Goal: Task Accomplishment & Management: Use online tool/utility

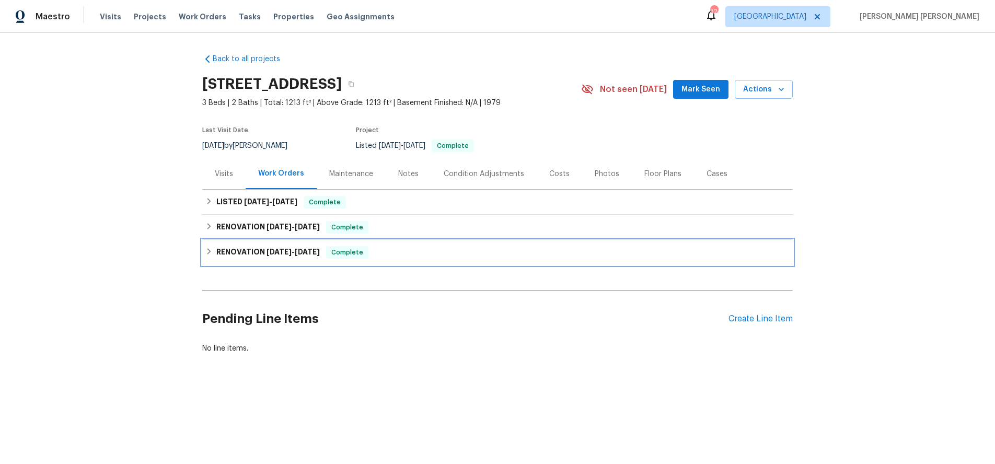
click at [211, 253] on icon at bounding box center [208, 251] width 7 height 7
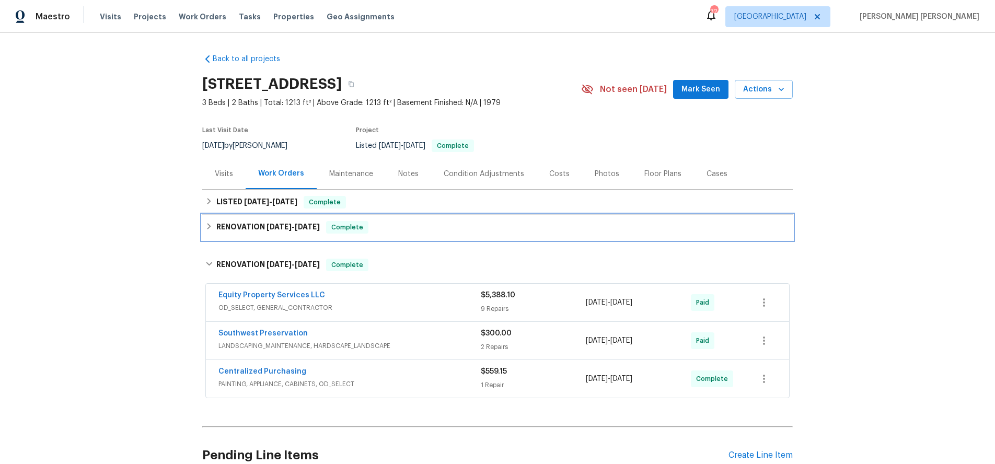
click at [208, 233] on div "RENOVATION 7/2/25 - 7/11/25 Complete" at bounding box center [497, 227] width 584 height 13
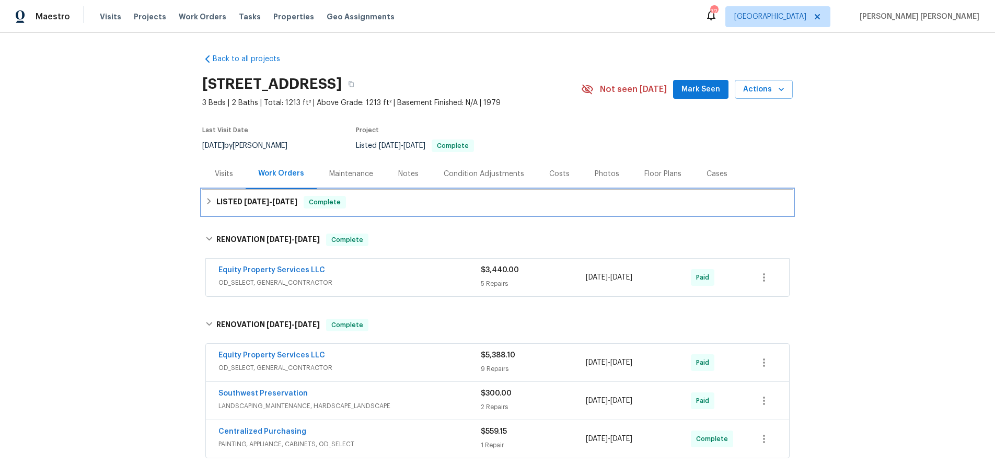
click at [208, 207] on div "LISTED 8/16/25 - 9/4/25 Complete" at bounding box center [497, 202] width 584 height 13
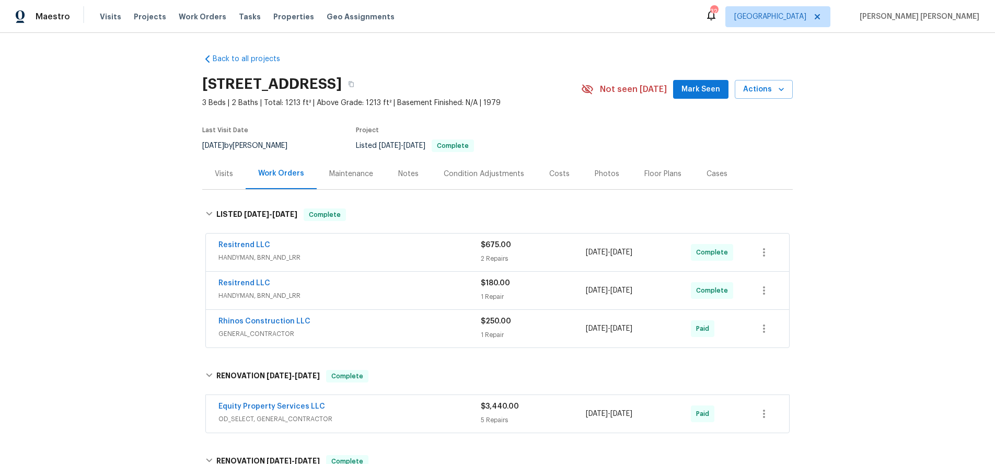
click at [410, 261] on span "HANDYMAN, BRN_AND_LRR" at bounding box center [349, 257] width 262 height 10
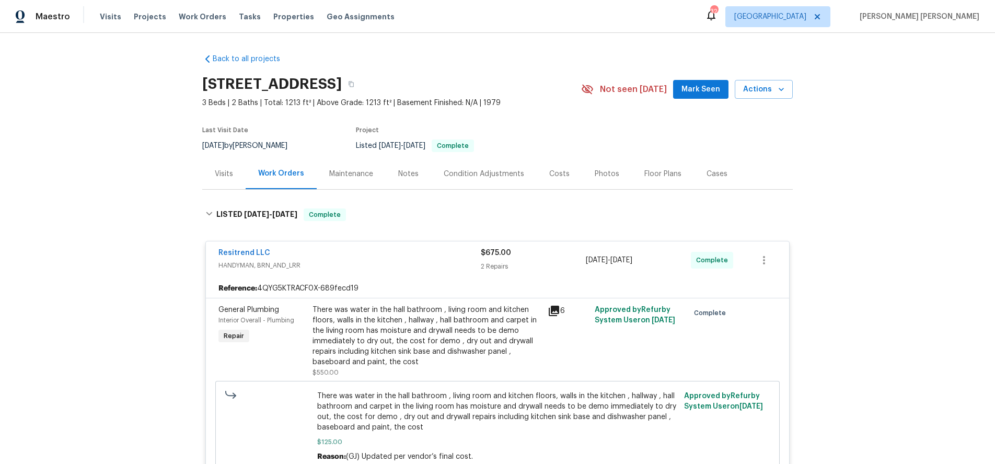
click at [410, 261] on span "HANDYMAN, BRN_AND_LRR" at bounding box center [349, 265] width 262 height 10
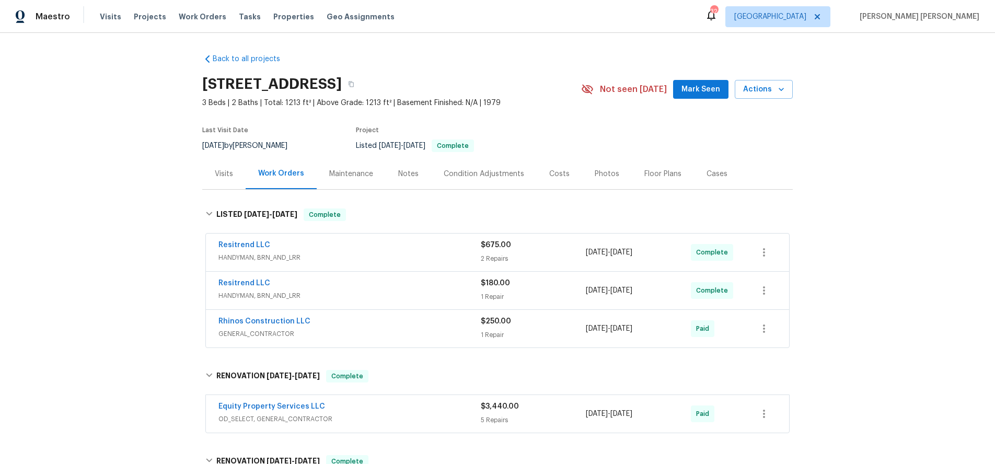
click at [422, 296] on span "HANDYMAN, BRN_AND_LRR" at bounding box center [349, 295] width 262 height 10
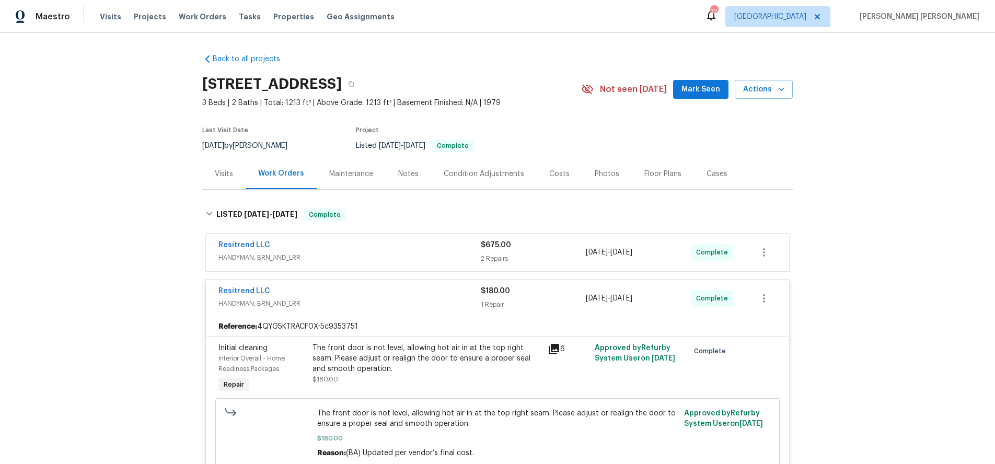
click at [422, 296] on div "Resitrend LLC" at bounding box center [349, 292] width 262 height 13
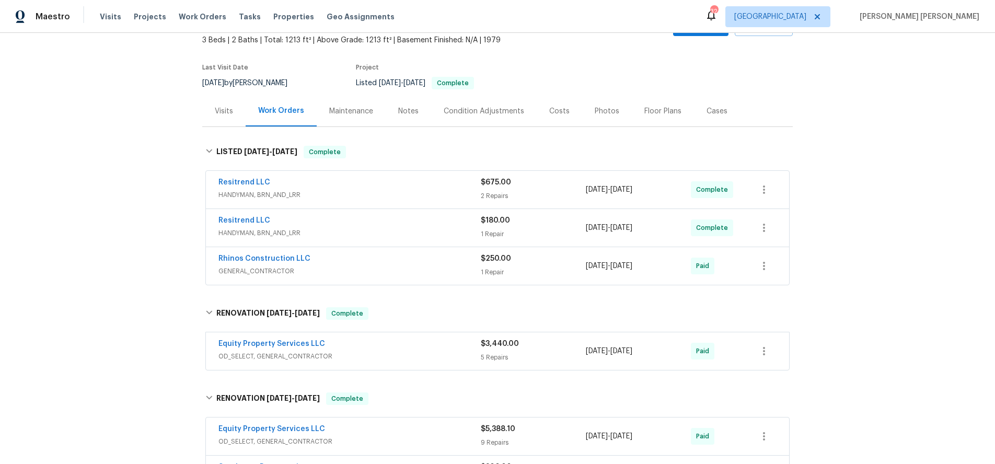
scroll to position [111, 0]
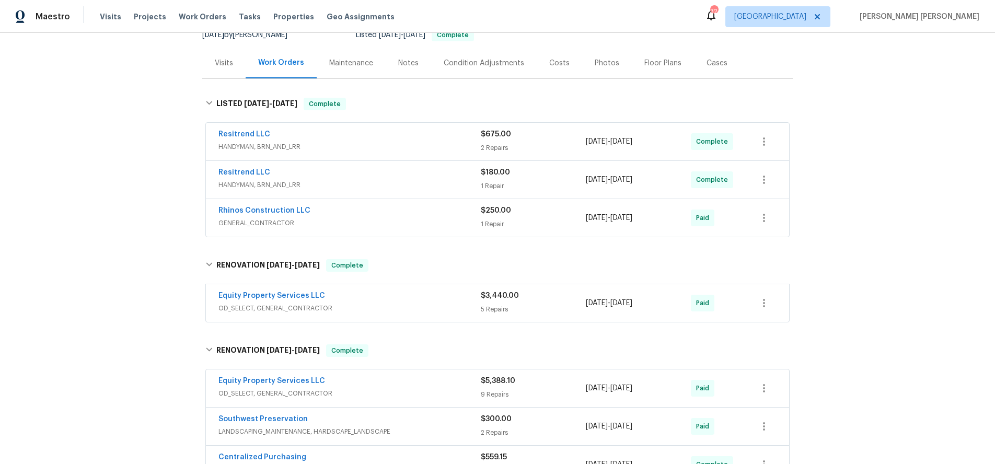
click at [446, 223] on span "GENERAL_CONTRACTOR" at bounding box center [349, 223] width 262 height 10
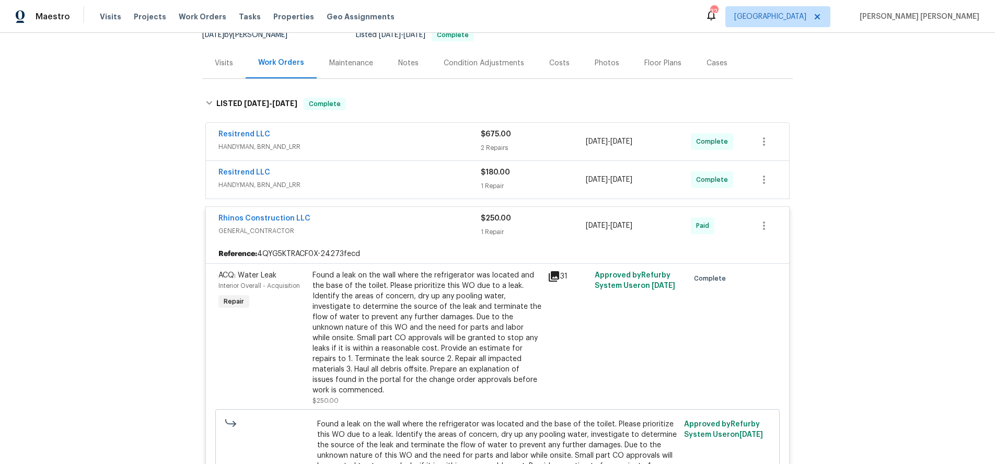
click at [556, 277] on icon at bounding box center [554, 276] width 13 height 13
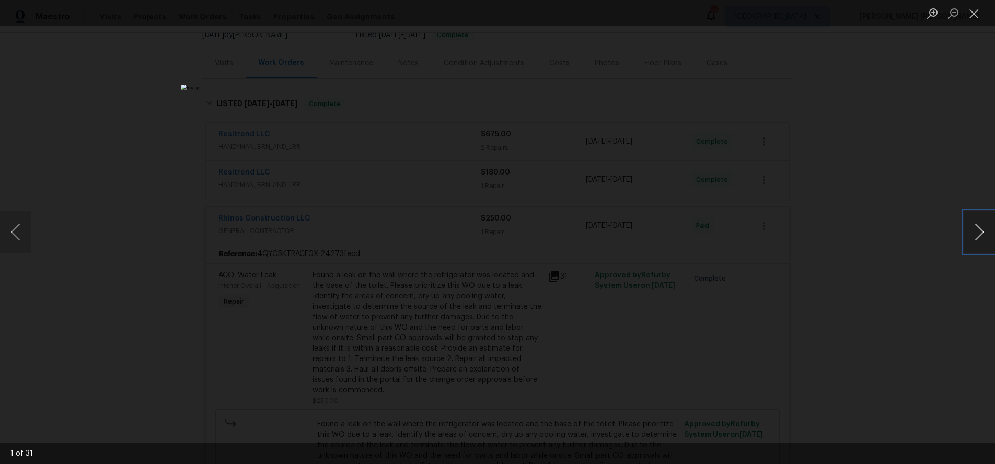
click at [981, 239] on button "Next image" at bounding box center [978, 232] width 31 height 42
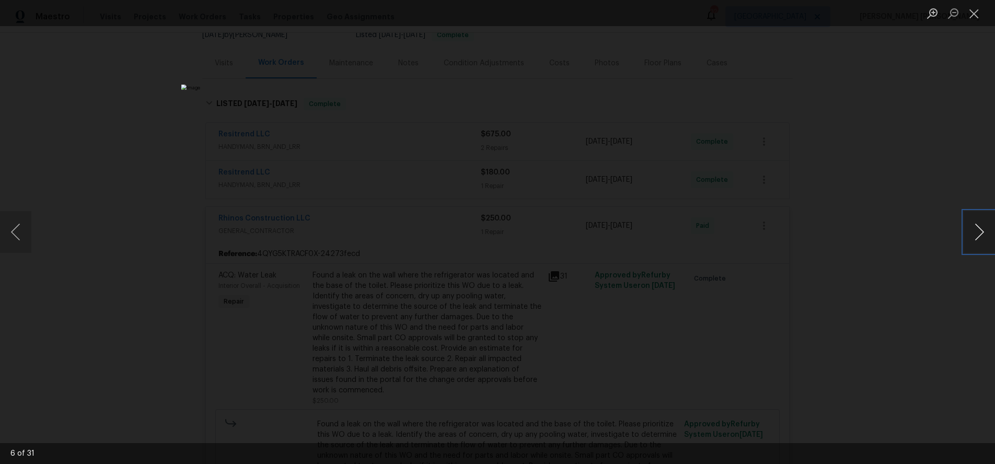
click at [981, 239] on button "Next image" at bounding box center [978, 232] width 31 height 42
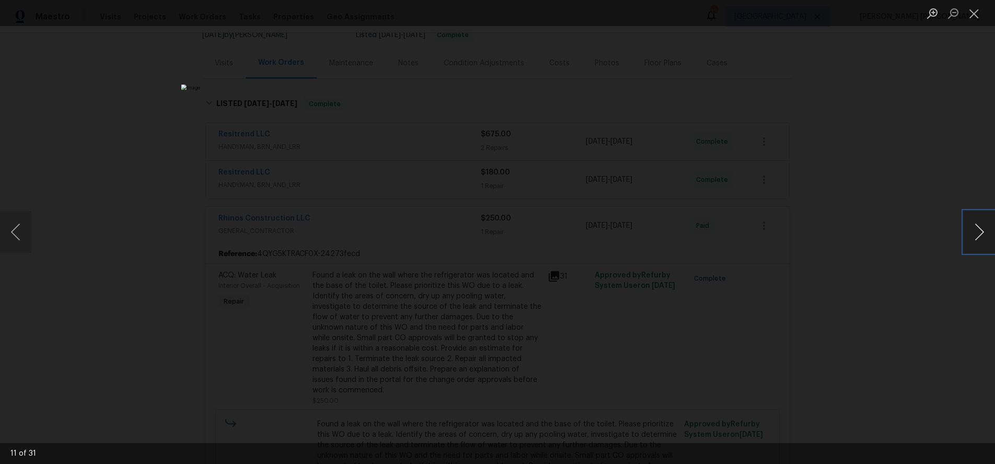
click at [981, 239] on button "Next image" at bounding box center [978, 232] width 31 height 42
drag, startPoint x: 916, startPoint y: 326, endPoint x: 921, endPoint y: 322, distance: 5.6
click at [954, 298] on div "Lightbox" at bounding box center [497, 232] width 995 height 464
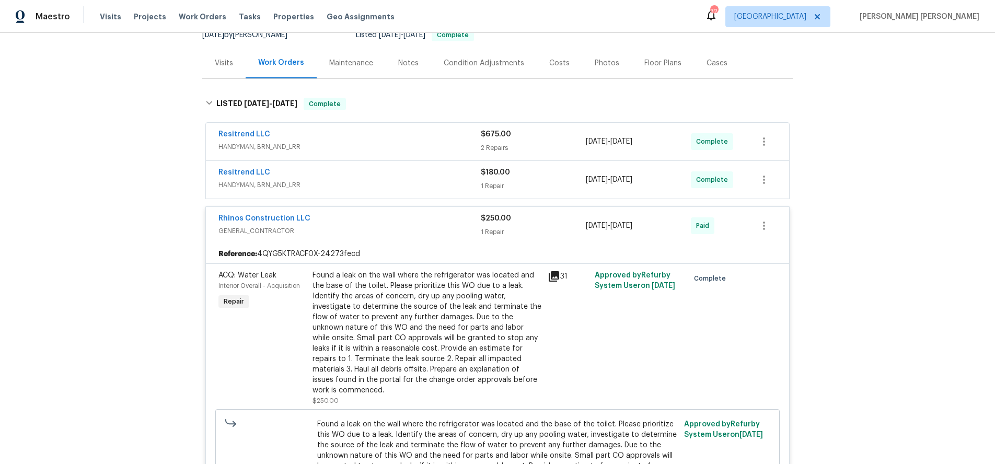
click at [954, 298] on div "Lightbox" at bounding box center [497, 232] width 995 height 464
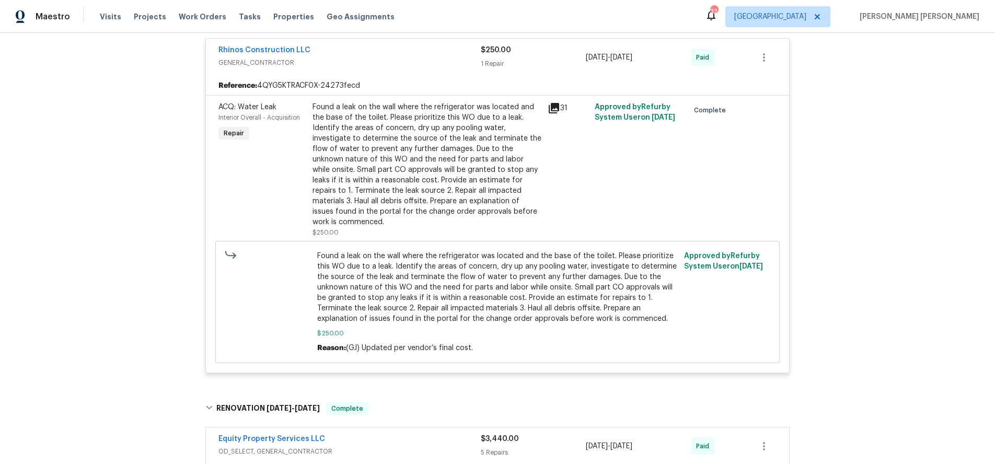
scroll to position [155, 0]
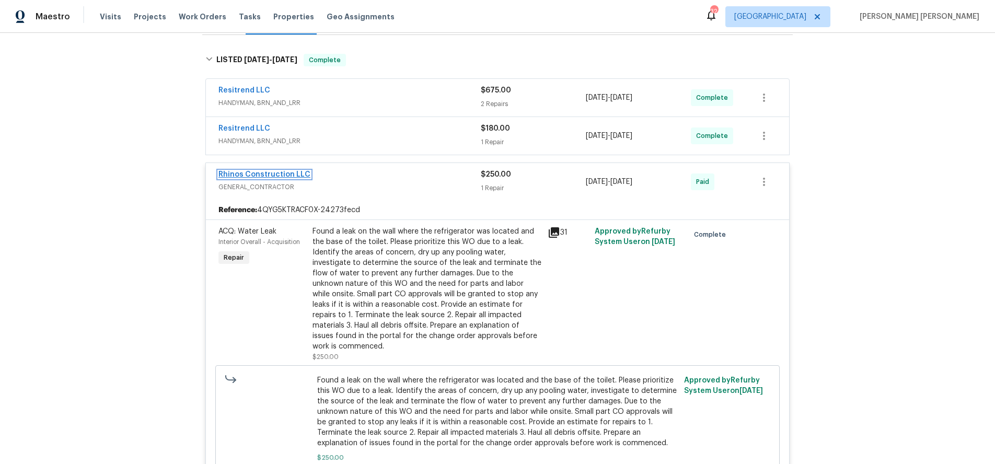
click at [277, 175] on link "Rhinos Construction LLC" at bounding box center [264, 174] width 92 height 7
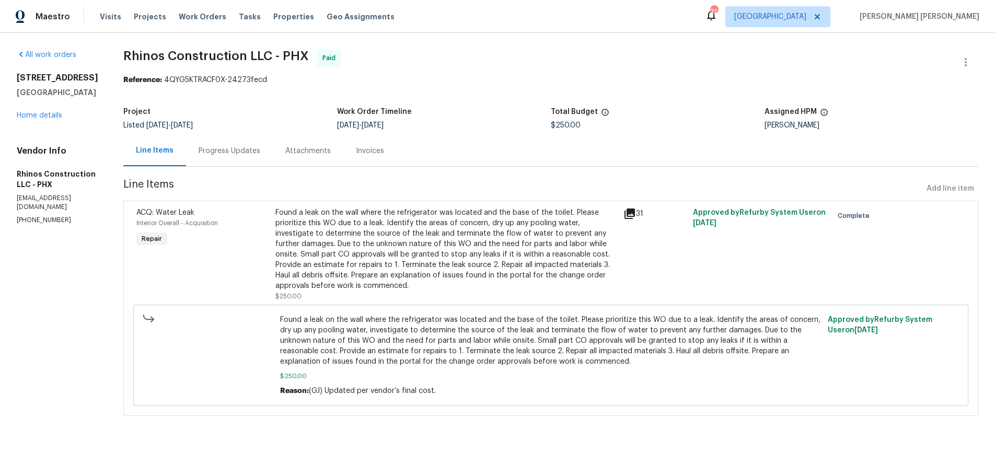
click at [207, 154] on div "Progress Updates" at bounding box center [230, 151] width 62 height 10
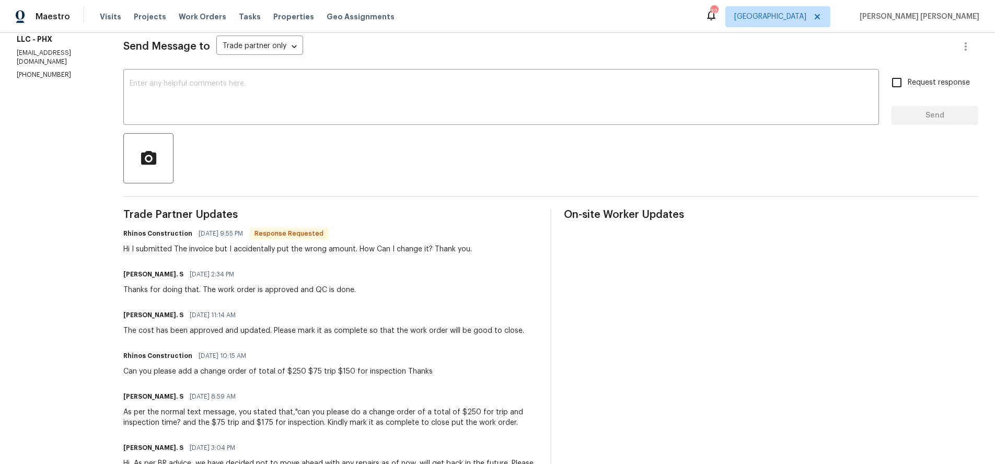
scroll to position [144, 0]
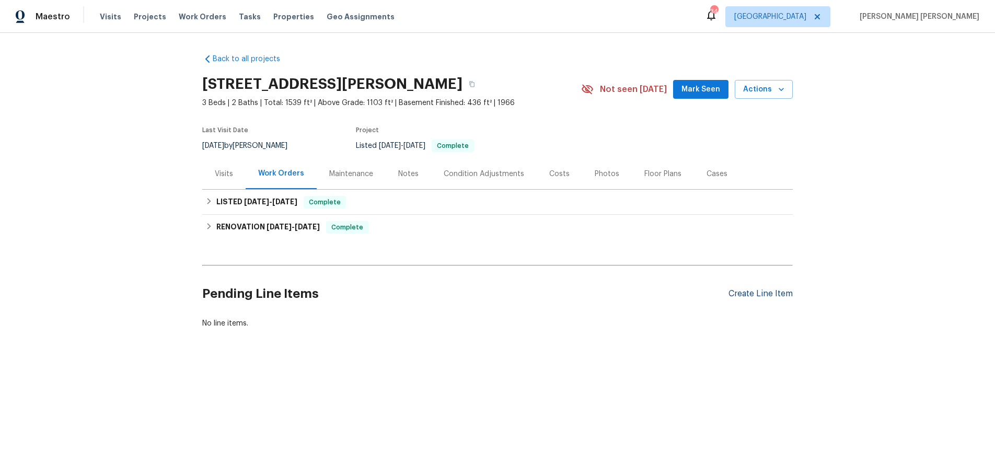
click at [783, 296] on div "Create Line Item" at bounding box center [760, 294] width 64 height 10
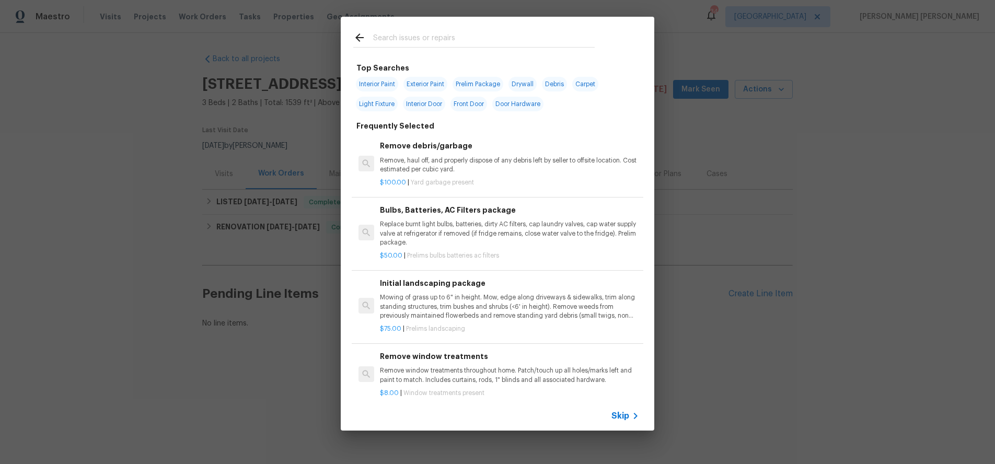
click at [623, 414] on span "Skip" at bounding box center [620, 416] width 18 height 10
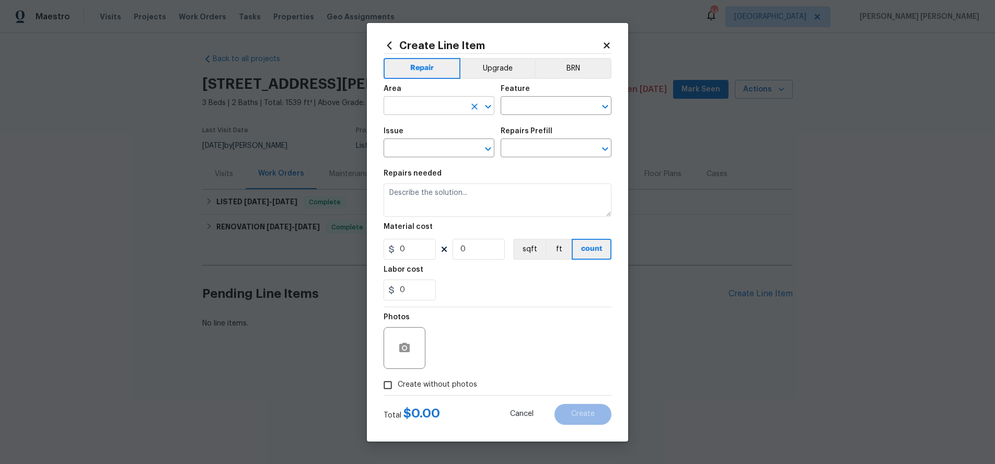
click at [449, 107] on input "text" at bounding box center [424, 107] width 82 height 16
drag, startPoint x: 453, startPoint y: 152, endPoint x: 503, endPoint y: 130, distance: 55.0
click at [453, 152] on li "Main Bathroom" at bounding box center [438, 146] width 111 height 17
type input "Main Bathroom"
click at [559, 103] on input "text" at bounding box center [542, 107] width 82 height 16
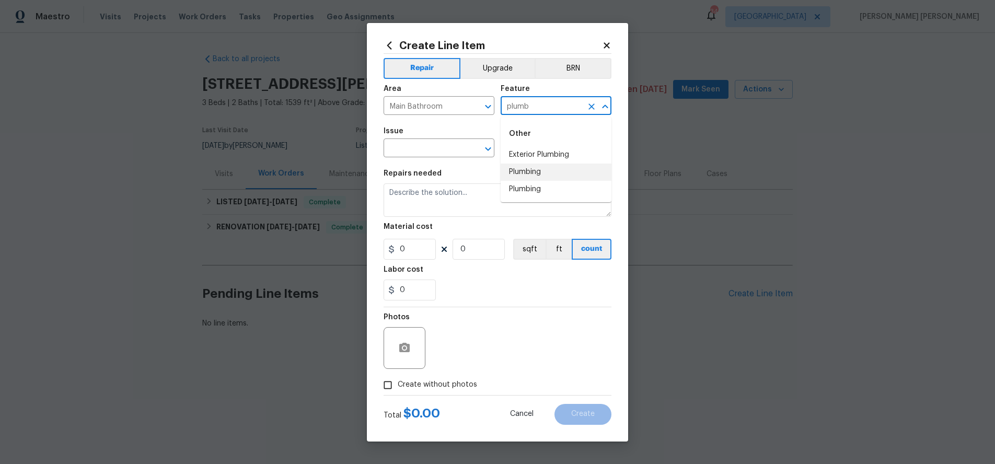
drag, startPoint x: 523, startPoint y: 172, endPoint x: 454, endPoint y: 159, distance: 70.6
click at [520, 172] on li "Plumbing" at bounding box center [556, 172] width 111 height 17
type input "Plumbing"
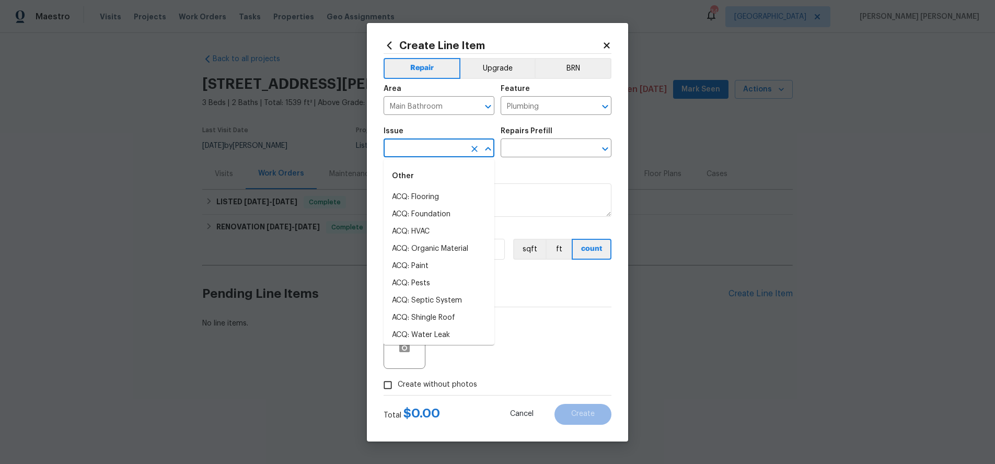
click at [436, 148] on input "text" at bounding box center [424, 149] width 82 height 16
click at [451, 230] on li "Bathroom Plumbing" at bounding box center [438, 231] width 111 height 17
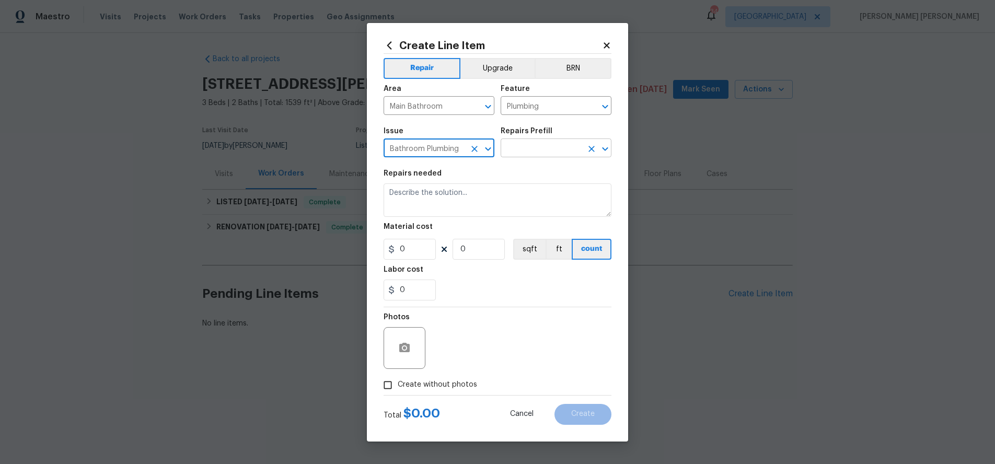
type input "Bathroom Plumbing"
click at [543, 141] on input "text" at bounding box center [542, 149] width 82 height 16
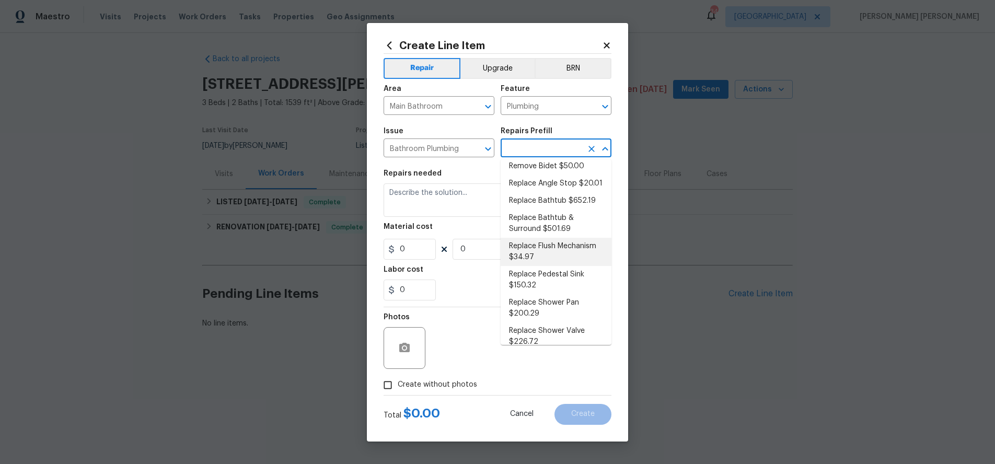
scroll to position [316, 0]
click at [560, 250] on li "Replace Flush Mechanism $34.97" at bounding box center [556, 248] width 111 height 28
type textarea "Remove and replace the toilet flush mechanism with new. Ensure that there are n…"
type input "1"
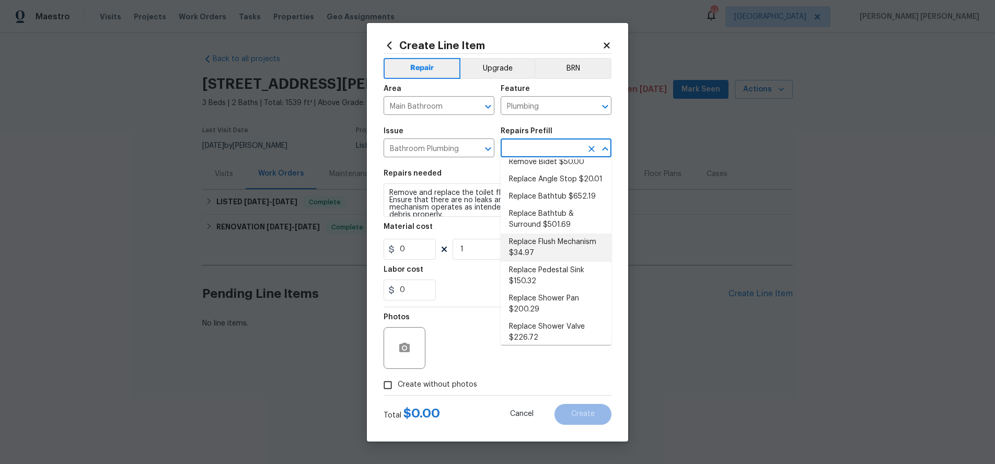
type input "Replace Flush Mechanism $34.97"
type input "34.97"
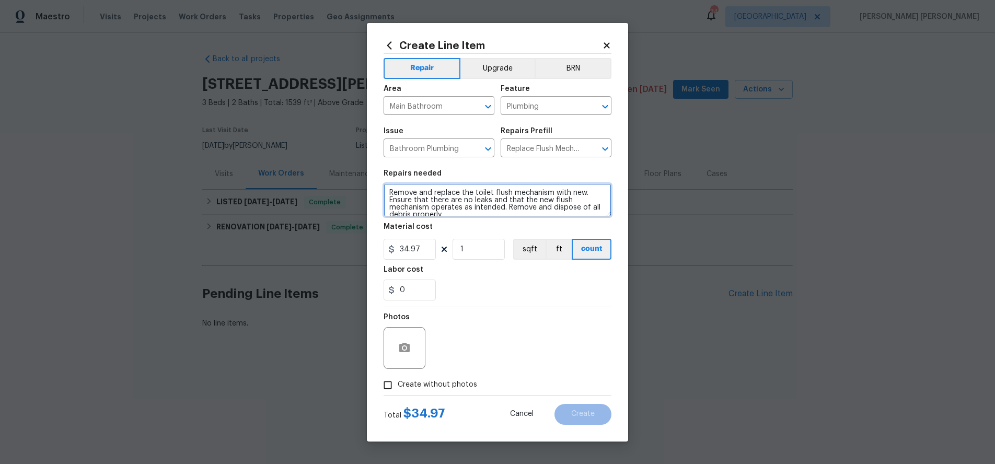
scroll to position [7, 0]
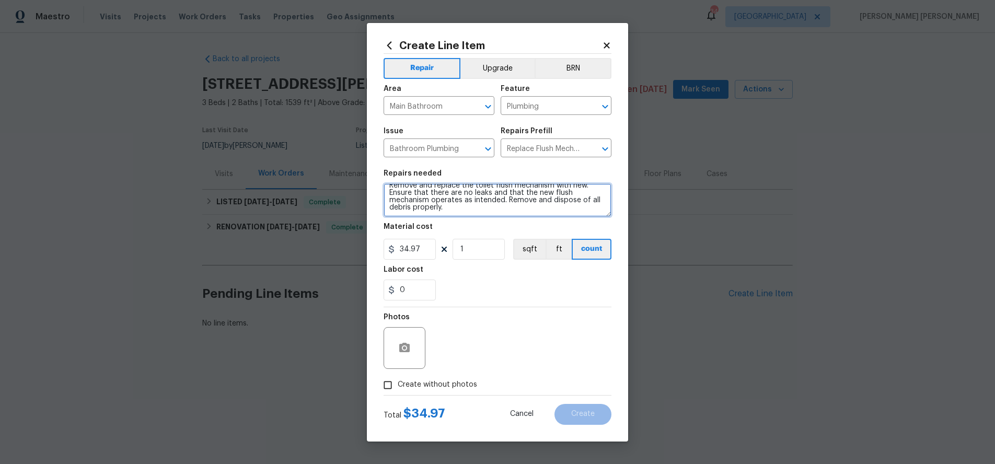
drag, startPoint x: 389, startPoint y: 193, endPoint x: 472, endPoint y: 213, distance: 85.0
click at [481, 225] on section "Repairs needed Remove and replace the toilet flush mechanism with new. Ensure t…" at bounding box center [497, 235] width 228 height 143
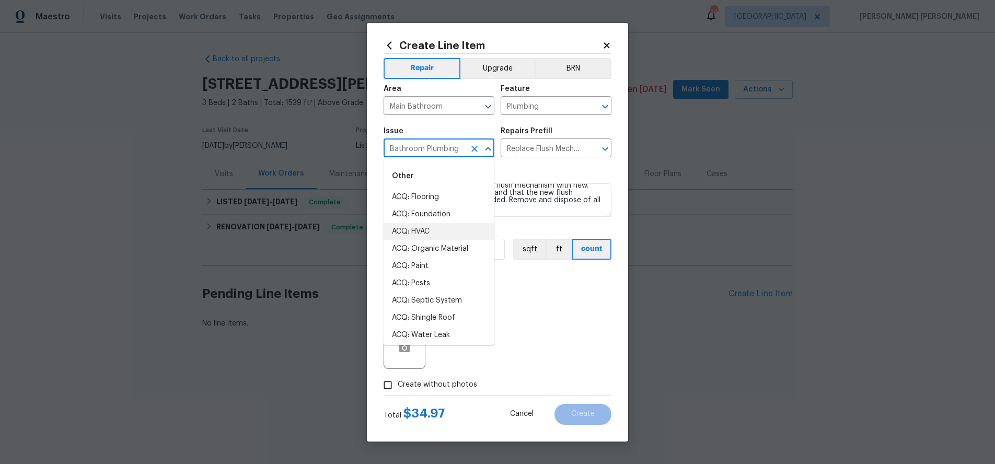
click at [441, 148] on input "Bathroom Plumbing" at bounding box center [424, 149] width 82 height 16
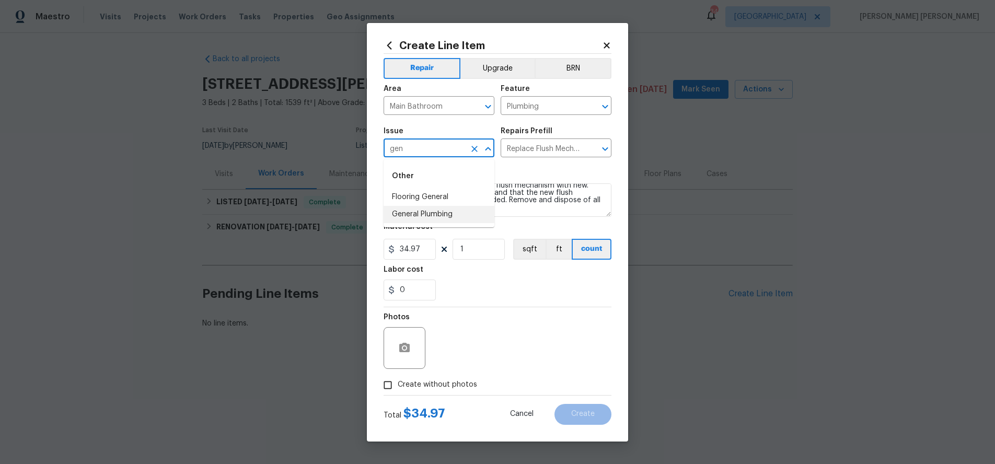
drag, startPoint x: 453, startPoint y: 213, endPoint x: 508, endPoint y: 188, distance: 60.8
click at [454, 213] on li "General Plumbing" at bounding box center [438, 214] width 111 height 17
type input "General Plumbing"
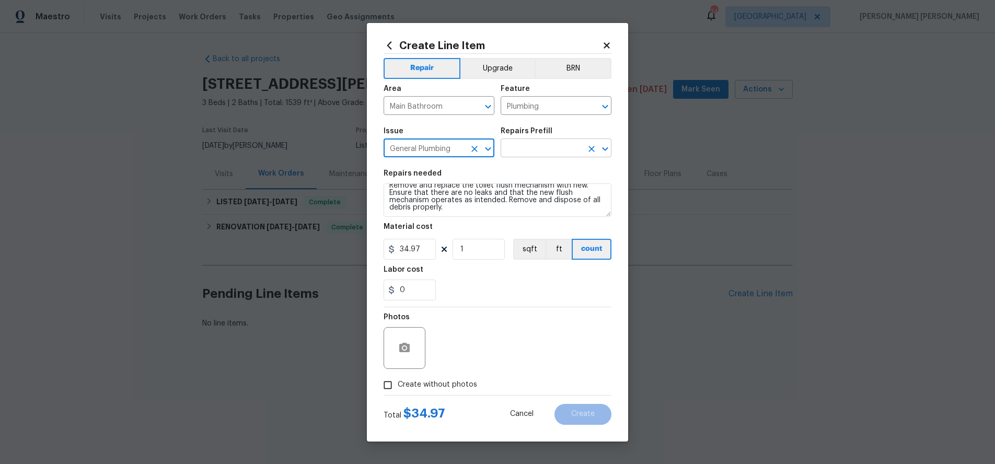
type input "General Plumbing"
click at [527, 150] on input "text" at bounding box center [542, 149] width 82 height 16
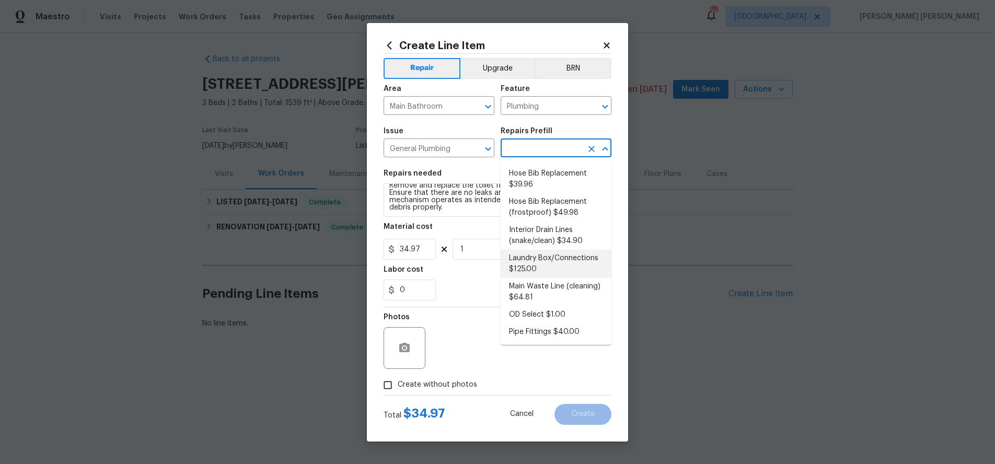
scroll to position [0, 0]
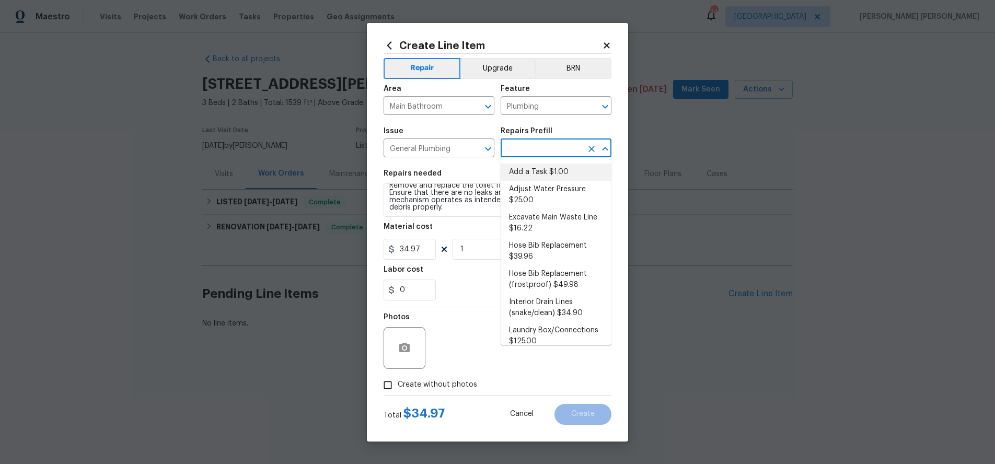
click at [533, 176] on li "Add a Task $1.00" at bounding box center [556, 172] width 111 height 17
type textarea "HPM to detail"
type input "Add a Task $1.00"
type input "1"
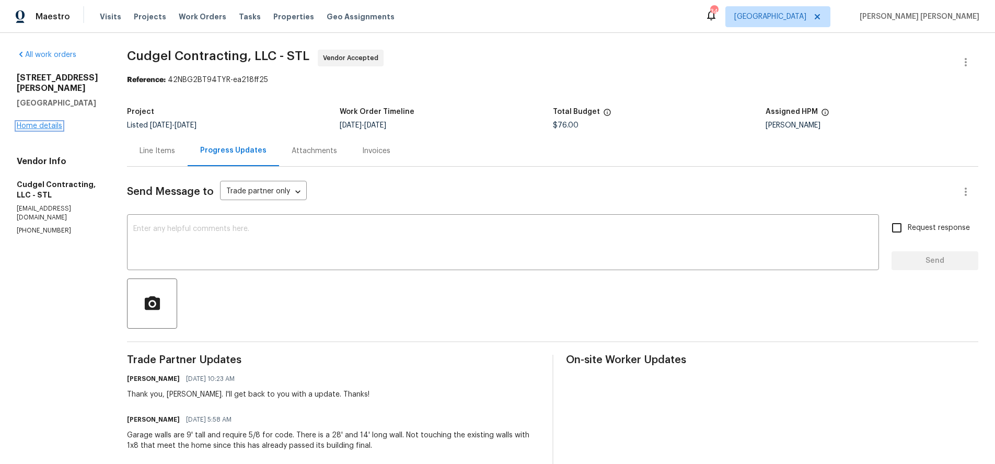
click at [43, 122] on link "Home details" at bounding box center [39, 125] width 45 height 7
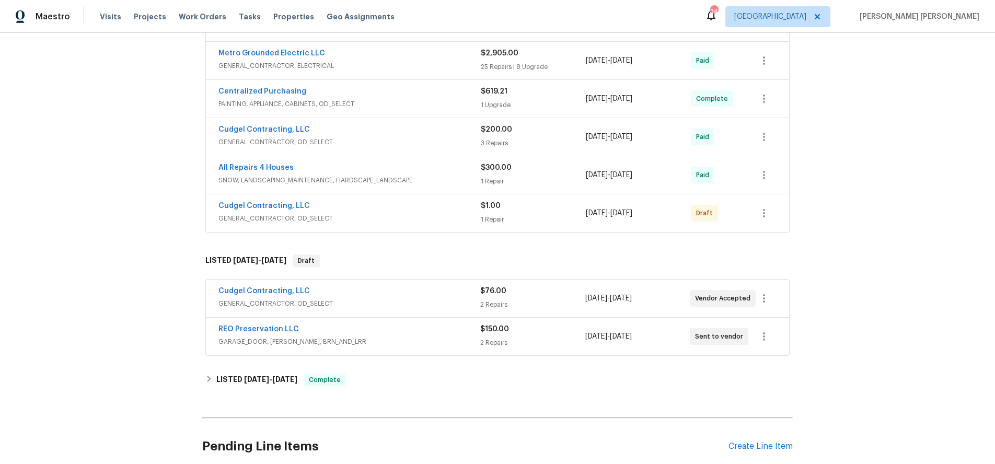
scroll to position [661, 0]
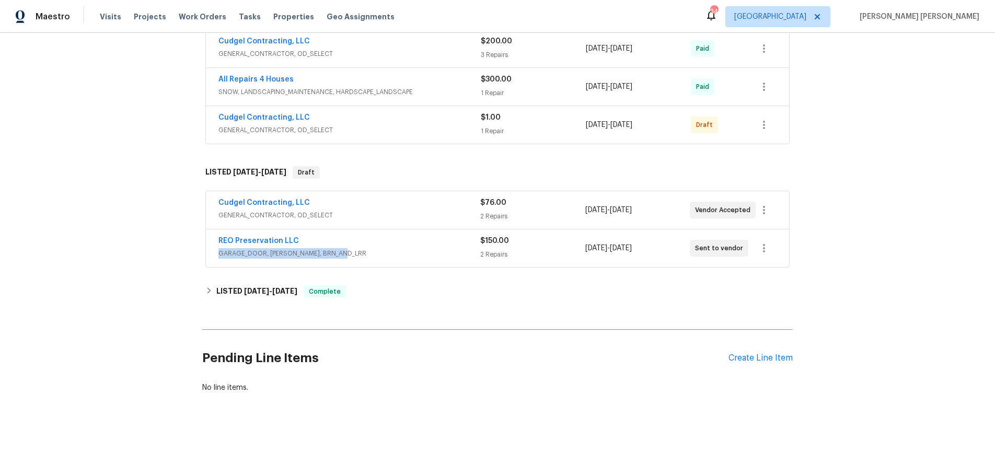
click at [418, 248] on span "GARAGE_DOOR, [PERSON_NAME], BRN_AND_LRR" at bounding box center [349, 253] width 262 height 10
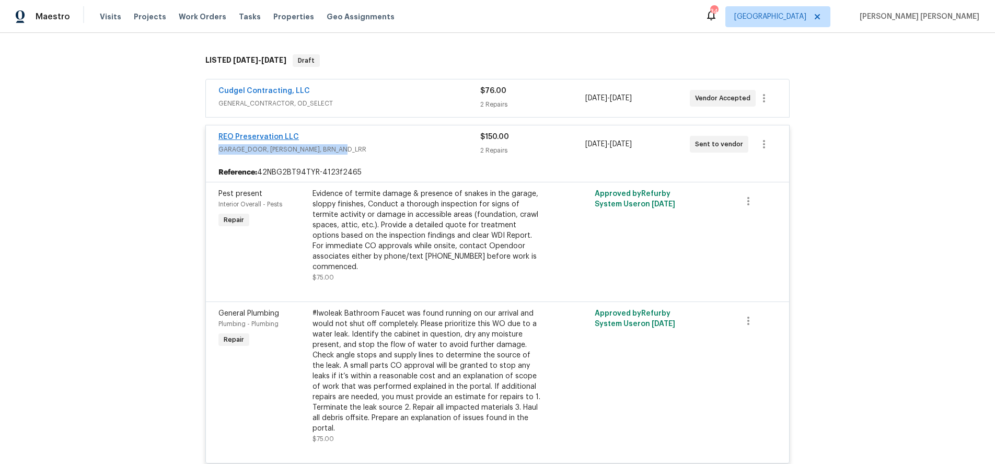
scroll to position [779, 0]
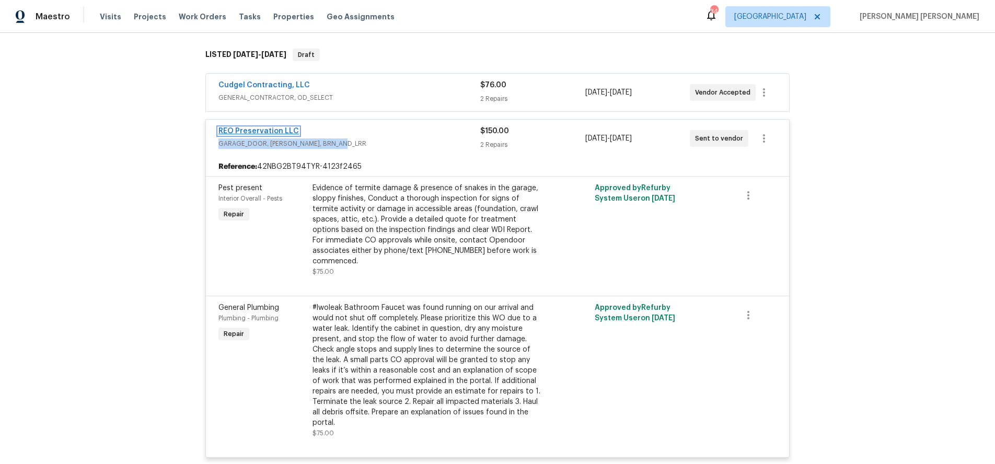
click at [245, 127] on link "REO Preservation LLC" at bounding box center [258, 130] width 80 height 7
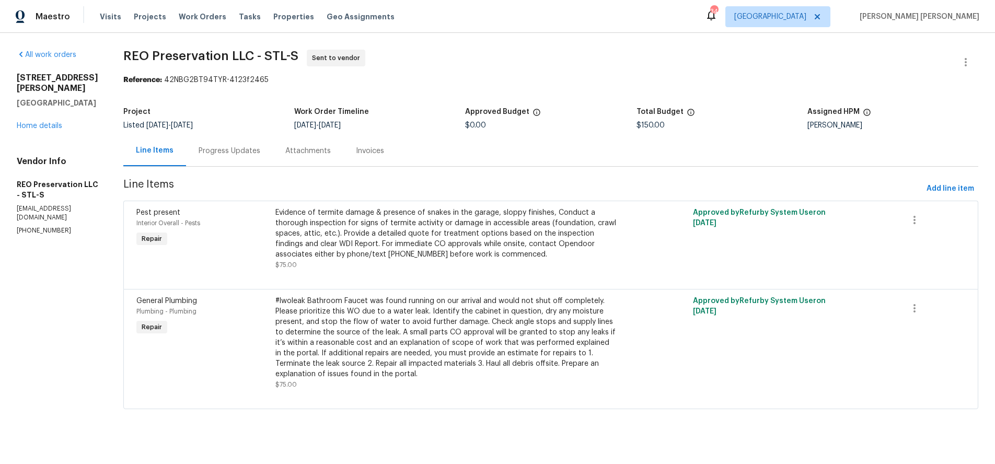
click at [217, 152] on div "Progress Updates" at bounding box center [230, 151] width 62 height 10
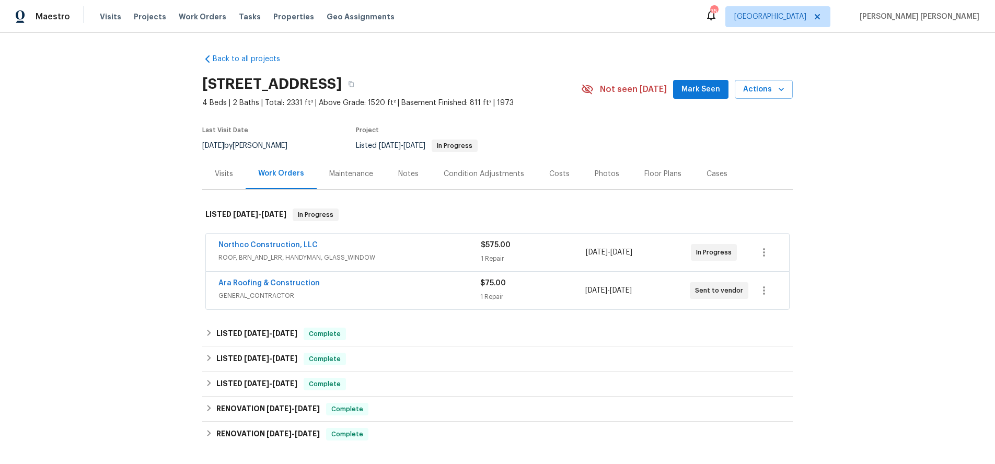
click at [223, 172] on div "Visits" at bounding box center [224, 174] width 18 height 10
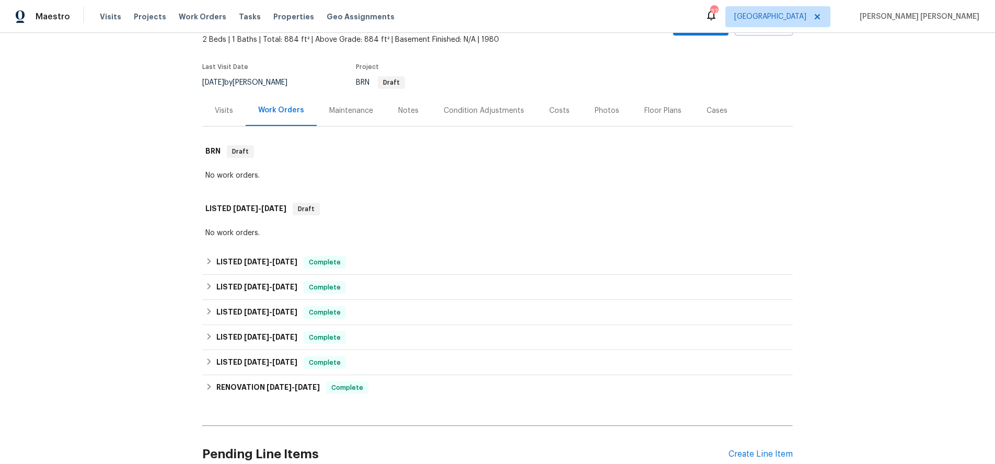
scroll to position [159, 0]
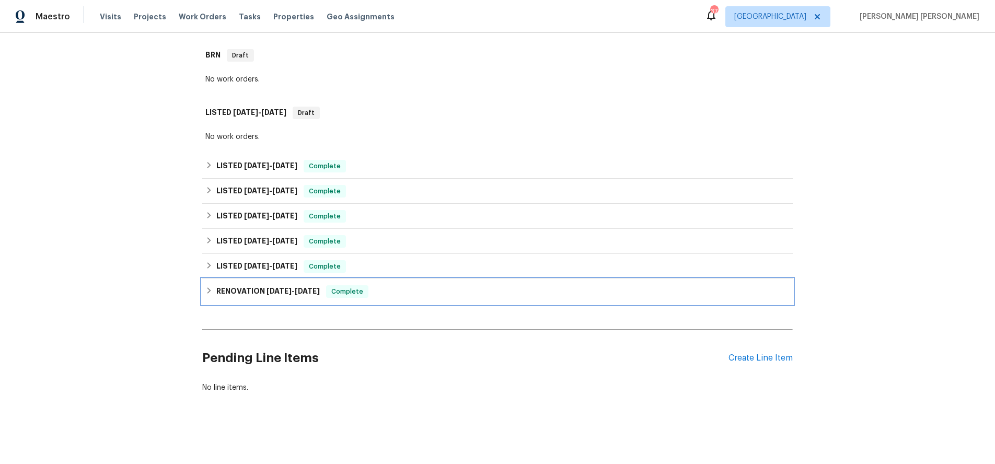
drag, startPoint x: 216, startPoint y: 292, endPoint x: 259, endPoint y: 283, distance: 43.7
click at [224, 287] on h6 "RENOVATION [DATE] - [DATE]" at bounding box center [267, 291] width 103 height 13
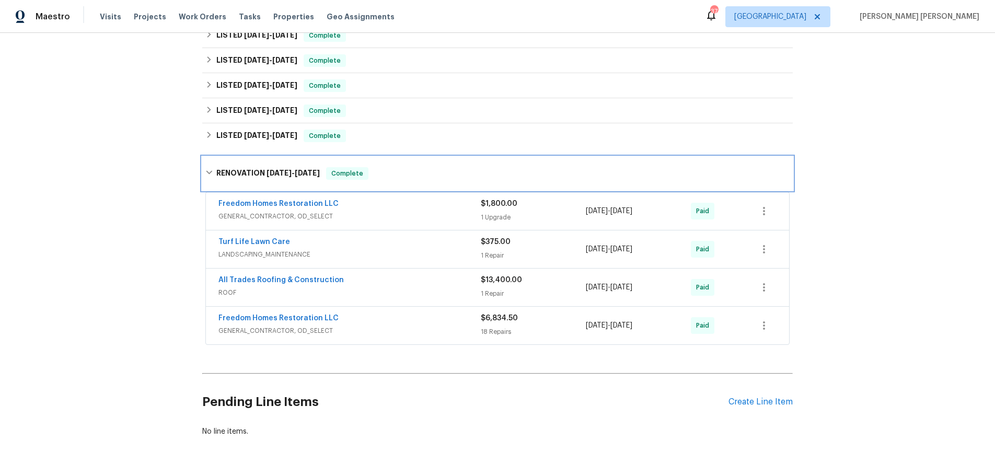
scroll to position [291, 0]
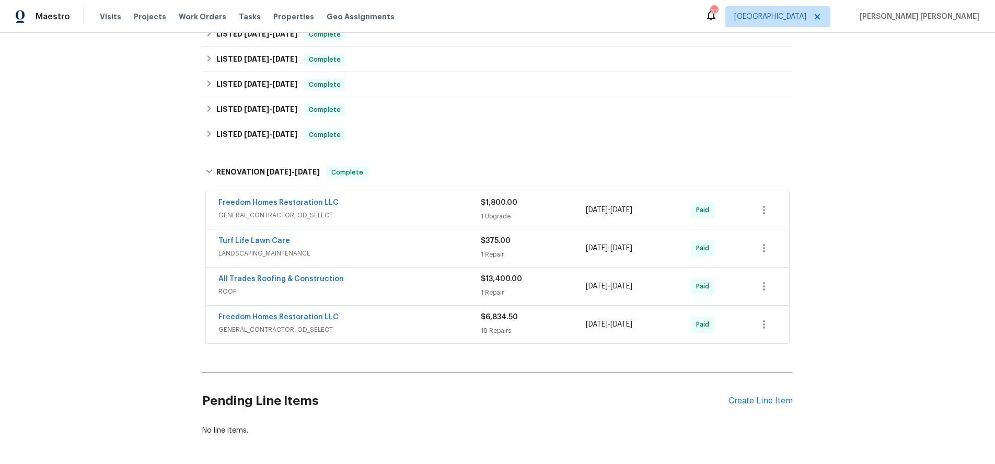
click at [441, 279] on div "All Trades Roofing & Construction" at bounding box center [349, 280] width 262 height 13
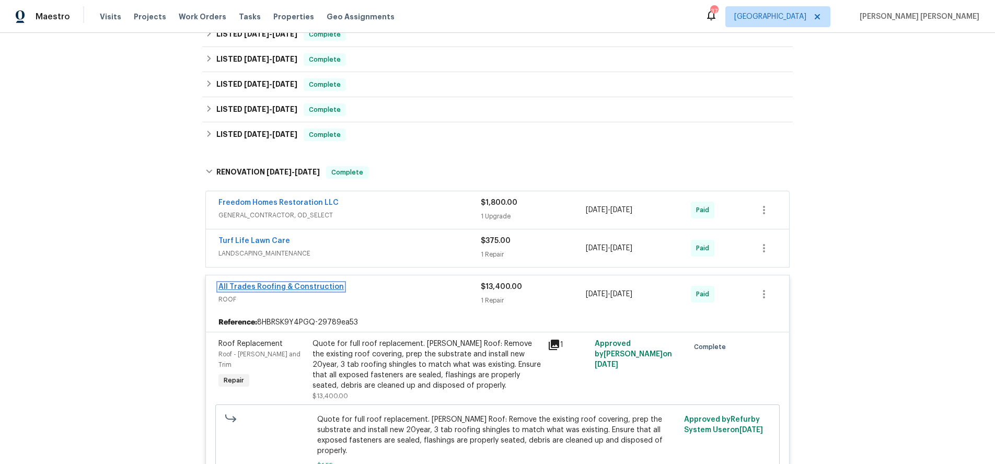
click at [303, 287] on link "All Trades Roofing & Construction" at bounding box center [280, 286] width 125 height 7
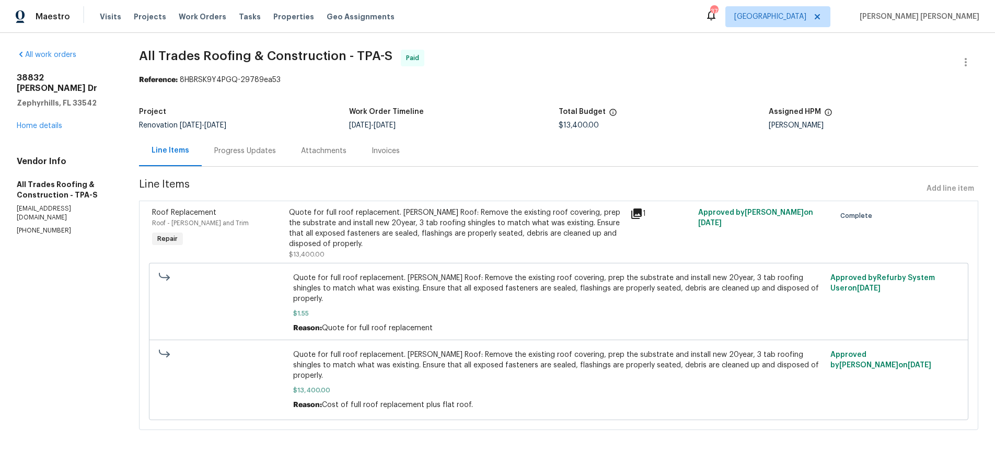
drag, startPoint x: 245, startPoint y: 150, endPoint x: 284, endPoint y: 165, distance: 41.8
click at [245, 150] on div "Progress Updates" at bounding box center [245, 151] width 62 height 10
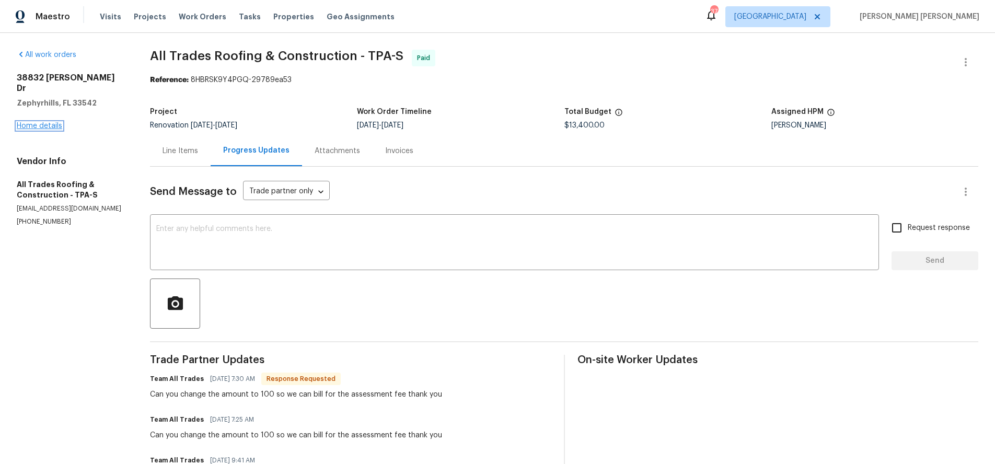
click at [44, 122] on link "Home details" at bounding box center [39, 125] width 45 height 7
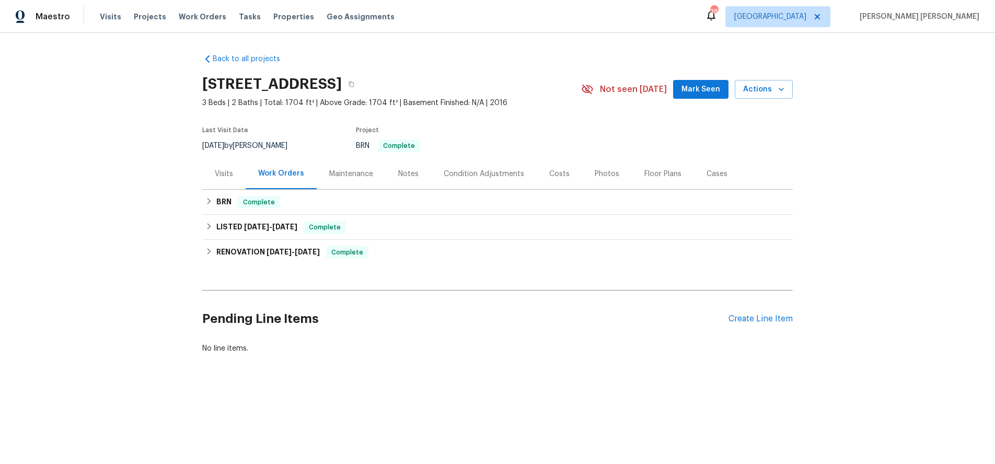
click at [218, 175] on div "Visits" at bounding box center [224, 174] width 18 height 10
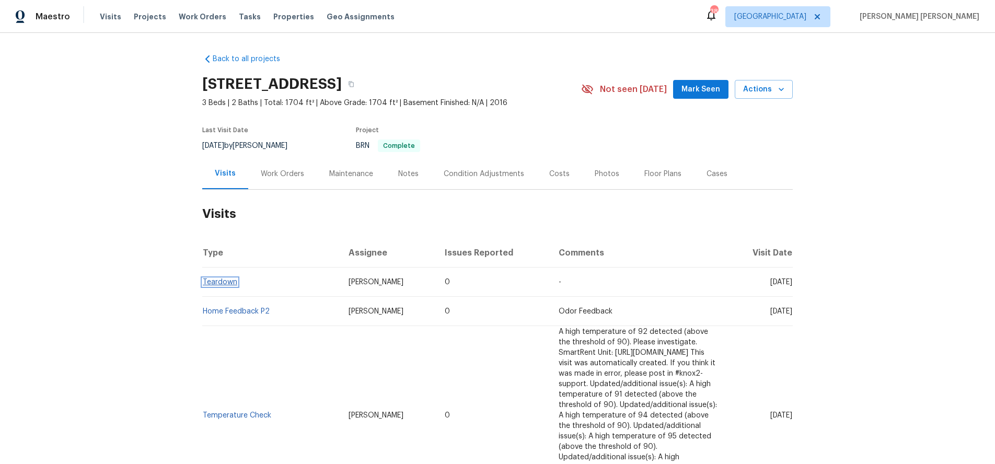
click at [216, 282] on link "Teardown" at bounding box center [220, 281] width 34 height 7
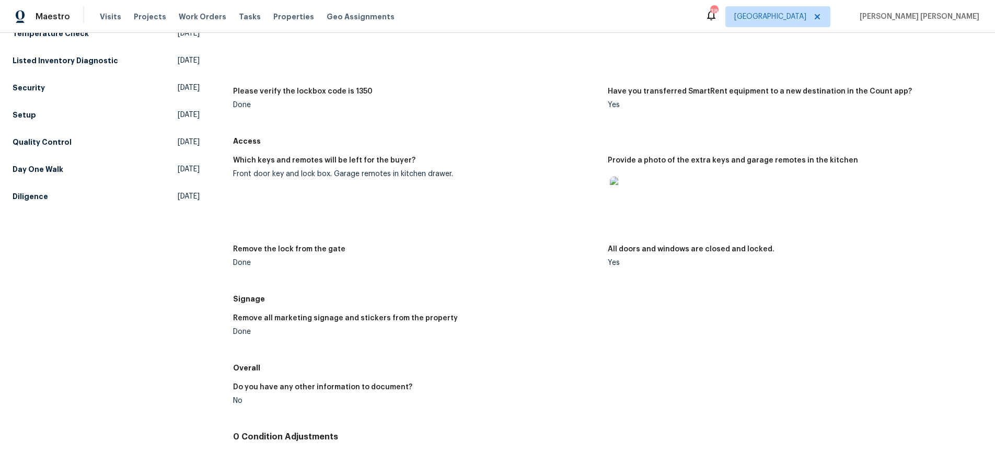
scroll to position [132, 0]
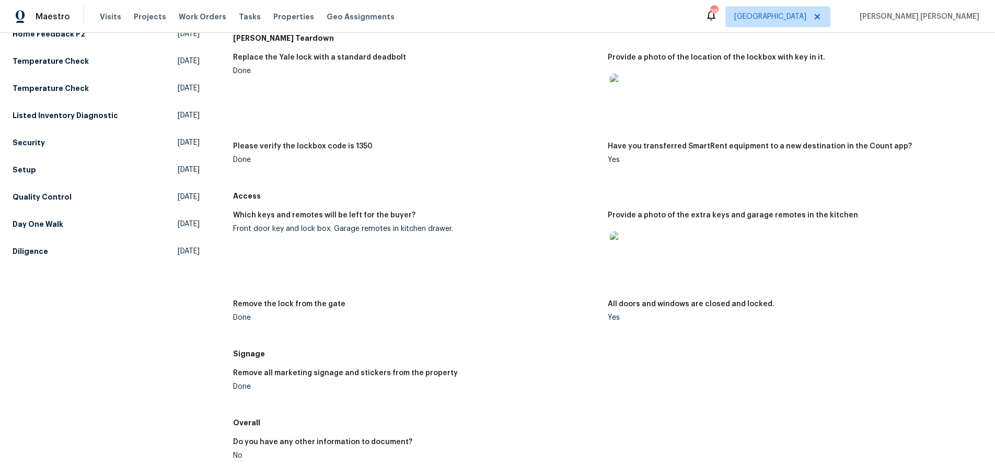
click at [625, 99] on img at bounding box center [626, 90] width 33 height 33
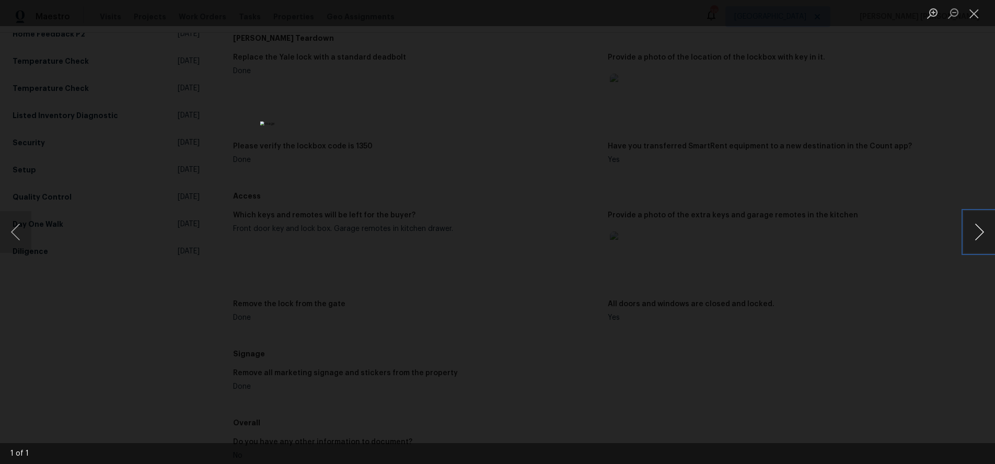
click at [973, 239] on button "Next image" at bounding box center [978, 232] width 31 height 42
drag, startPoint x: 973, startPoint y: 239, endPoint x: 884, endPoint y: 296, distance: 106.7
click at [906, 274] on div "1 of 1" at bounding box center [497, 232] width 995 height 464
click at [883, 297] on div "Lightbox" at bounding box center [497, 232] width 995 height 464
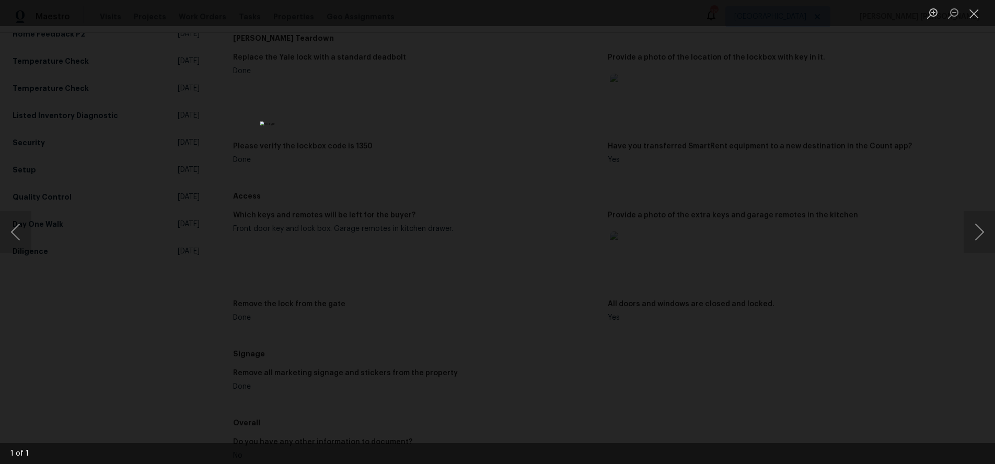
drag, startPoint x: 883, startPoint y: 297, endPoint x: 868, endPoint y: 291, distance: 15.7
click at [877, 296] on div "Lightbox" at bounding box center [497, 232] width 995 height 464
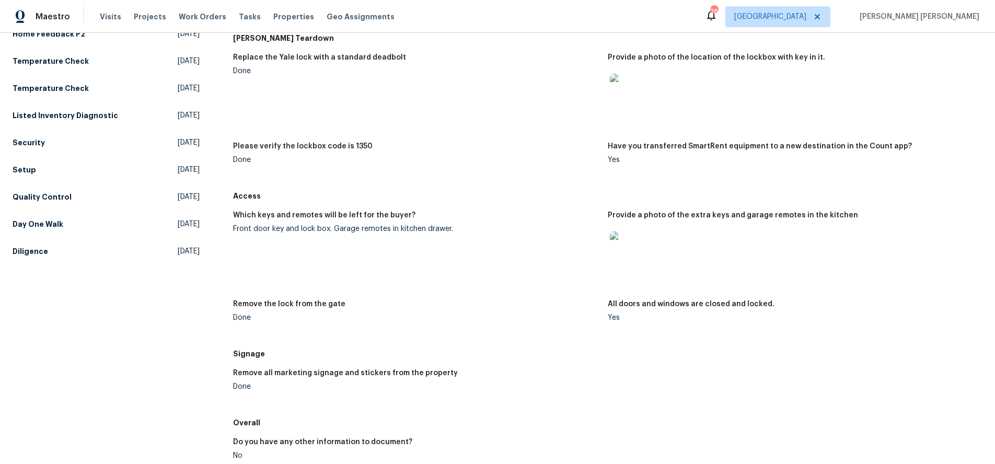
click at [630, 262] on img at bounding box center [626, 247] width 33 height 33
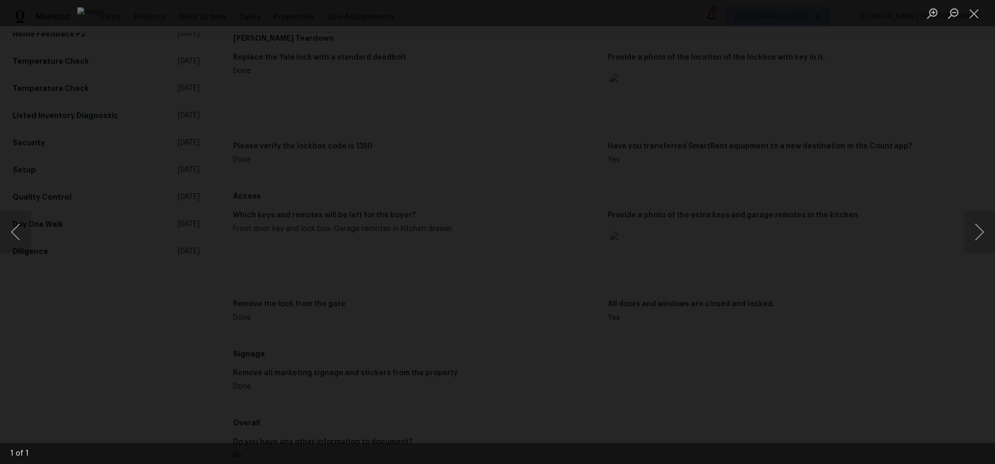
drag, startPoint x: 85, startPoint y: 241, endPoint x: 59, endPoint y: 236, distance: 26.6
click at [85, 241] on div "Lightbox" at bounding box center [497, 232] width 995 height 464
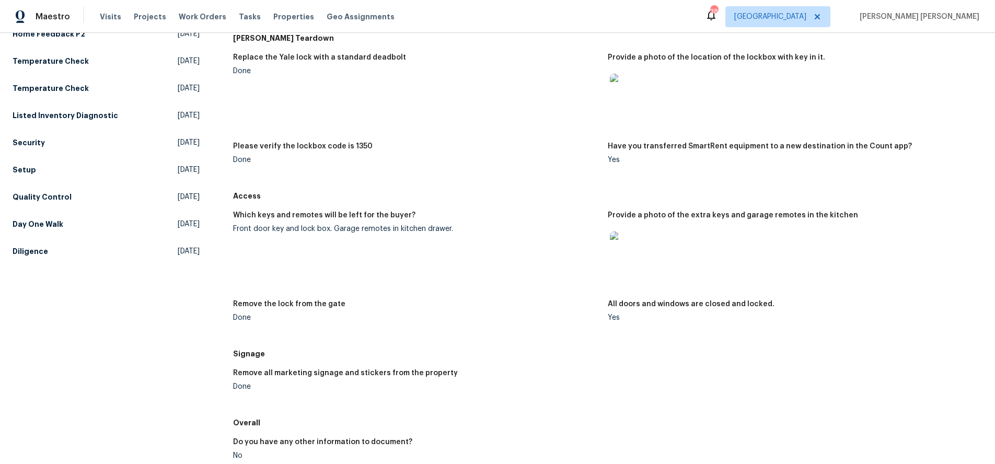
click at [617, 94] on img at bounding box center [626, 90] width 33 height 33
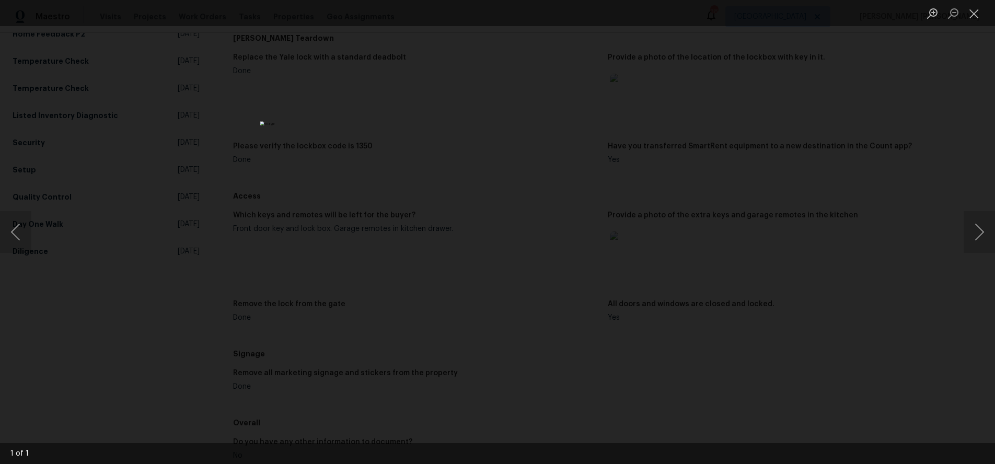
click at [225, 160] on div "Lightbox" at bounding box center [497, 232] width 995 height 464
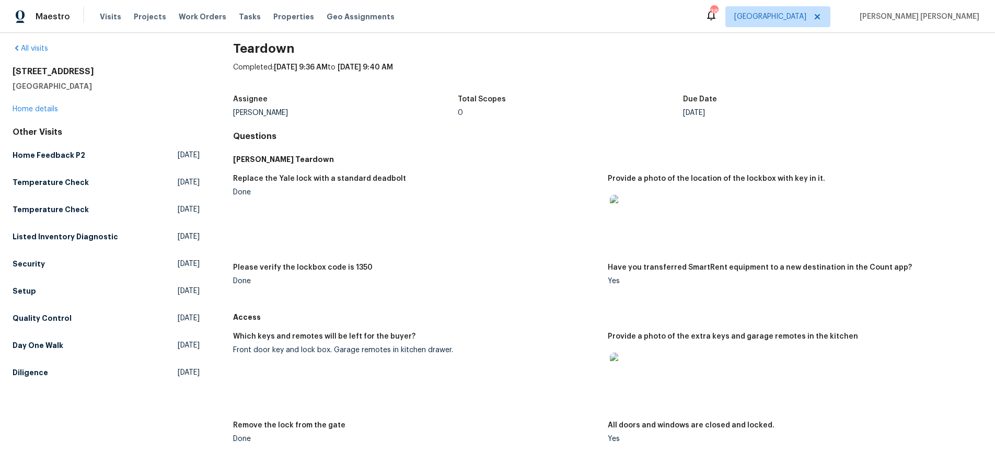
scroll to position [0, 0]
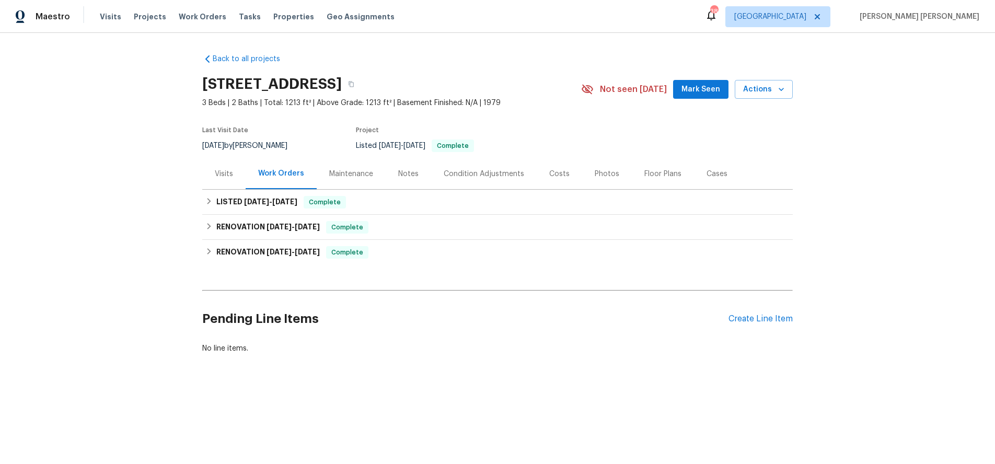
click at [227, 176] on div "Visits" at bounding box center [224, 174] width 18 height 10
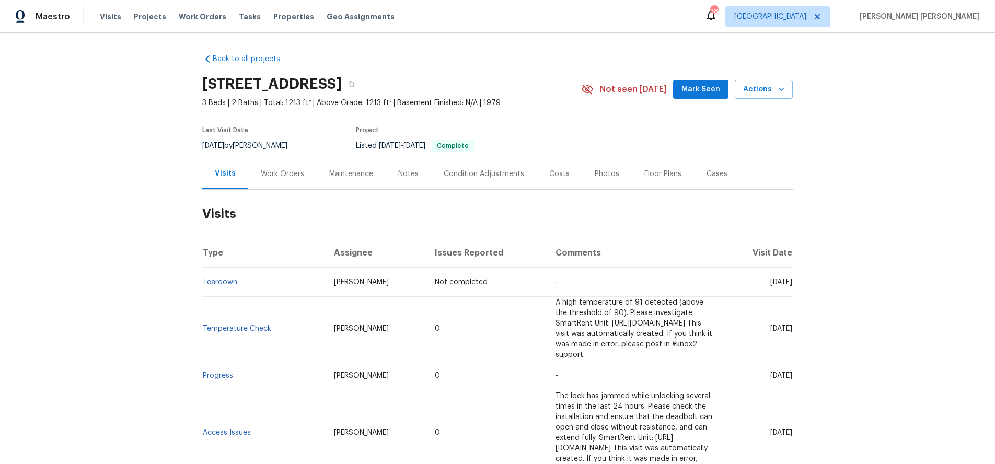
click at [287, 180] on div "Work Orders" at bounding box center [282, 173] width 68 height 31
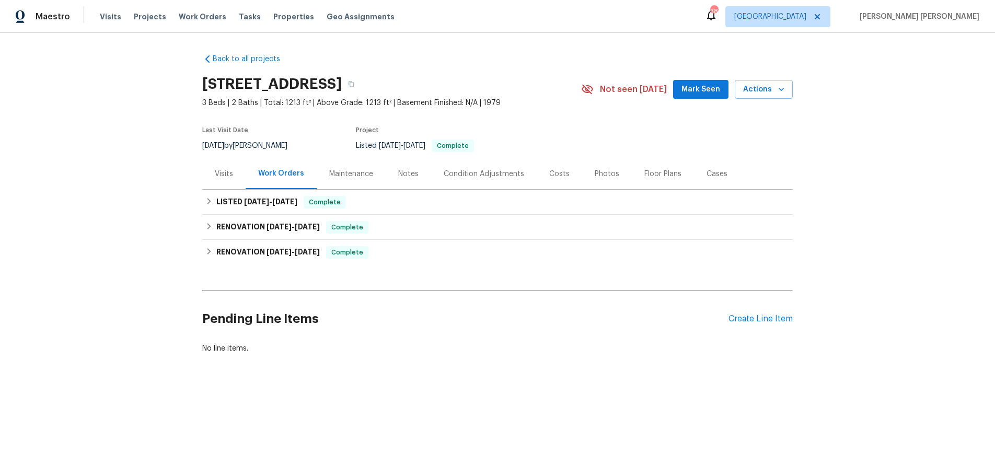
click at [204, 201] on div "Back to all projects 15807 N 60th Ave, Glendale, AZ 85306 3 Beds | 2 Baths | To…" at bounding box center [497, 229] width 995 height 392
click at [206, 202] on icon at bounding box center [208, 200] width 7 height 7
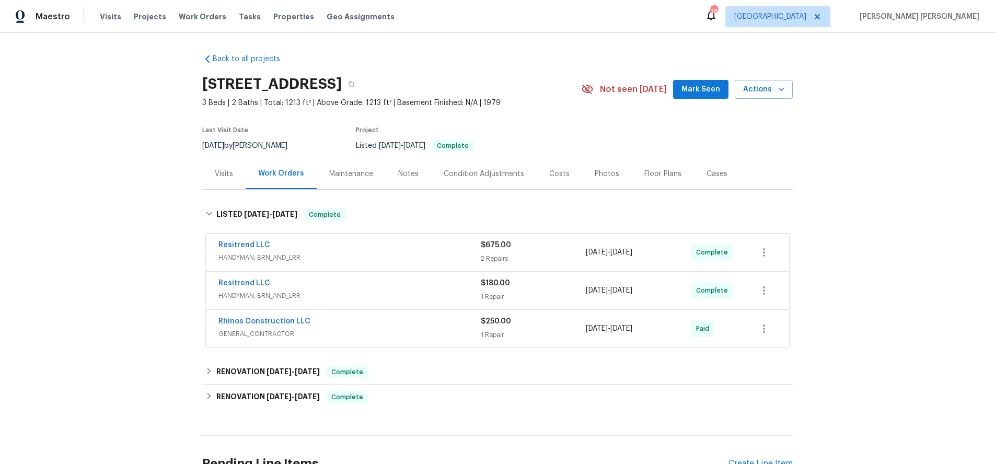
click at [425, 257] on span "HANDYMAN, BRN_AND_LRR" at bounding box center [349, 257] width 262 height 10
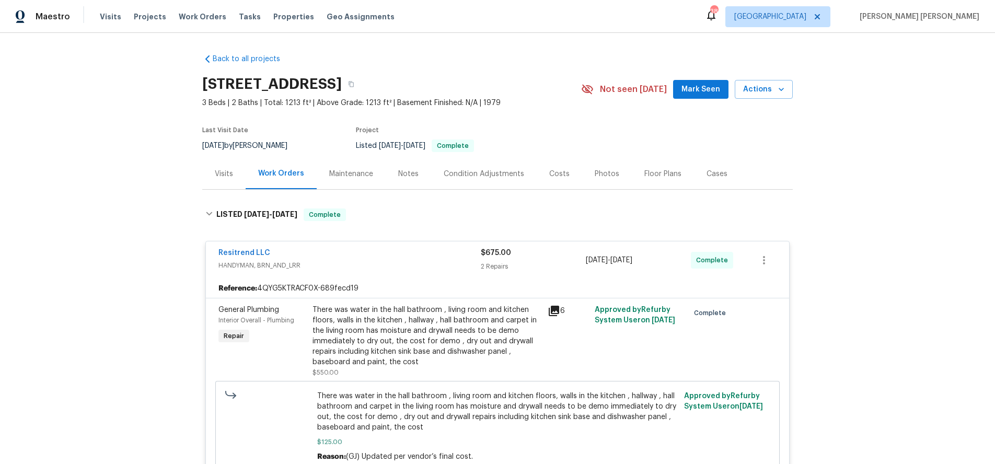
click at [556, 311] on icon at bounding box center [554, 311] width 13 height 13
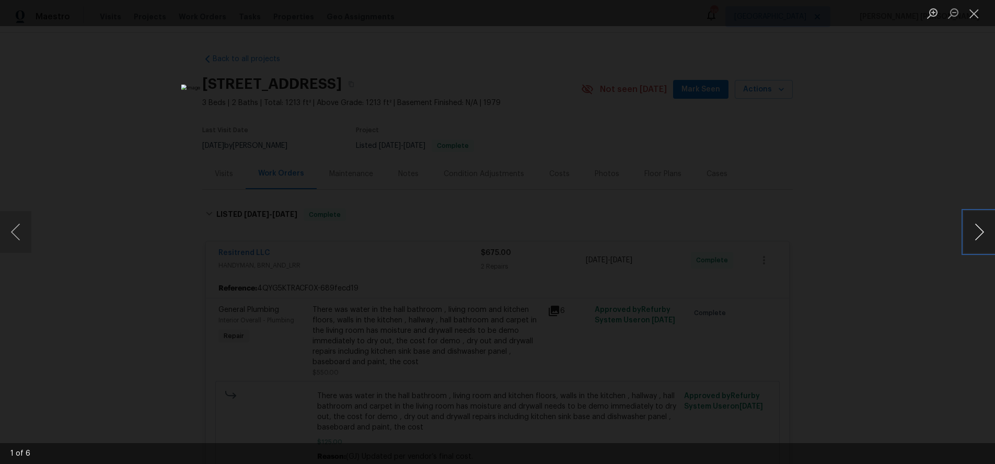
click at [973, 235] on button "Next image" at bounding box center [978, 232] width 31 height 42
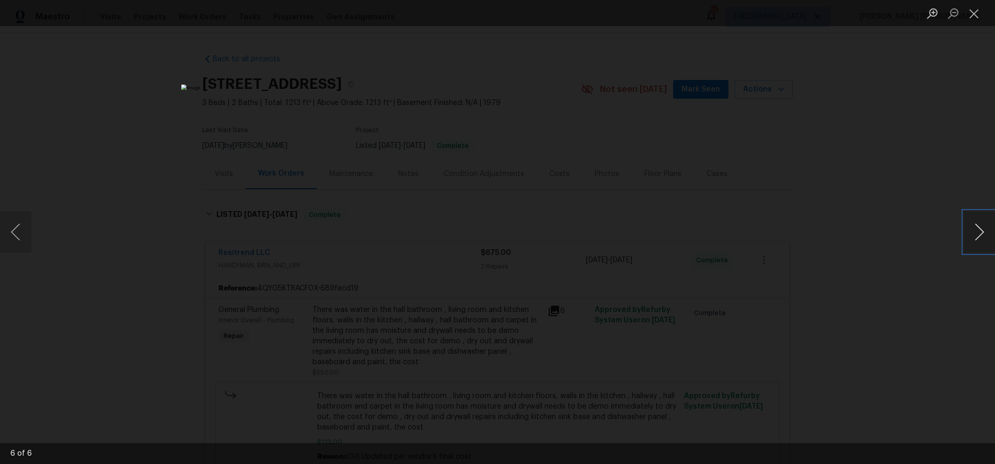
click at [973, 235] on button "Next image" at bounding box center [978, 232] width 31 height 42
click at [912, 285] on div "Lightbox" at bounding box center [497, 232] width 995 height 464
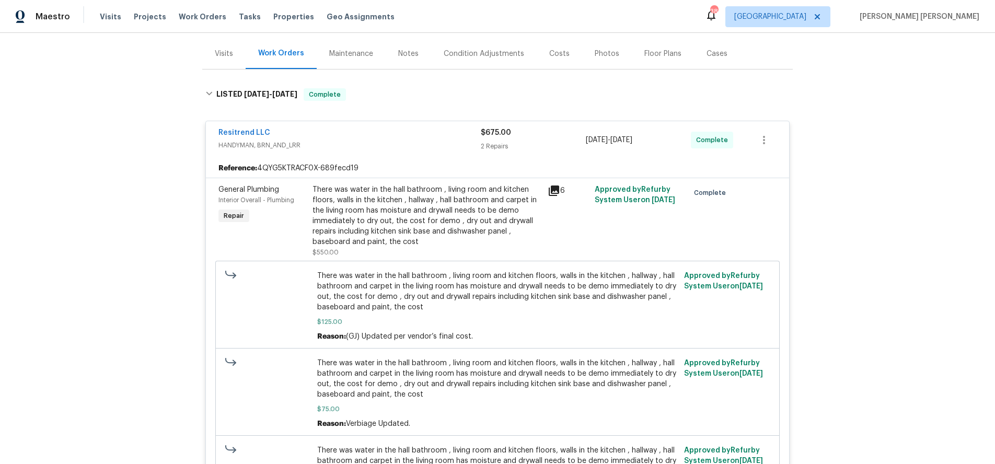
scroll to position [168, 0]
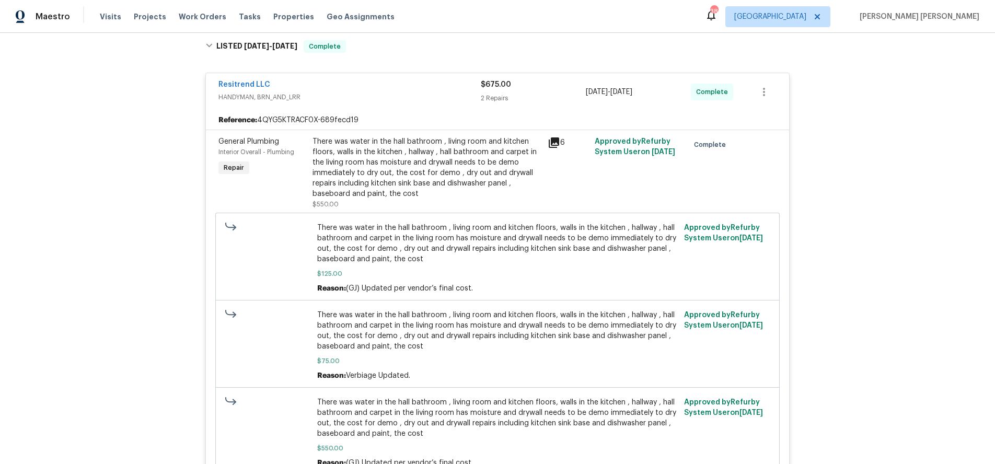
click at [287, 90] on div "Resitrend LLC" at bounding box center [349, 85] width 262 height 13
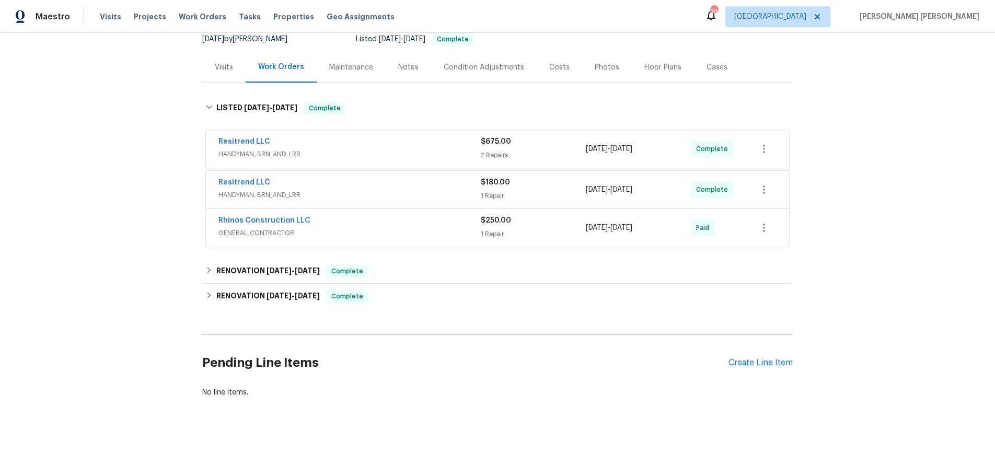
scroll to position [106, 0]
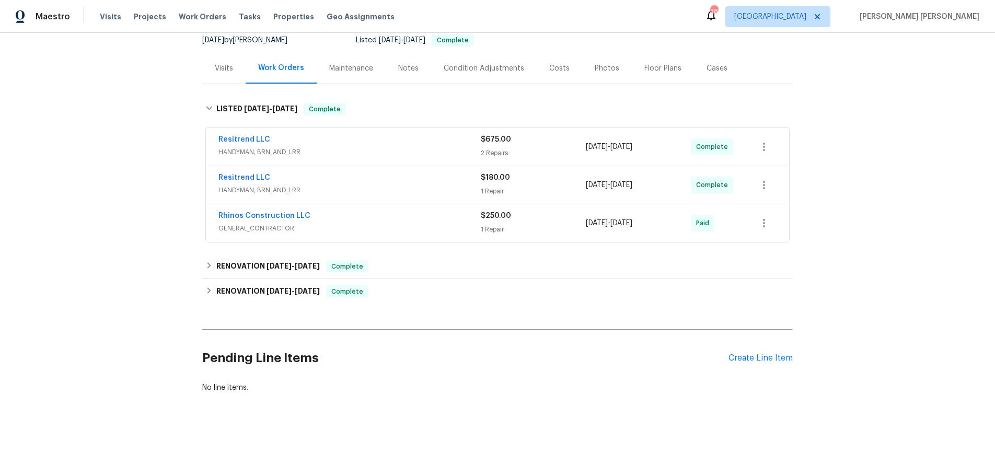
click at [359, 192] on span "HANDYMAN, BRN_AND_LRR" at bounding box center [349, 190] width 262 height 10
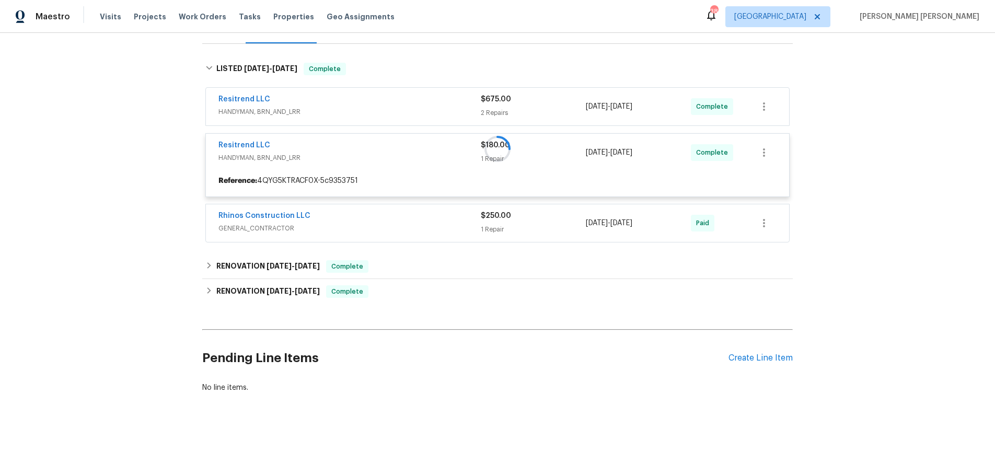
scroll to position [168, 0]
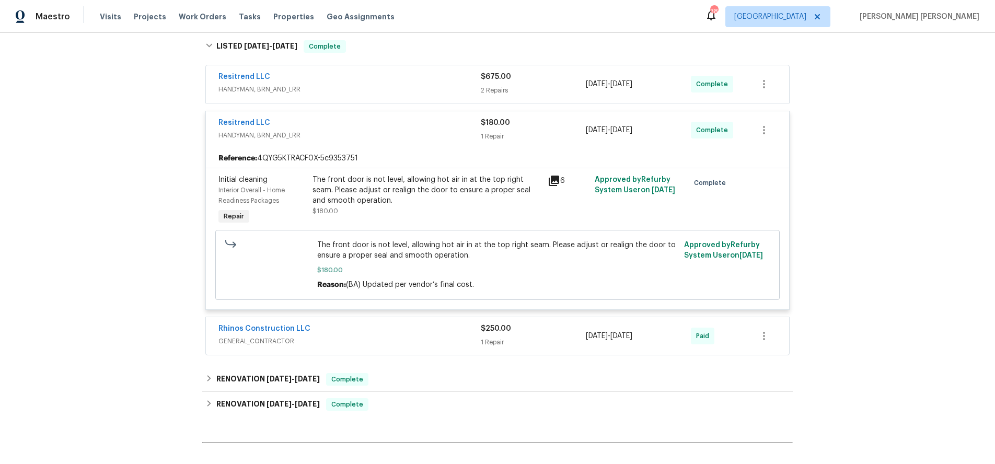
click at [410, 113] on div "Resitrend LLC HANDYMAN, BRN_AND_LRR $180.00 1 Repair 9/3/2025 - 9/4/2025 Comple…" at bounding box center [497, 130] width 583 height 38
click at [408, 125] on div "Resitrend LLC" at bounding box center [349, 124] width 262 height 13
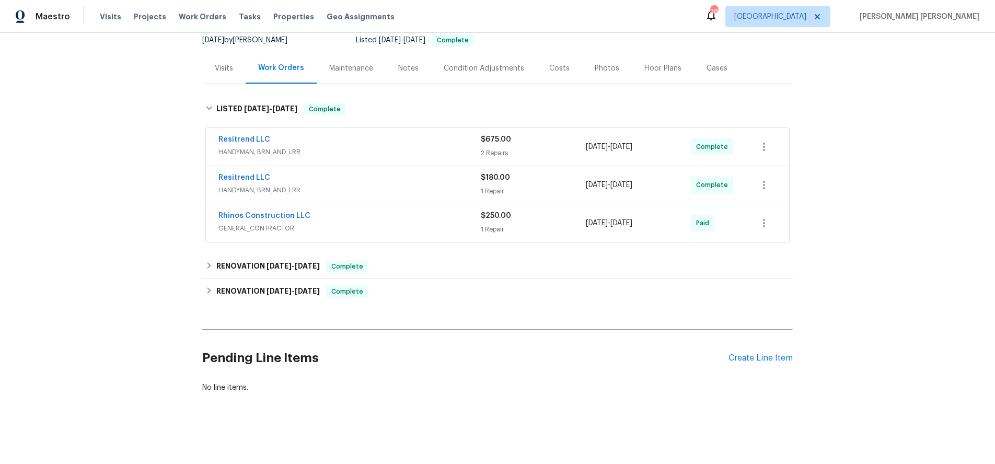
drag, startPoint x: 418, startPoint y: 226, endPoint x: 411, endPoint y: 223, distance: 7.5
click at [417, 226] on span "GENERAL_CONTRACTOR" at bounding box center [349, 228] width 262 height 10
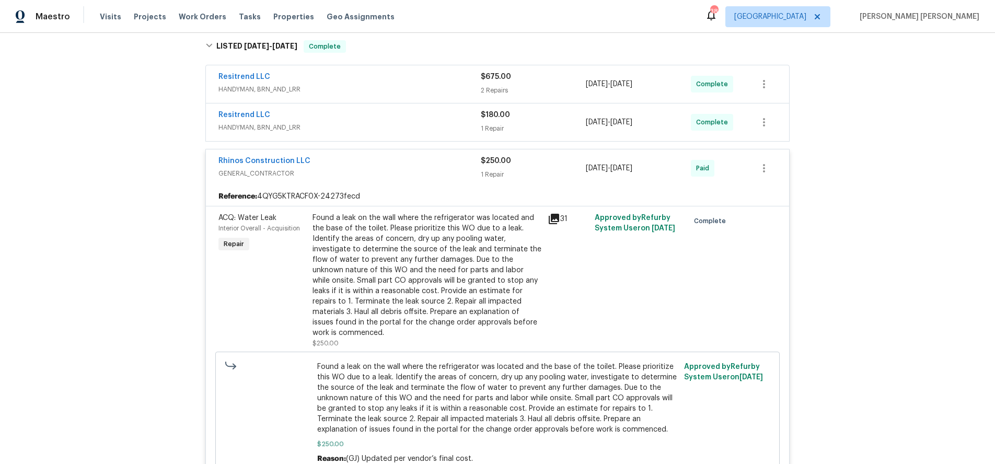
click at [559, 220] on icon at bounding box center [554, 219] width 10 height 10
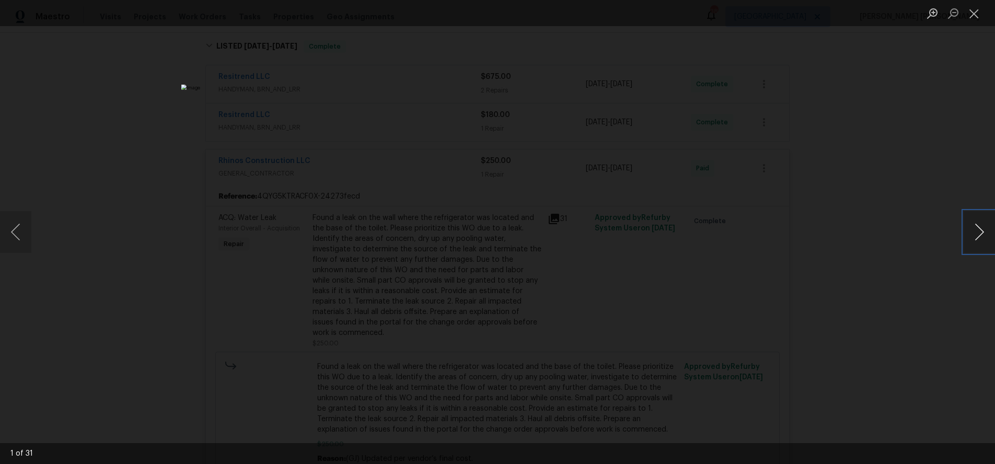
click at [975, 238] on button "Next image" at bounding box center [978, 232] width 31 height 42
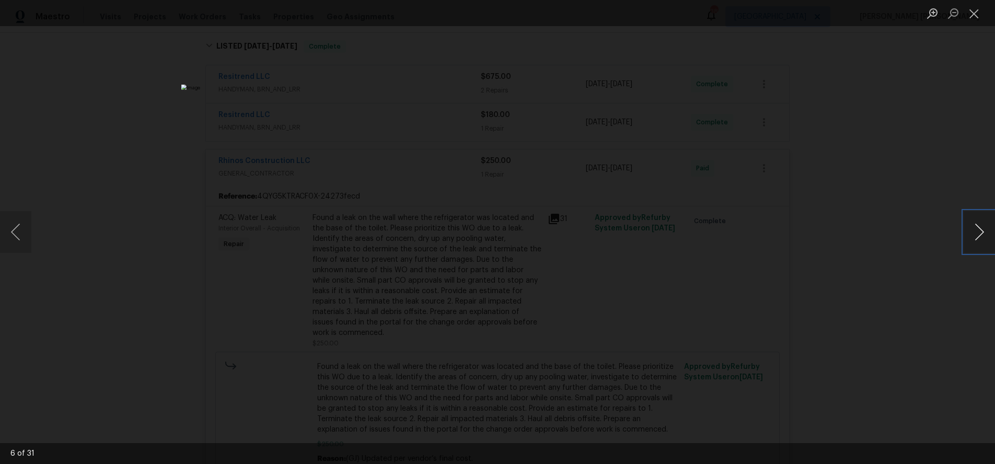
click at [975, 238] on button "Next image" at bounding box center [978, 232] width 31 height 42
click at [940, 310] on div "Lightbox" at bounding box center [497, 232] width 995 height 464
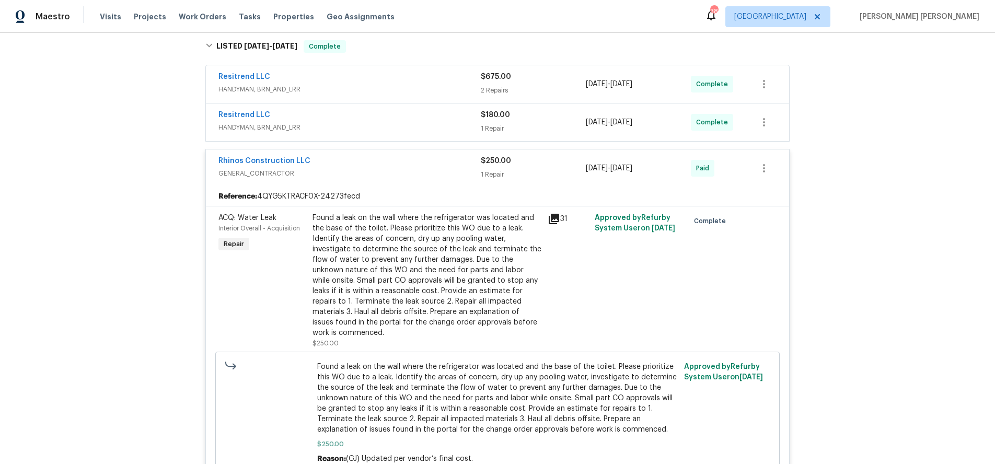
drag, startPoint x: 940, startPoint y: 310, endPoint x: 937, endPoint y: 304, distance: 6.5
click at [940, 310] on div "Lightbox" at bounding box center [497, 232] width 995 height 464
click at [401, 168] on span "GENERAL_CONTRACTOR" at bounding box center [349, 173] width 262 height 10
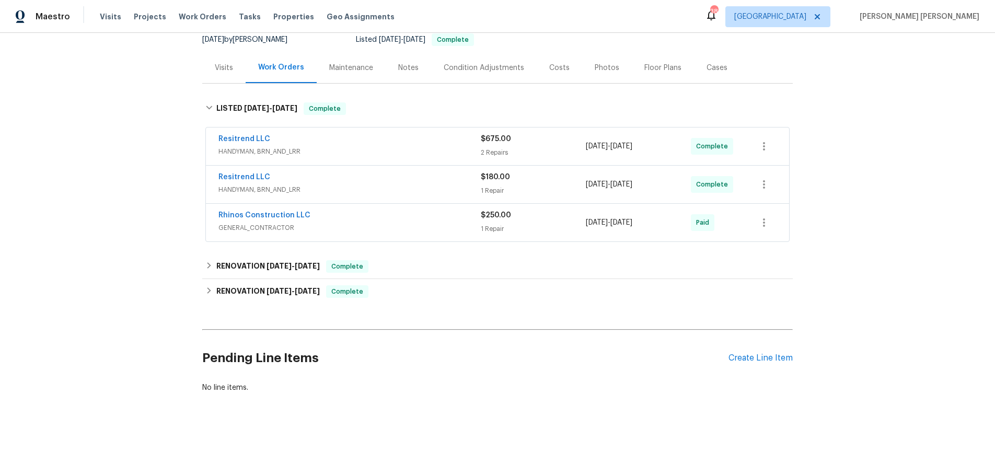
scroll to position [106, 0]
click at [257, 270] on h6 "RENOVATION 7/2/25 - 7/11/25" at bounding box center [267, 266] width 103 height 13
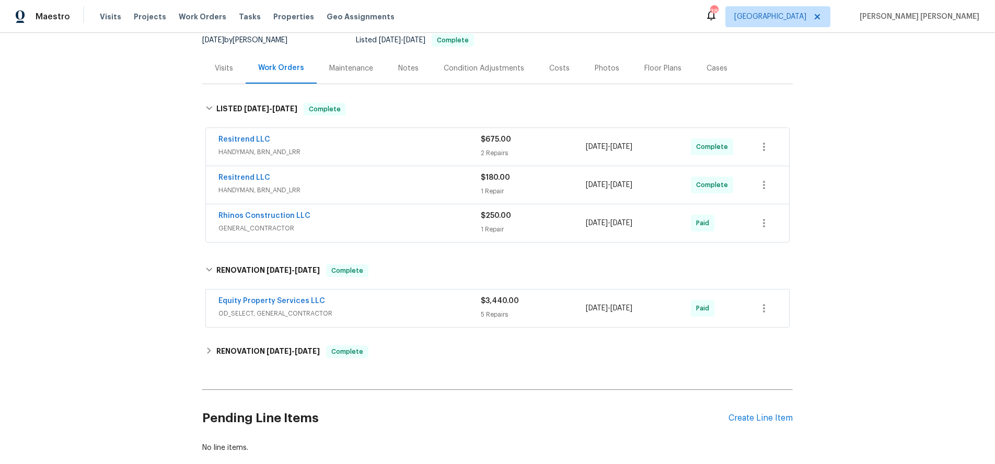
click at [457, 312] on span "OD_SELECT, GENERAL_CONTRACTOR" at bounding box center [349, 313] width 262 height 10
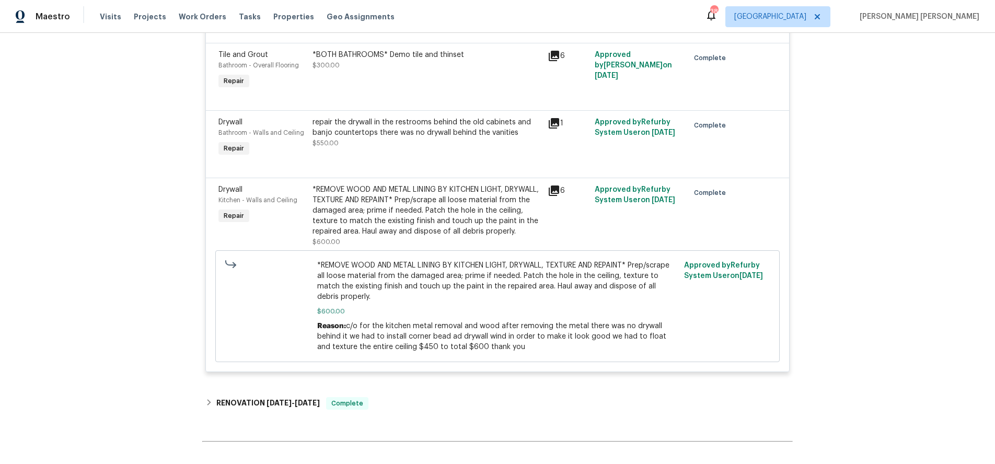
scroll to position [652, 0]
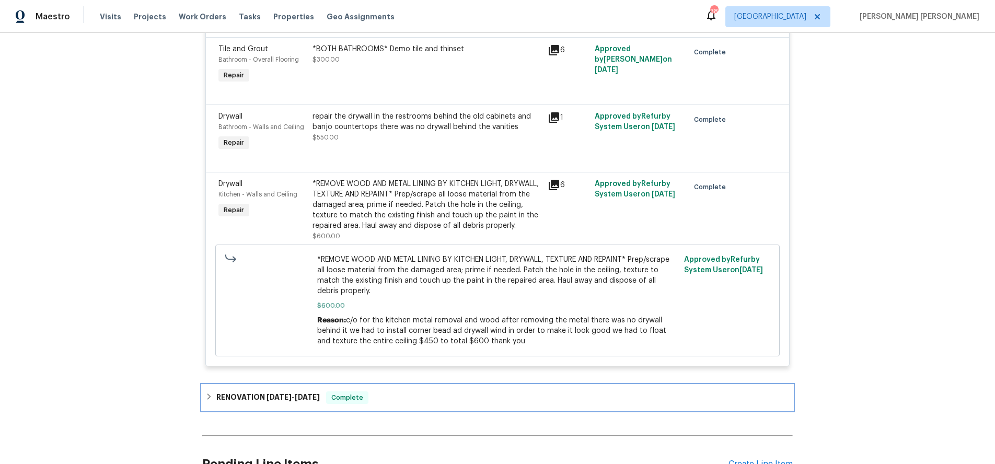
click at [543, 396] on div "RENOVATION 6/23/25 - 6/30/25 Complete" at bounding box center [497, 397] width 590 height 25
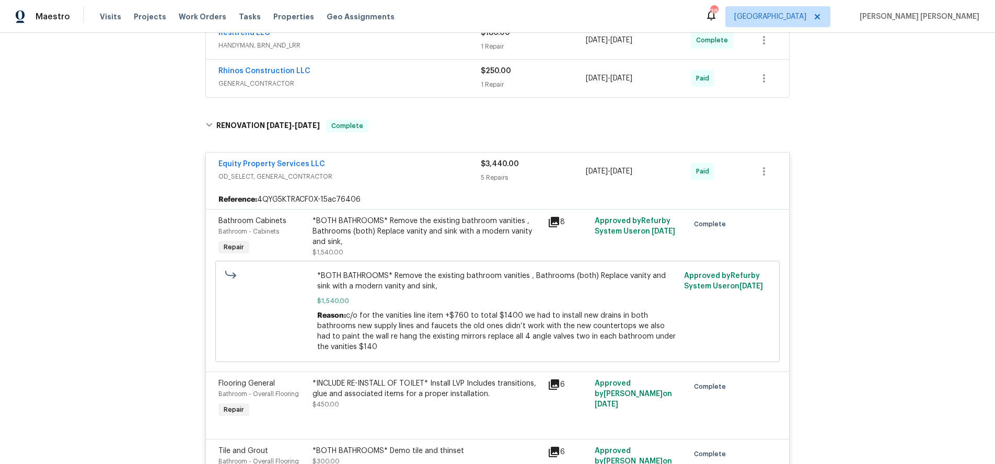
scroll to position [168, 0]
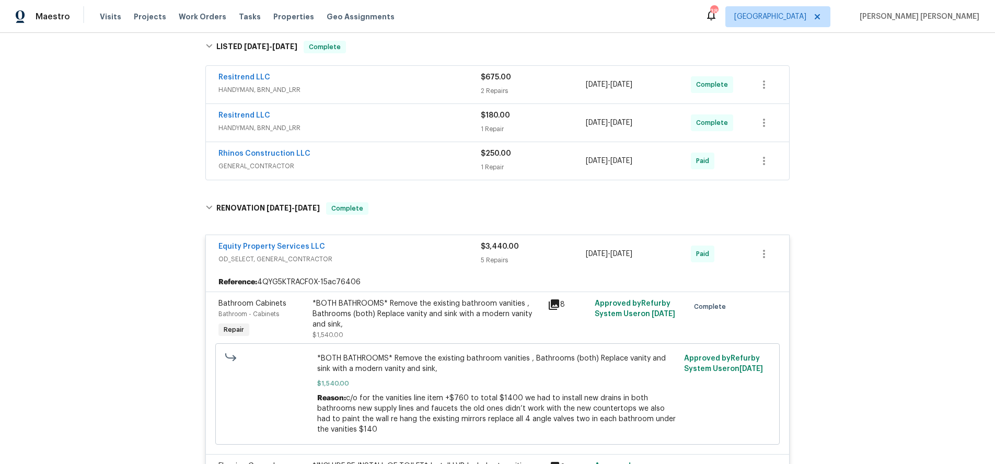
click at [435, 163] on span "GENERAL_CONTRACTOR" at bounding box center [349, 166] width 262 height 10
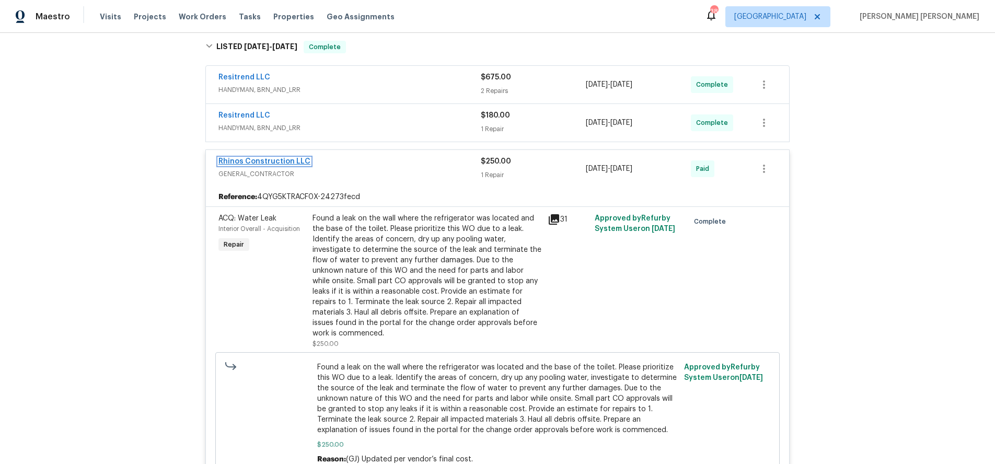
click at [266, 159] on link "Rhinos Construction LLC" at bounding box center [264, 161] width 92 height 7
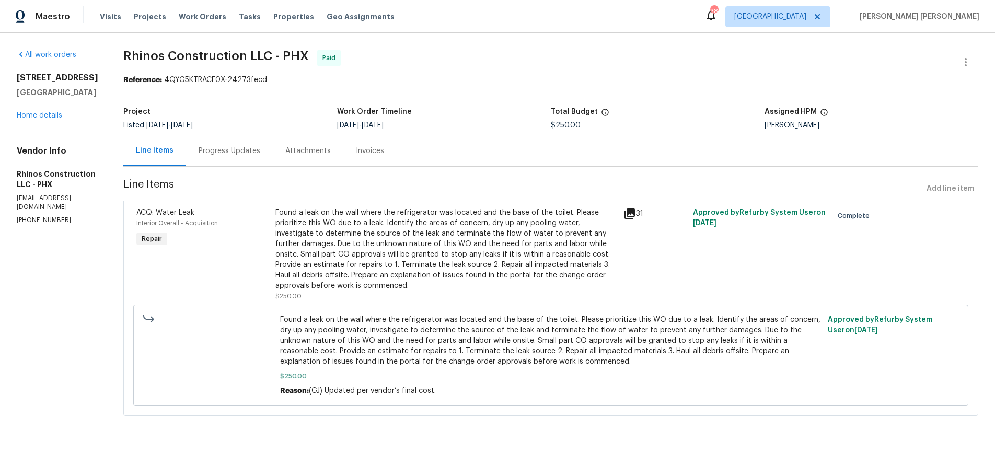
click at [628, 214] on icon at bounding box center [629, 213] width 10 height 10
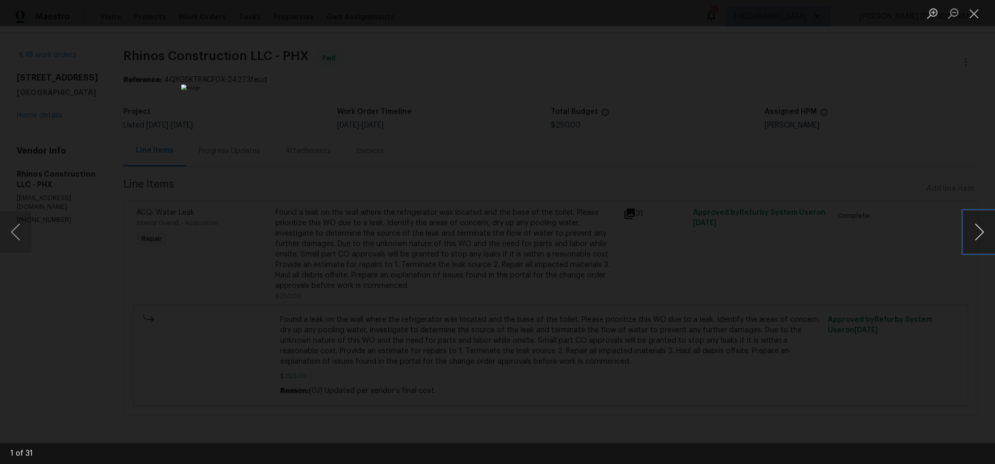
click at [972, 241] on button "Next image" at bounding box center [978, 232] width 31 height 42
click at [972, 240] on button "Next image" at bounding box center [978, 232] width 31 height 42
click at [12, 230] on button "Previous image" at bounding box center [15, 232] width 31 height 42
click at [11, 232] on button "Previous image" at bounding box center [15, 232] width 31 height 42
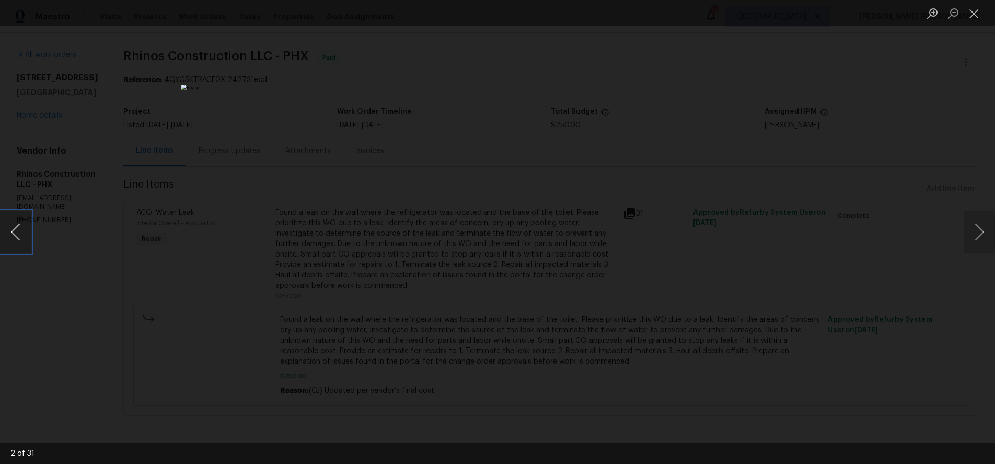
click at [11, 232] on button "Previous image" at bounding box center [15, 232] width 31 height 42
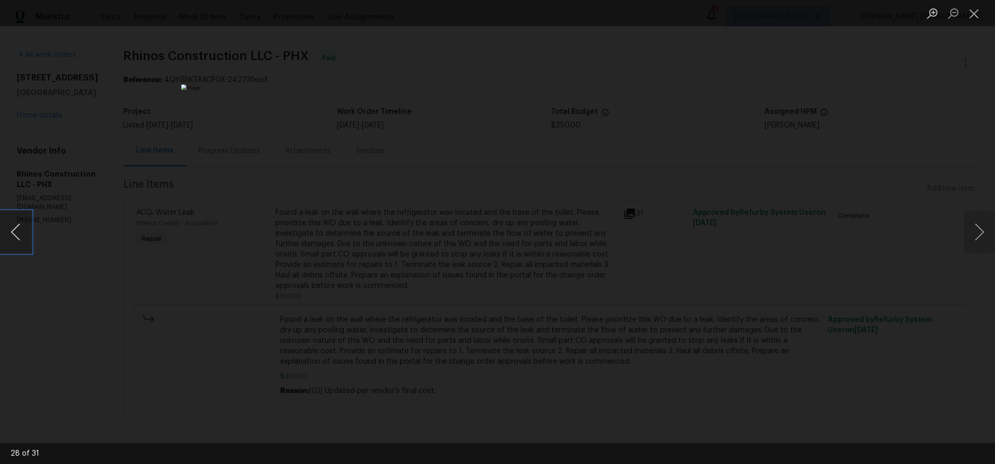
click at [11, 232] on button "Previous image" at bounding box center [15, 232] width 31 height 42
click at [17, 240] on button "Previous image" at bounding box center [15, 232] width 31 height 42
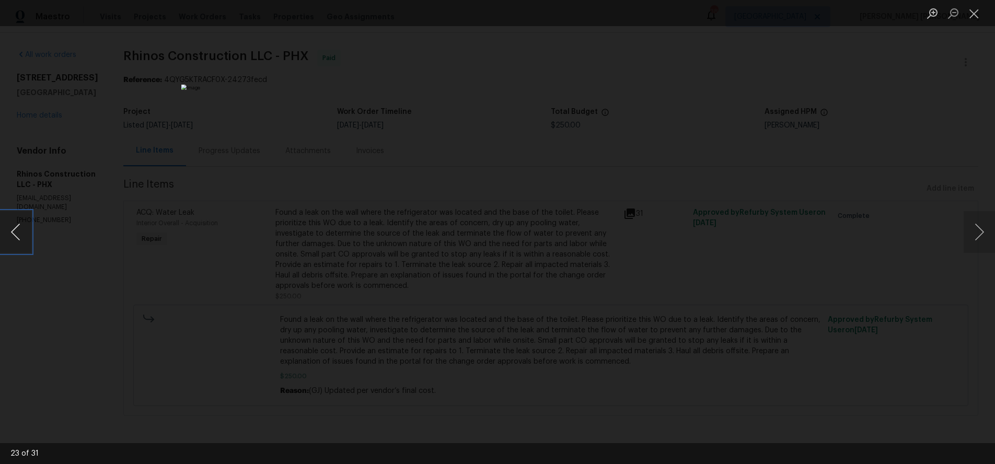
click at [17, 240] on button "Previous image" at bounding box center [15, 232] width 31 height 42
click at [121, 300] on div "Lightbox" at bounding box center [497, 232] width 995 height 464
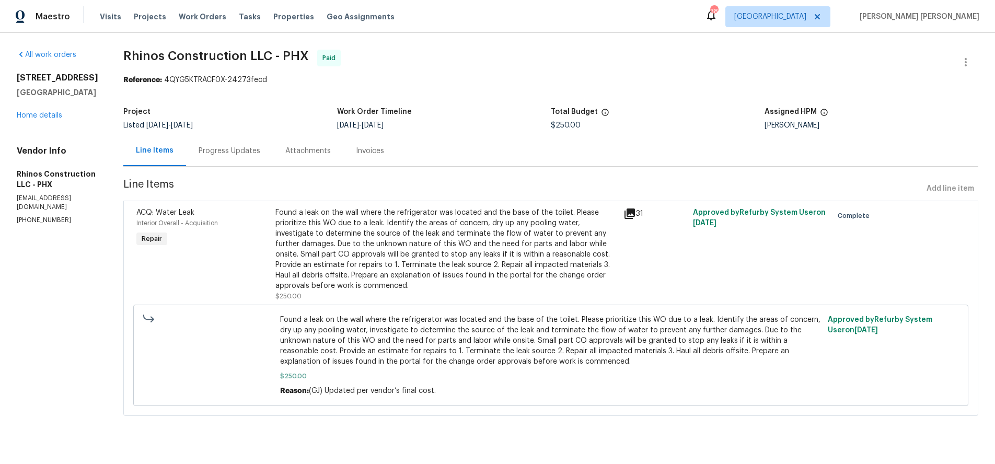
click at [627, 215] on icon at bounding box center [629, 213] width 10 height 10
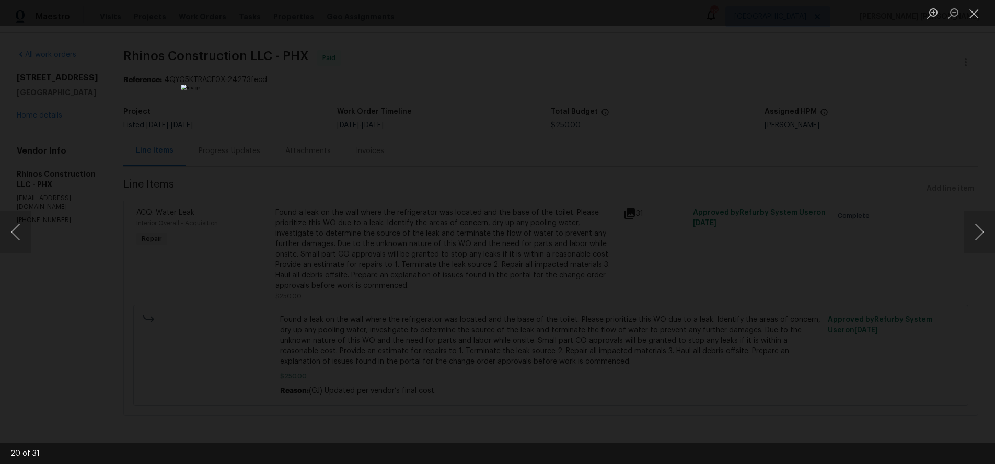
click at [878, 113] on div "Lightbox" at bounding box center [497, 232] width 995 height 464
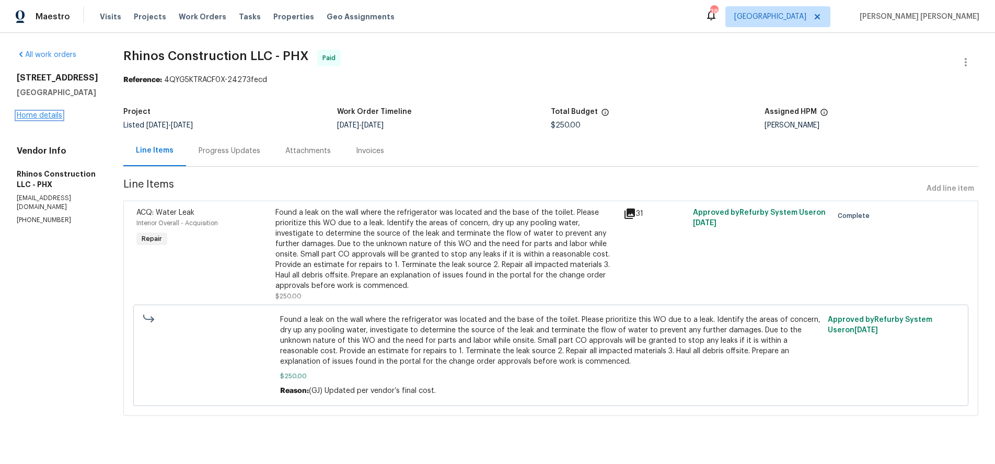
click at [42, 114] on link "Home details" at bounding box center [39, 115] width 45 height 7
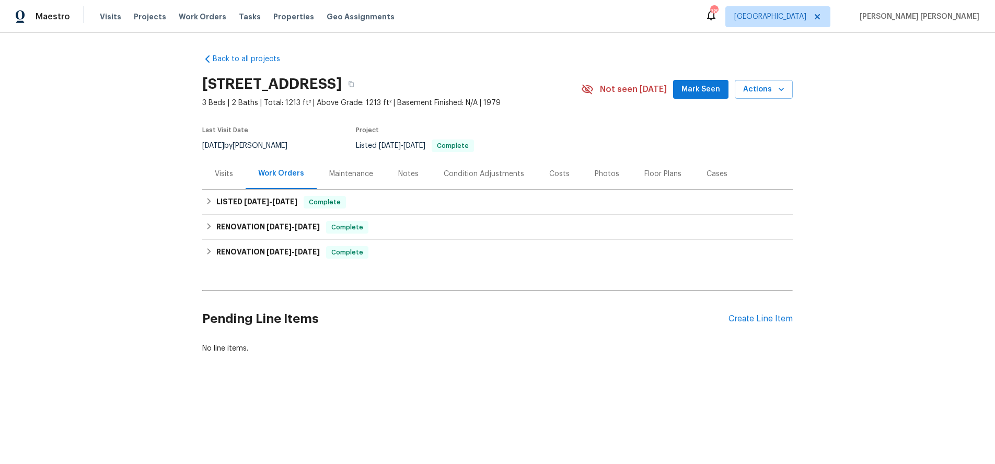
click at [606, 175] on div "Photos" at bounding box center [607, 174] width 25 height 10
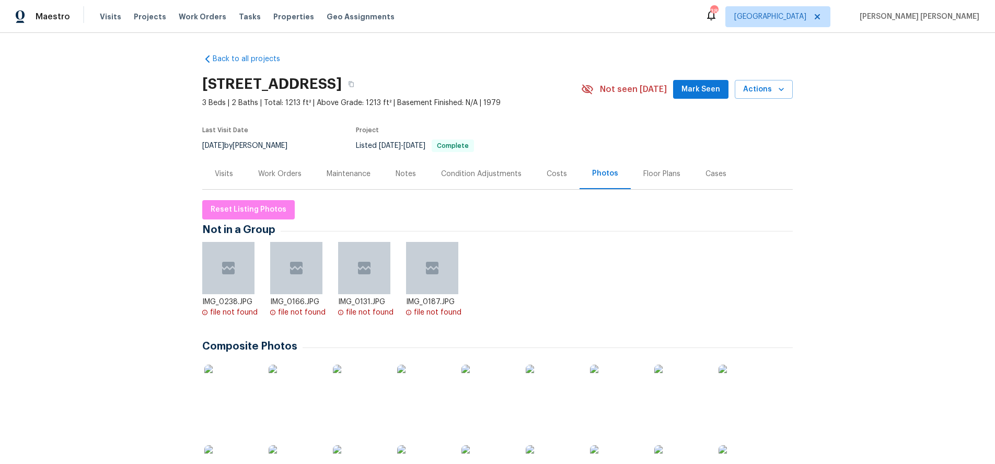
click at [284, 177] on div "Work Orders" at bounding box center [279, 174] width 43 height 10
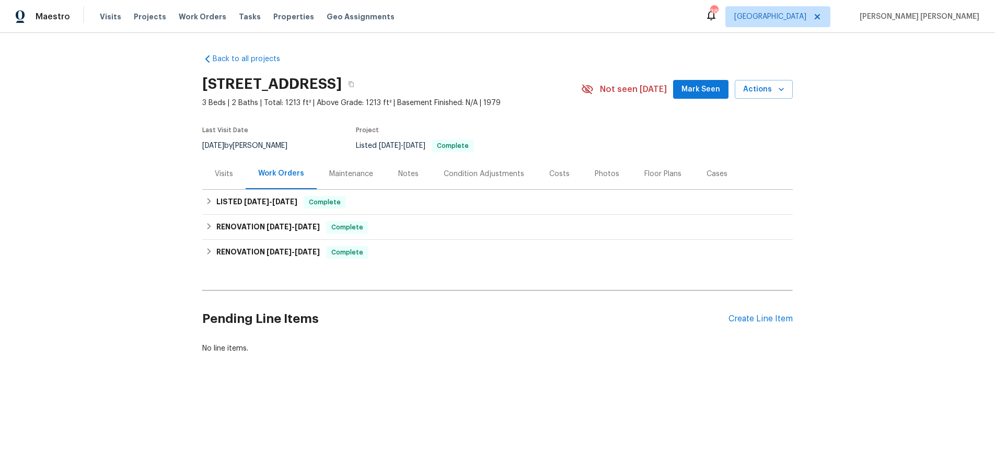
click at [225, 175] on div "Visits" at bounding box center [224, 174] width 18 height 10
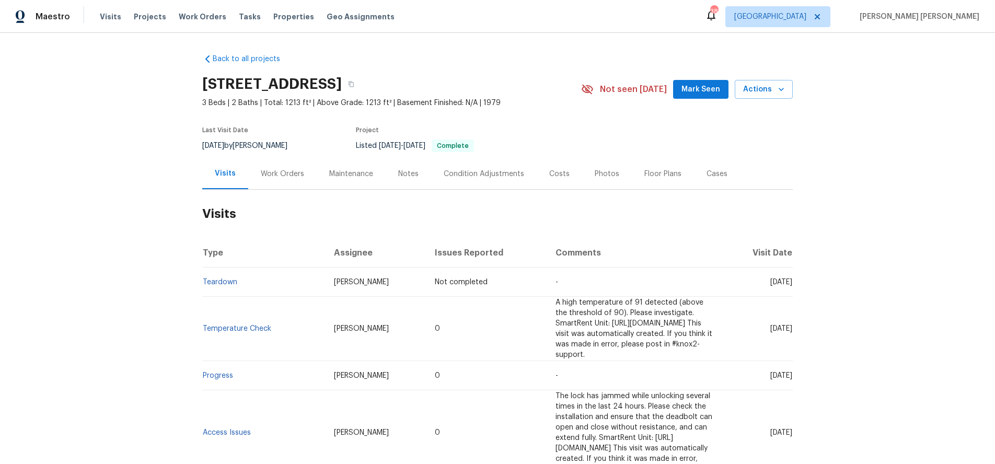
click at [288, 175] on div "Work Orders" at bounding box center [282, 174] width 43 height 10
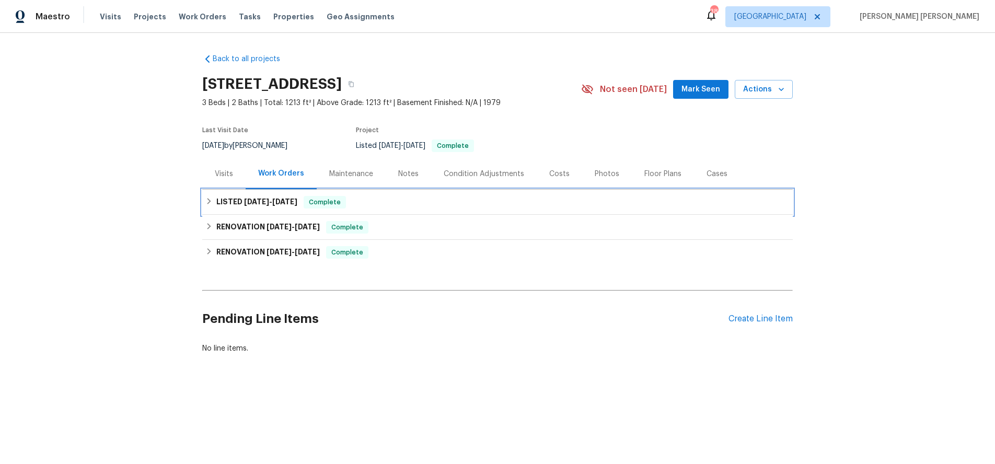
click at [202, 205] on div "LISTED 8/16/25 - 9/4/25 Complete" at bounding box center [497, 202] width 590 height 25
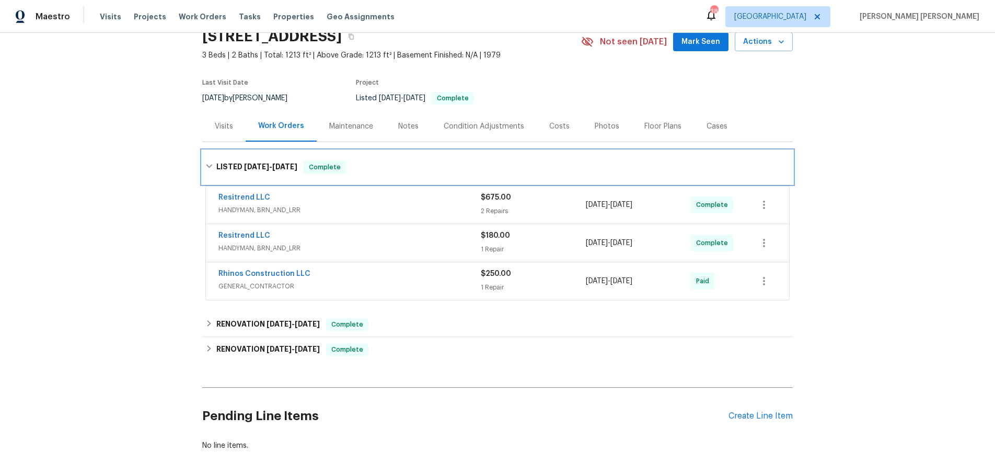
scroll to position [55, 0]
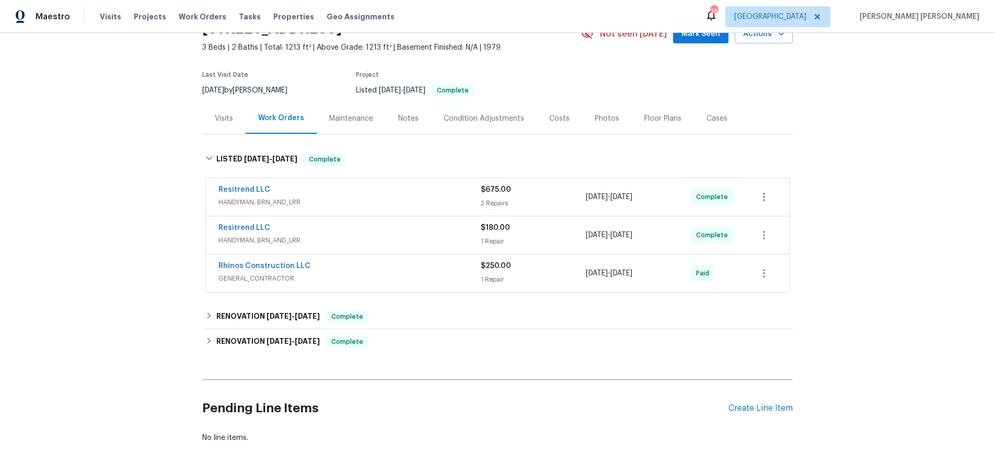
click at [434, 194] on div "Resitrend LLC" at bounding box center [349, 190] width 262 height 13
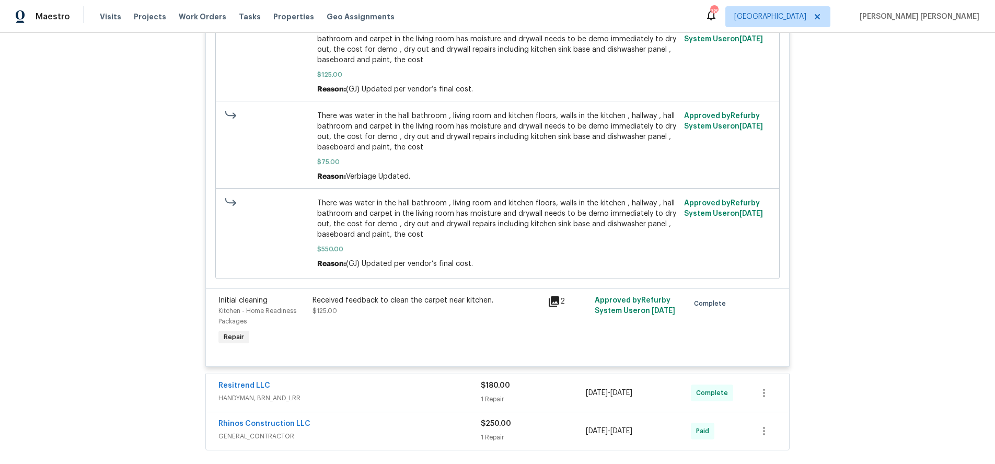
scroll to position [377, 0]
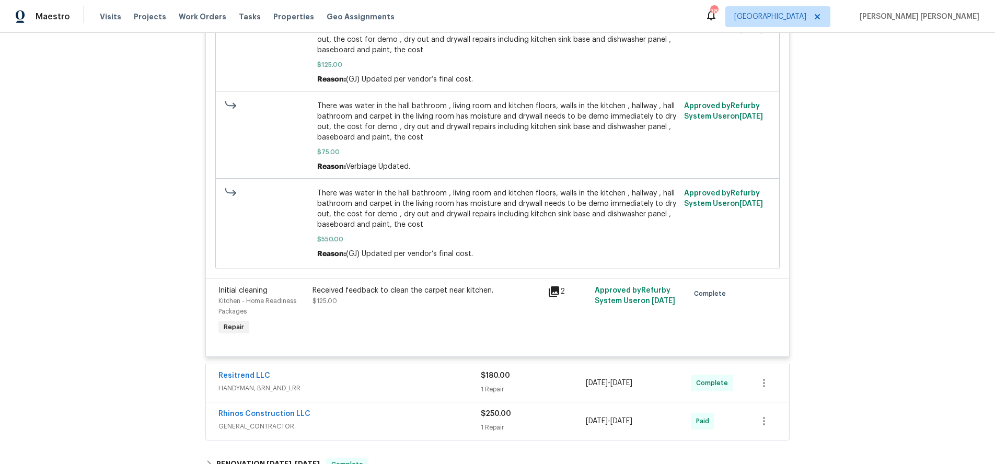
click at [552, 294] on icon at bounding box center [554, 291] width 10 height 10
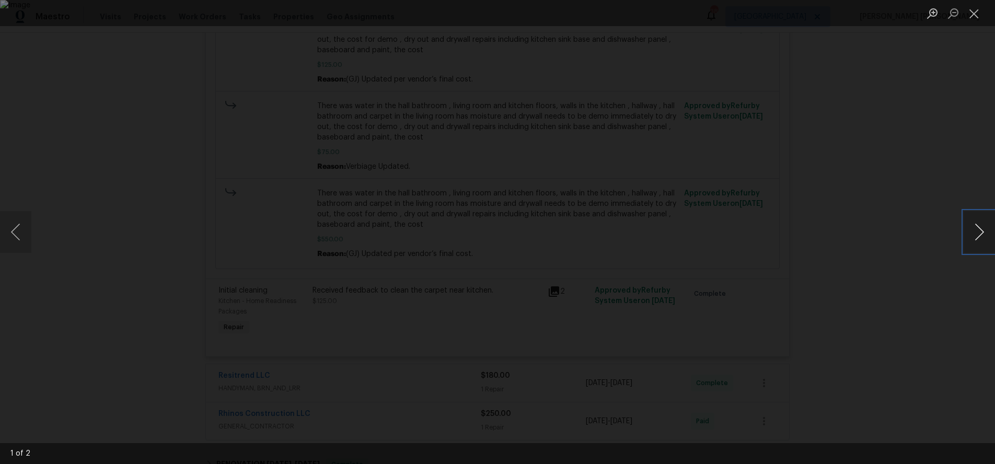
click at [981, 243] on button "Next image" at bounding box center [978, 232] width 31 height 42
click at [981, 244] on button "Next image" at bounding box center [978, 232] width 31 height 42
click at [931, 288] on div "Lightbox" at bounding box center [497, 232] width 995 height 464
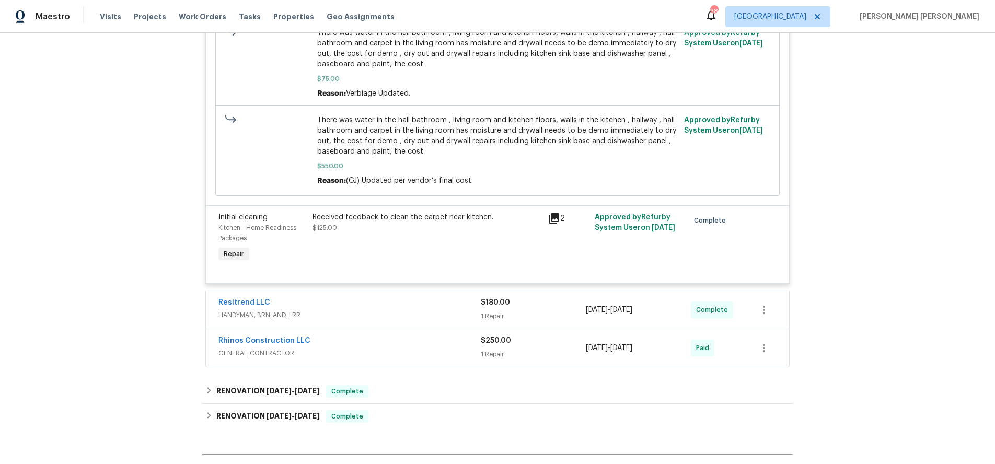
scroll to position [467, 0]
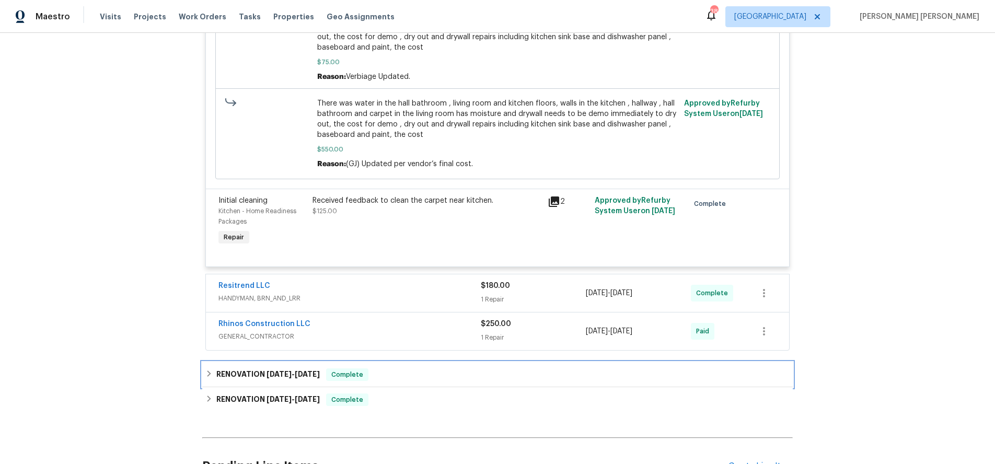
click at [399, 376] on div "RENOVATION 7/2/25 - 7/11/25 Complete" at bounding box center [497, 374] width 584 height 13
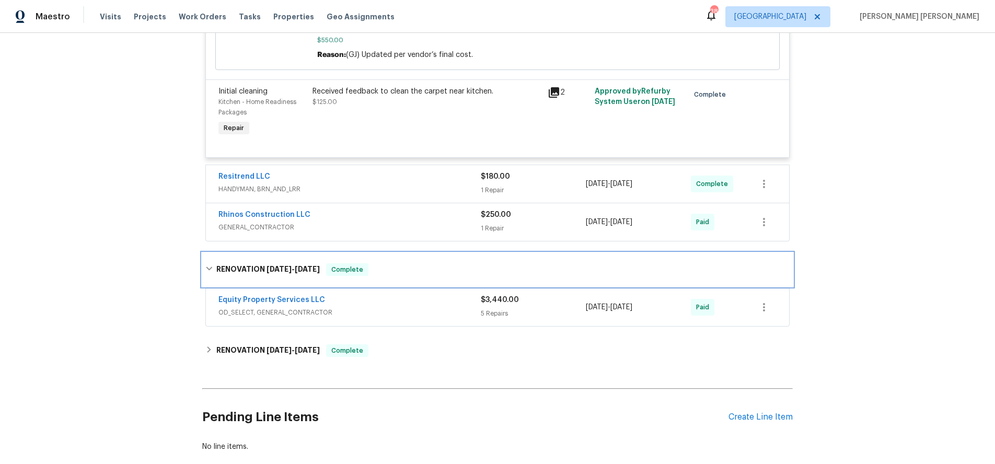
scroll to position [577, 0]
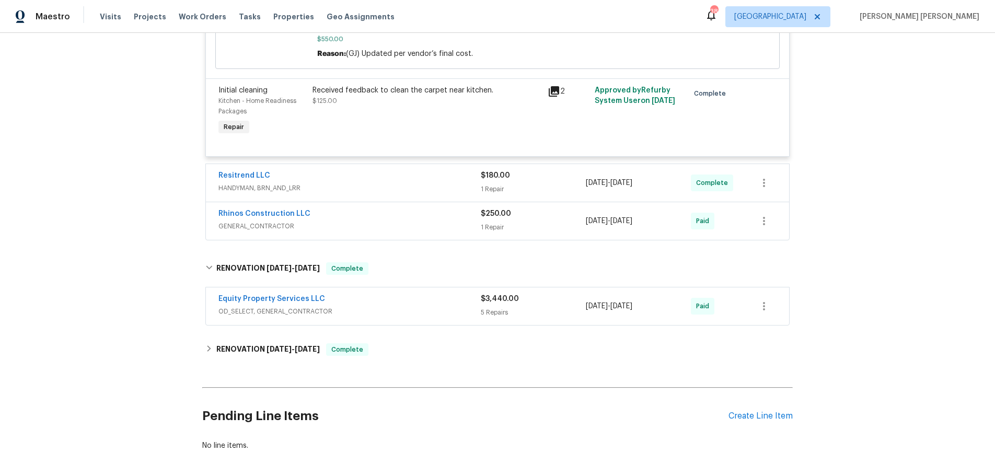
click at [437, 308] on span "OD_SELECT, GENERAL_CONTRACTOR" at bounding box center [349, 311] width 262 height 10
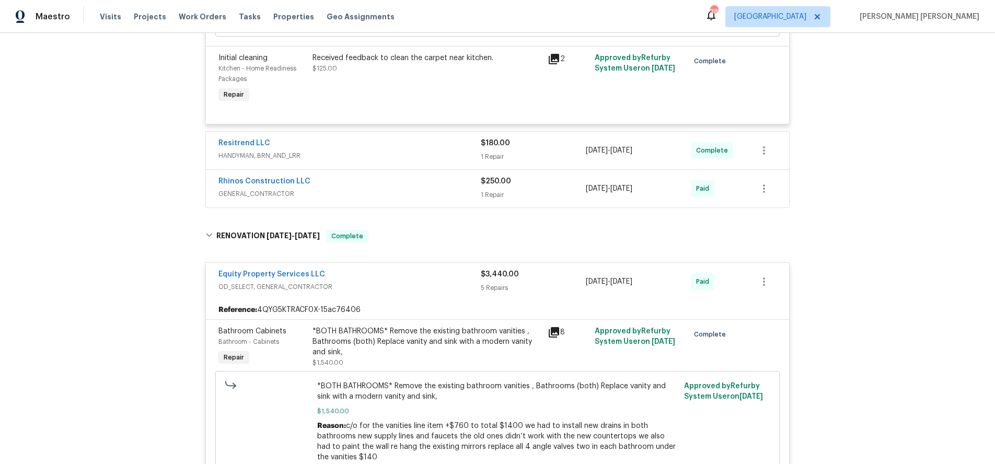
scroll to position [614, 0]
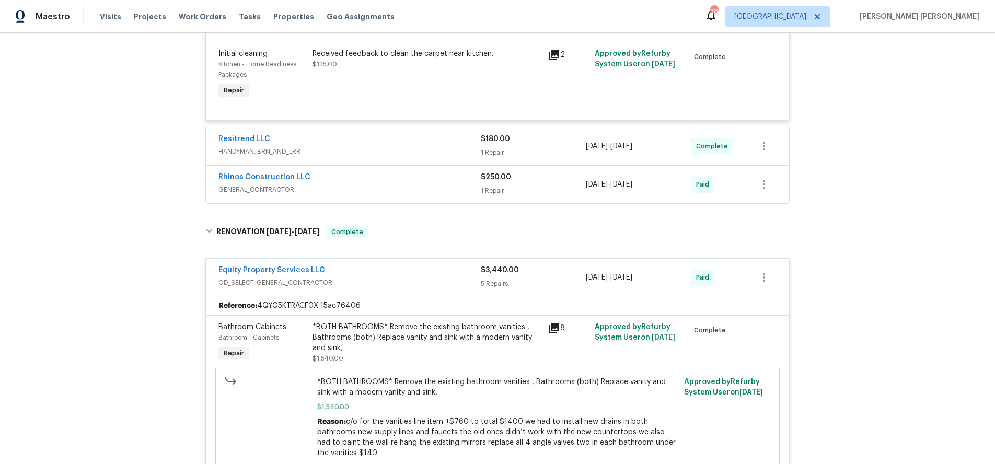
click at [444, 276] on div "Equity Property Services LLC" at bounding box center [349, 271] width 262 height 13
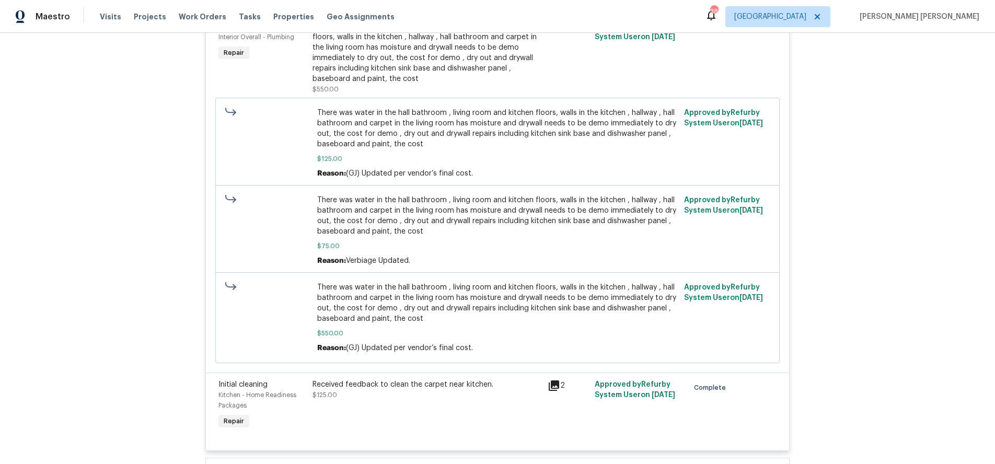
scroll to position [124, 0]
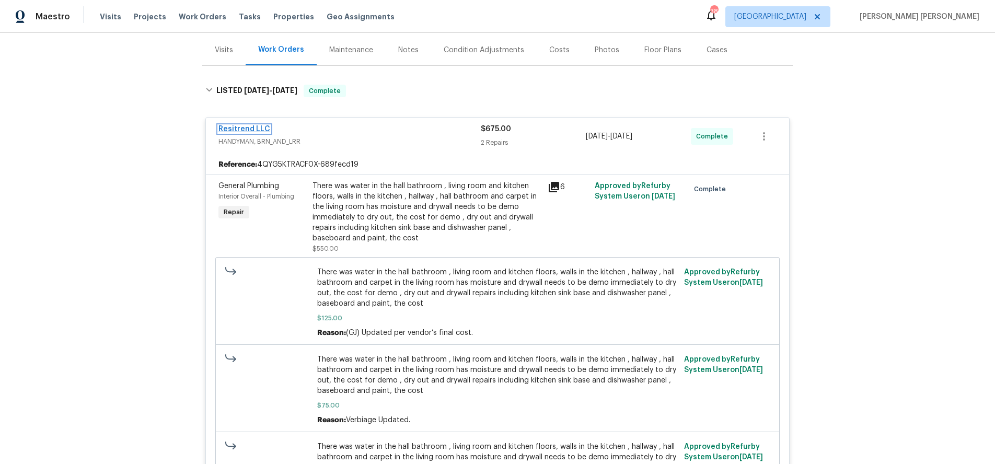
click at [239, 128] on link "Resitrend LLC" at bounding box center [244, 128] width 52 height 7
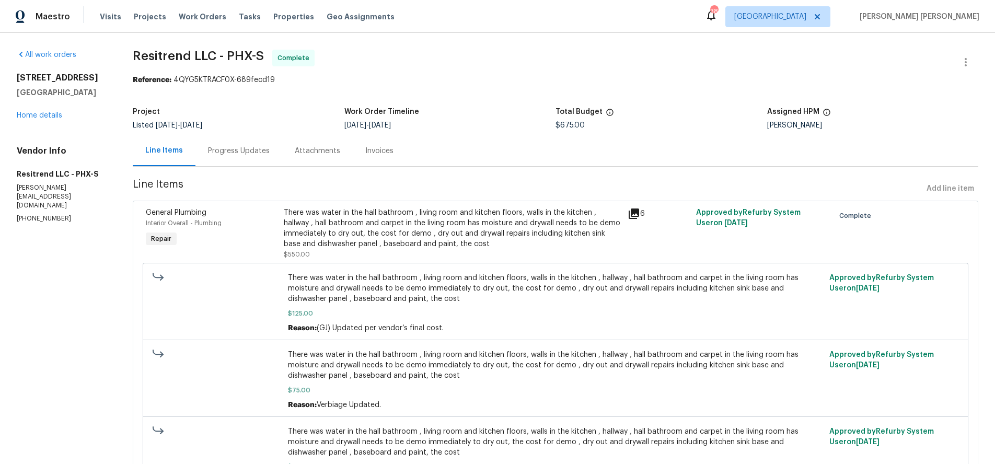
click at [223, 148] on div "Progress Updates" at bounding box center [239, 151] width 62 height 10
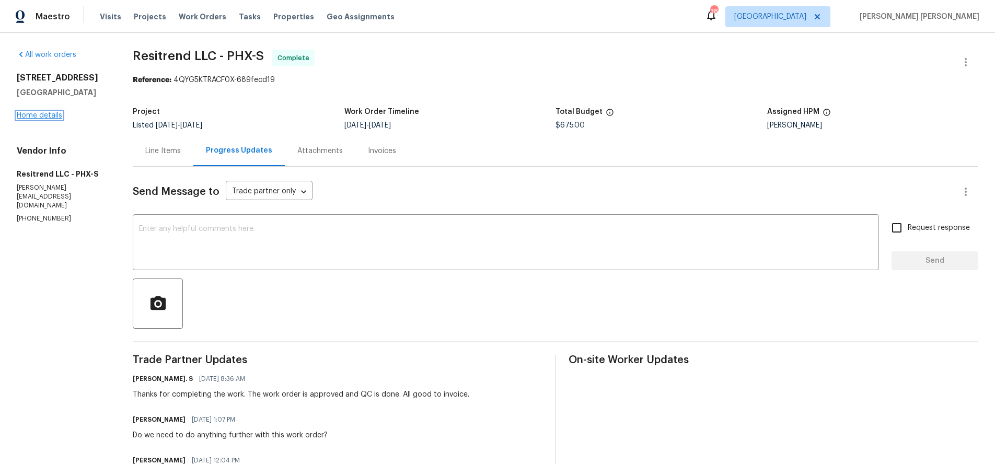
click at [55, 116] on link "Home details" at bounding box center [39, 115] width 45 height 7
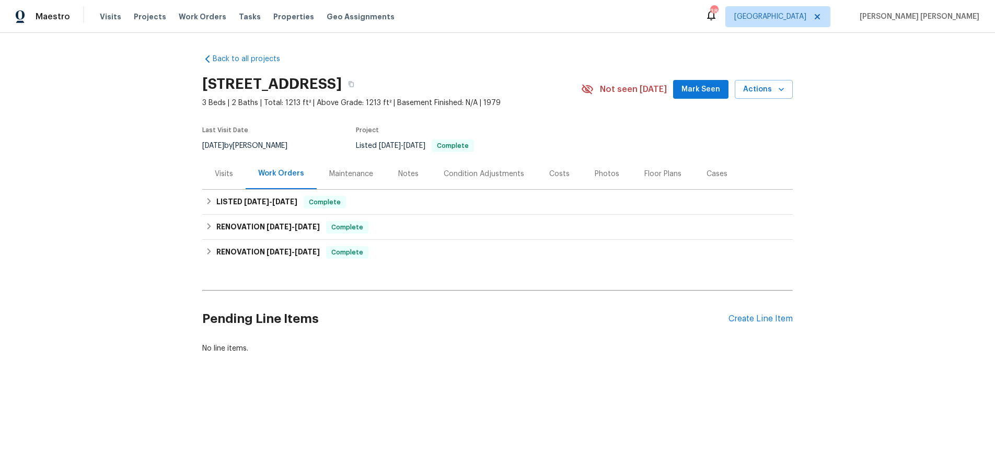
click at [197, 85] on div "Back to all projects 15807 N 60th Ave, Glendale, AZ 85306 3 Beds | 2 Baths | To…" at bounding box center [497, 229] width 995 height 392
drag, startPoint x: 199, startPoint y: 85, endPoint x: 327, endPoint y: 84, distance: 128.0
click at [327, 84] on div "Back to all projects 15807 N 60th Ave, Glendale, AZ 85306 3 Beds | 2 Baths | To…" at bounding box center [497, 229] width 995 height 392
copy h2 "15807 N 60th Ave"
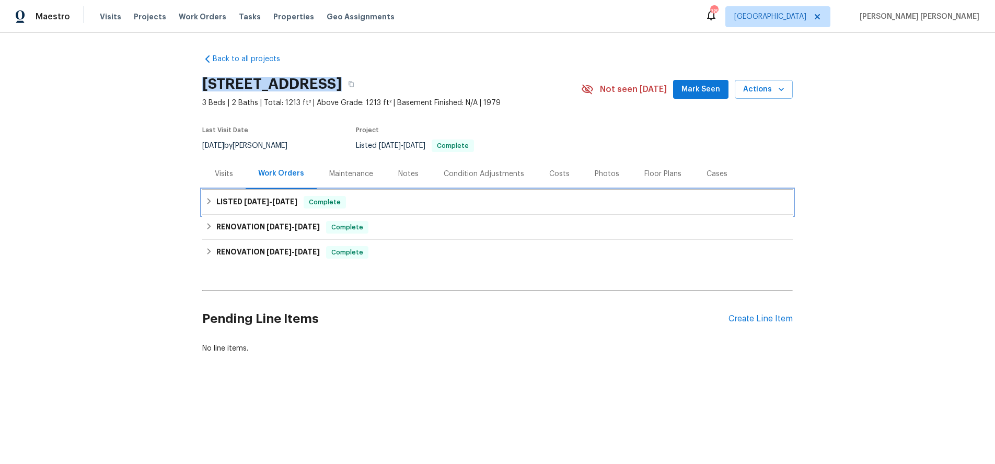
click at [228, 202] on h6 "LISTED 8/16/25 - 9/4/25" at bounding box center [256, 202] width 81 height 13
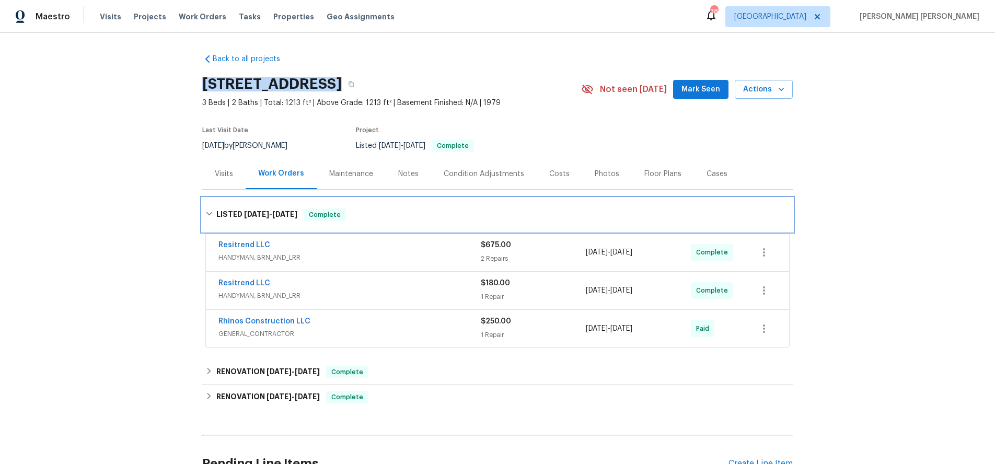
scroll to position [106, 0]
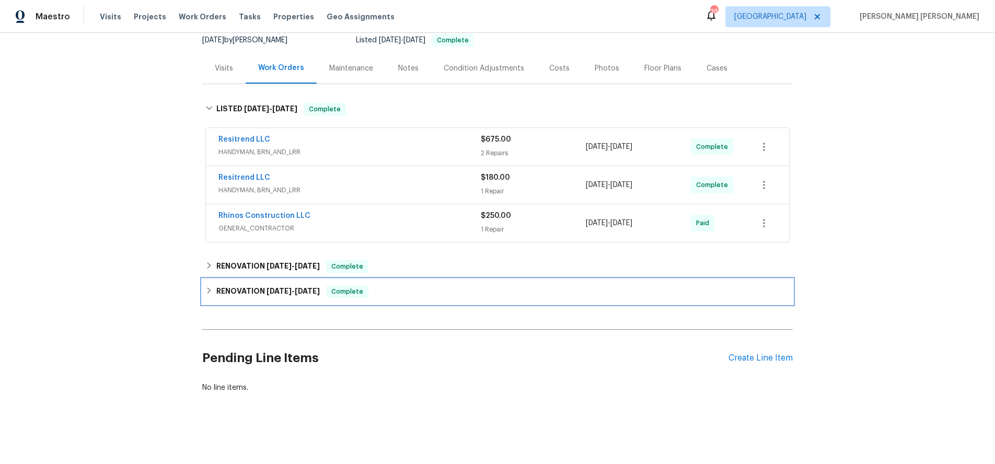
click at [210, 292] on icon at bounding box center [208, 290] width 7 height 7
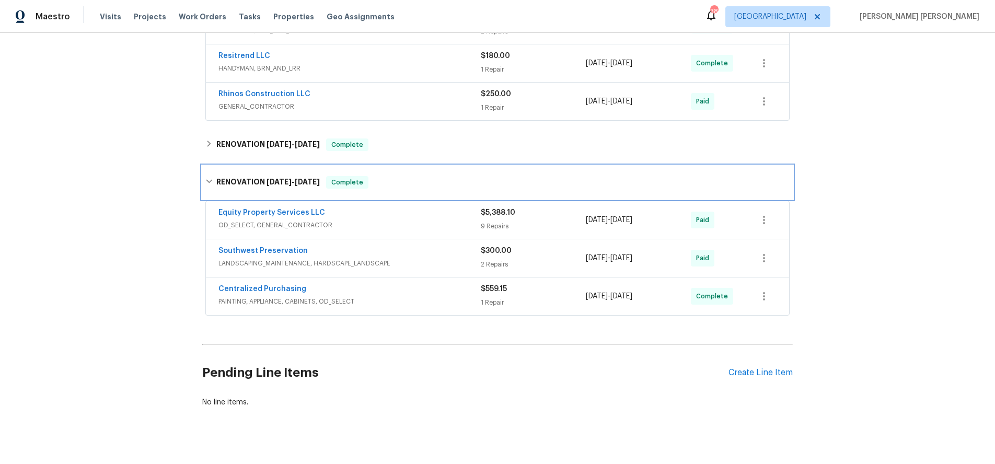
scroll to position [229, 0]
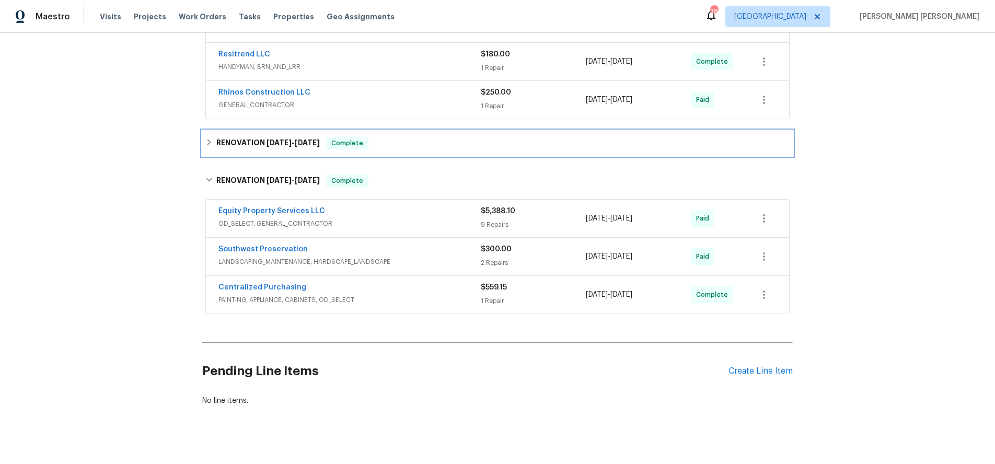
click at [209, 151] on div "RENOVATION 7/2/25 - 7/11/25 Complete" at bounding box center [497, 143] width 590 height 25
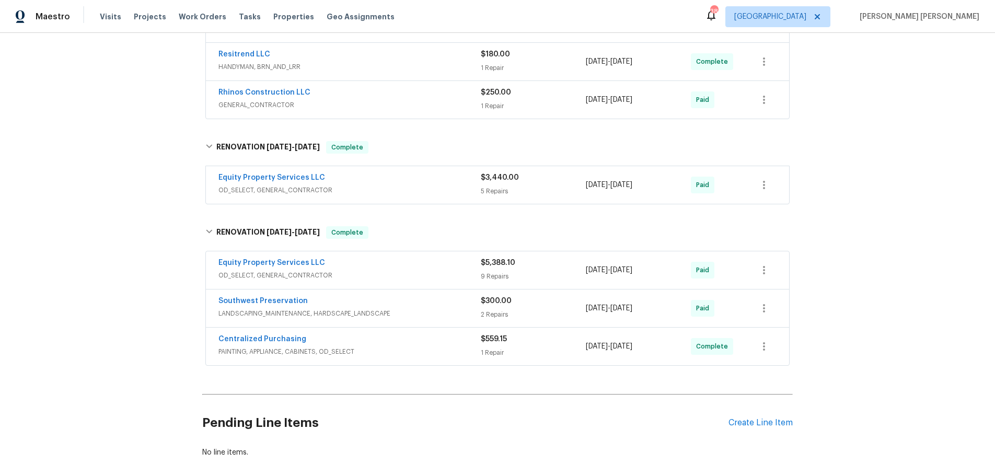
click at [439, 271] on span "OD_SELECT, GENERAL_CONTRACTOR" at bounding box center [349, 275] width 262 height 10
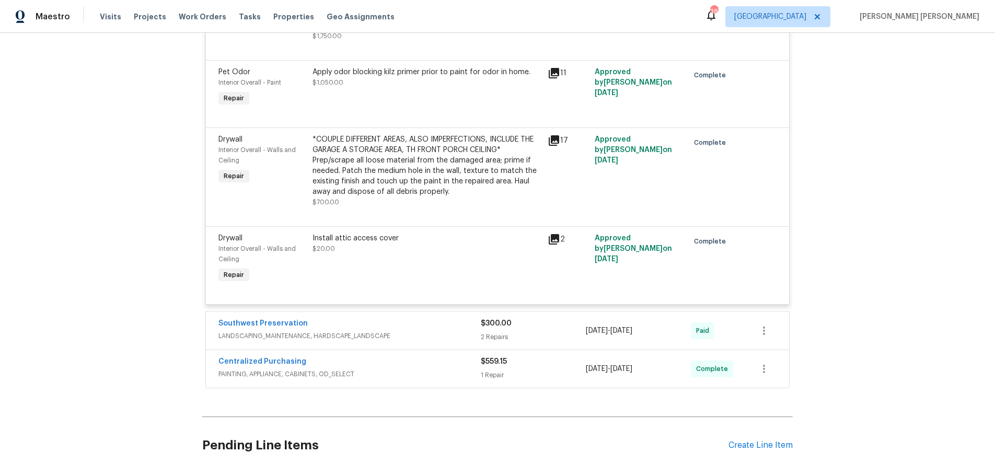
scroll to position [1394, 0]
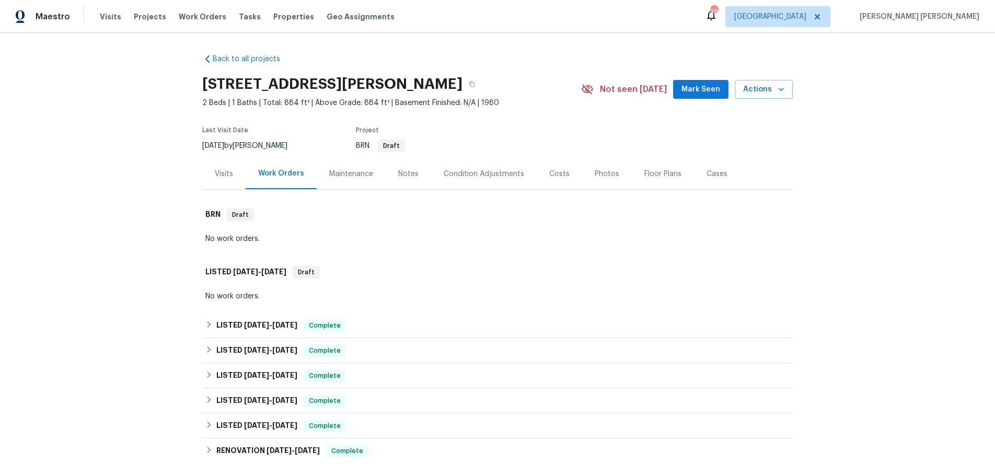
scroll to position [159, 0]
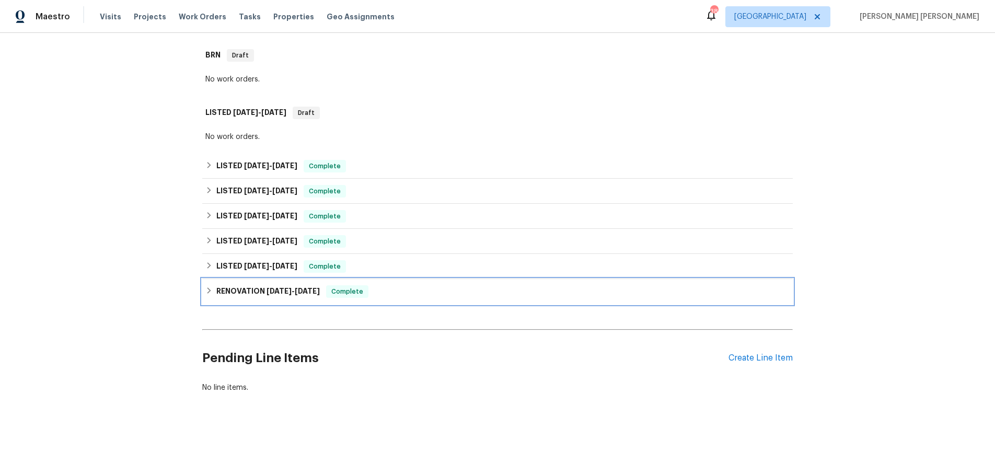
click at [211, 295] on div "RENOVATION [DATE] - [DATE] Complete" at bounding box center [497, 291] width 584 height 13
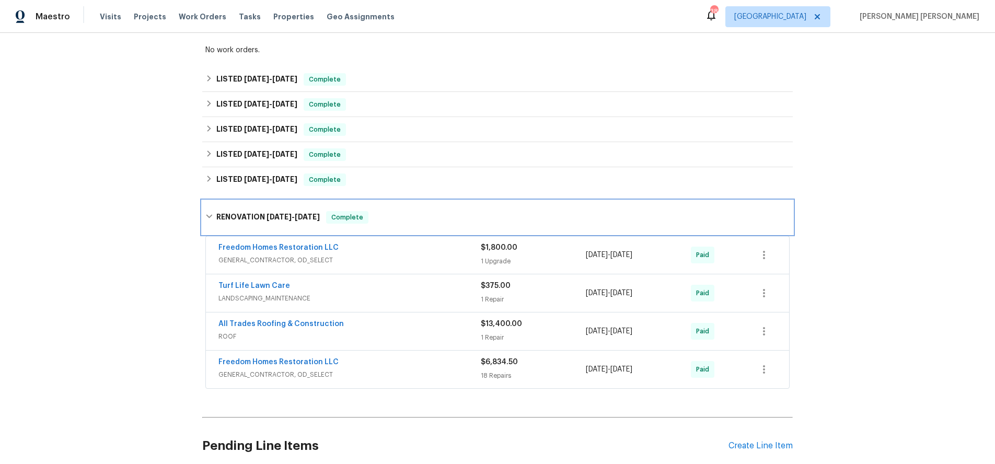
scroll to position [334, 0]
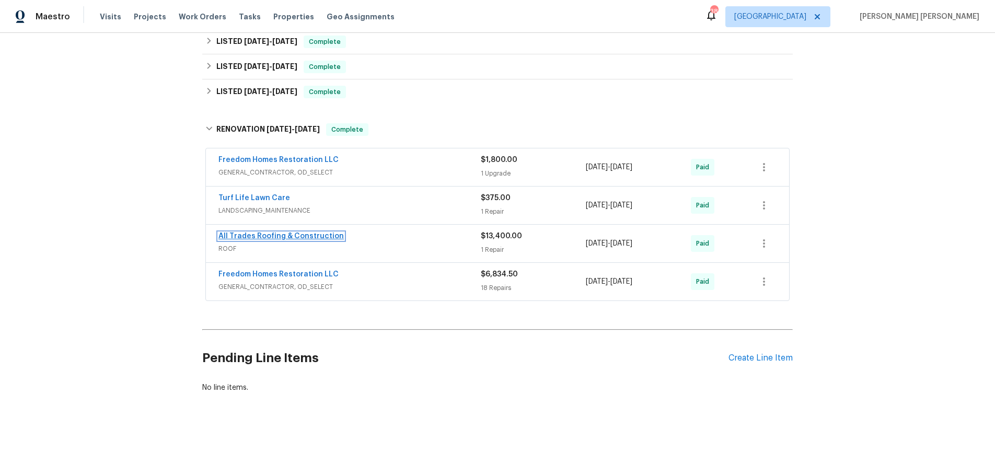
click at [307, 234] on link "All Trades Roofing & Construction" at bounding box center [280, 236] width 125 height 7
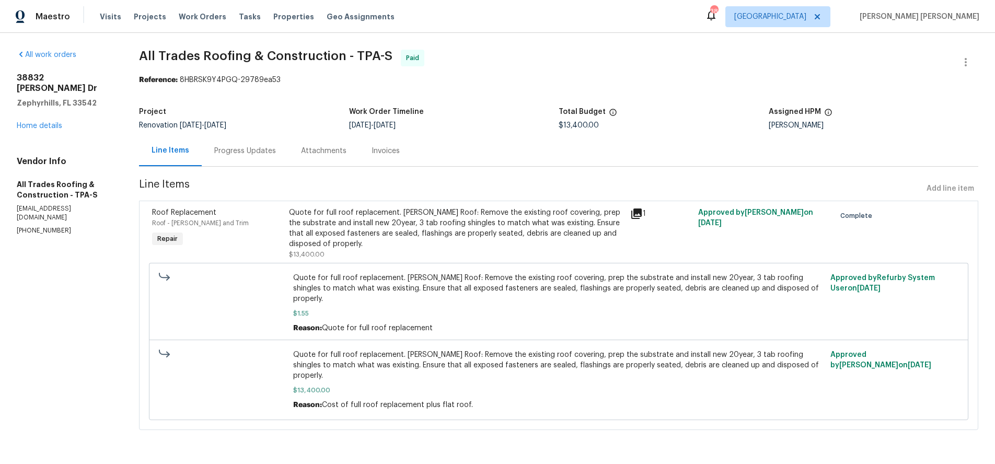
drag, startPoint x: 336, startPoint y: 155, endPoint x: 380, endPoint y: 201, distance: 62.8
click at [336, 155] on div "Attachments" at bounding box center [323, 151] width 45 height 10
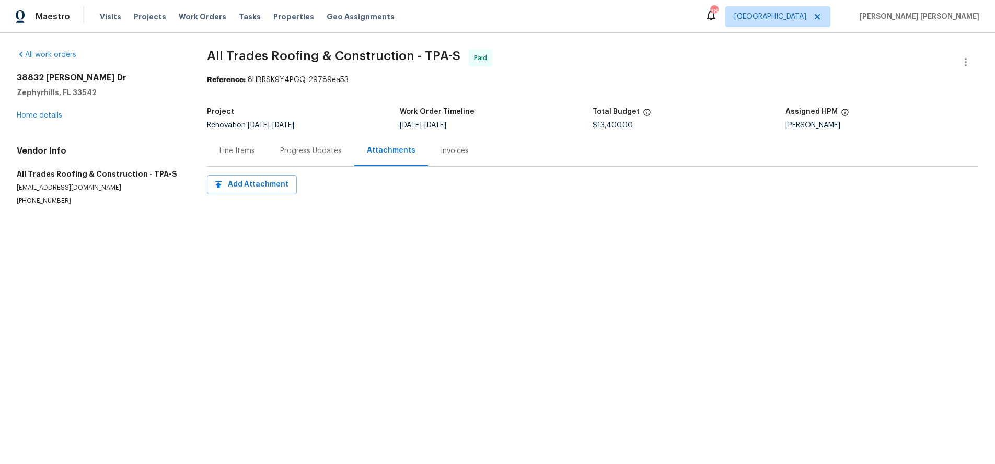
drag, startPoint x: 227, startPoint y: 147, endPoint x: 373, endPoint y: 177, distance: 148.9
click at [236, 153] on div "Line Items" at bounding box center [237, 151] width 36 height 10
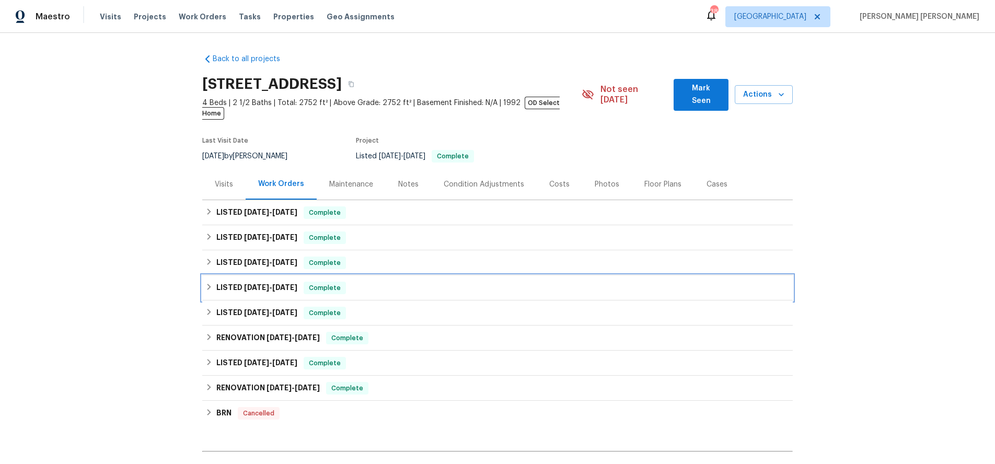
click at [207, 283] on icon at bounding box center [208, 286] width 7 height 7
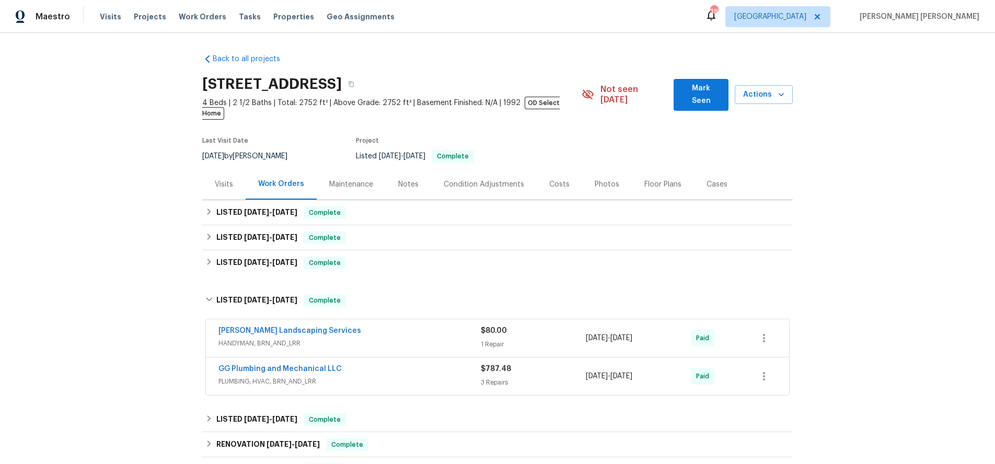
click at [390, 338] on span "HANDYMAN, BRN_AND_LRR" at bounding box center [349, 343] width 262 height 10
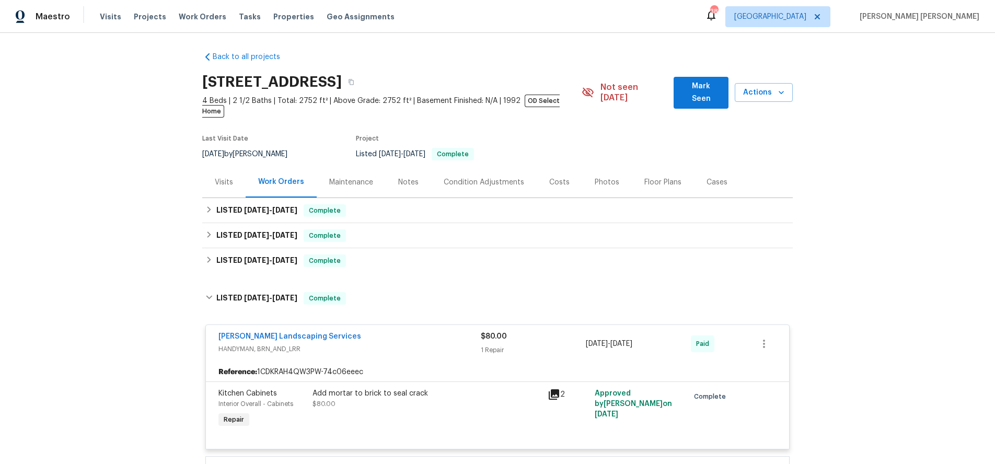
click at [415, 344] on span "HANDYMAN, BRN_AND_LRR" at bounding box center [349, 349] width 262 height 10
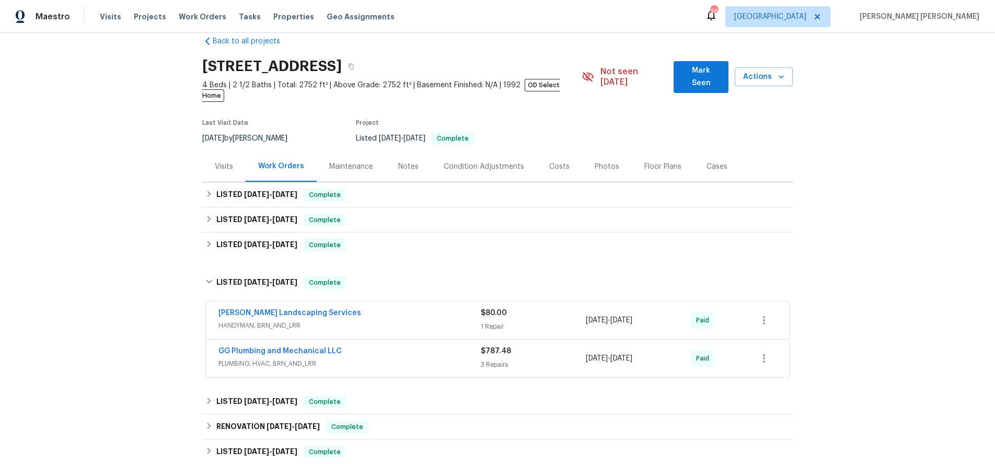
click at [417, 358] on span "PLUMBING, HVAC, BRN_AND_LRR" at bounding box center [349, 363] width 262 height 10
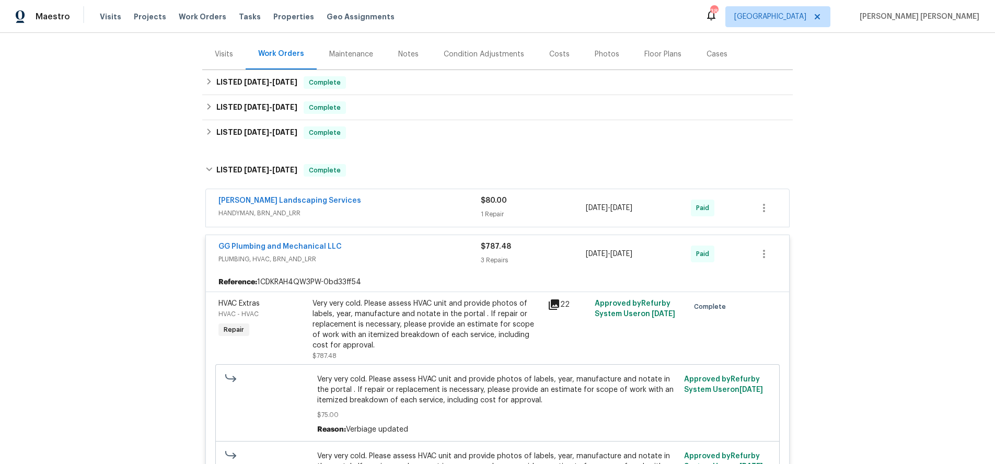
scroll to position [118, 0]
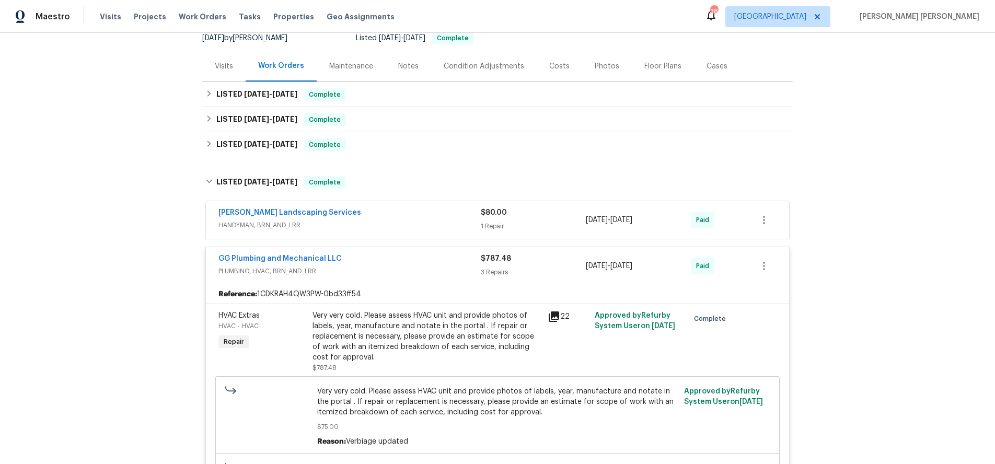
click at [364, 254] on div "GG Plumbing and Mechanical LLC" at bounding box center [349, 259] width 262 height 13
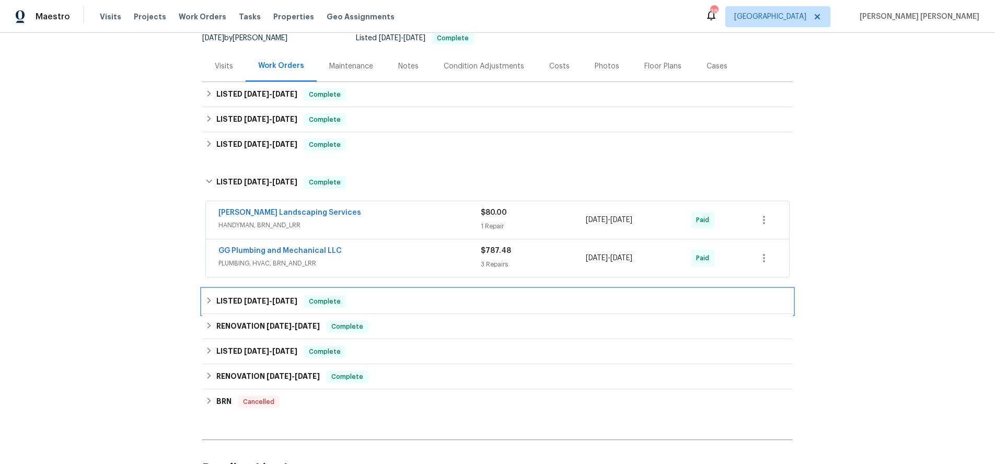
click at [206, 297] on icon at bounding box center [208, 300] width 7 height 7
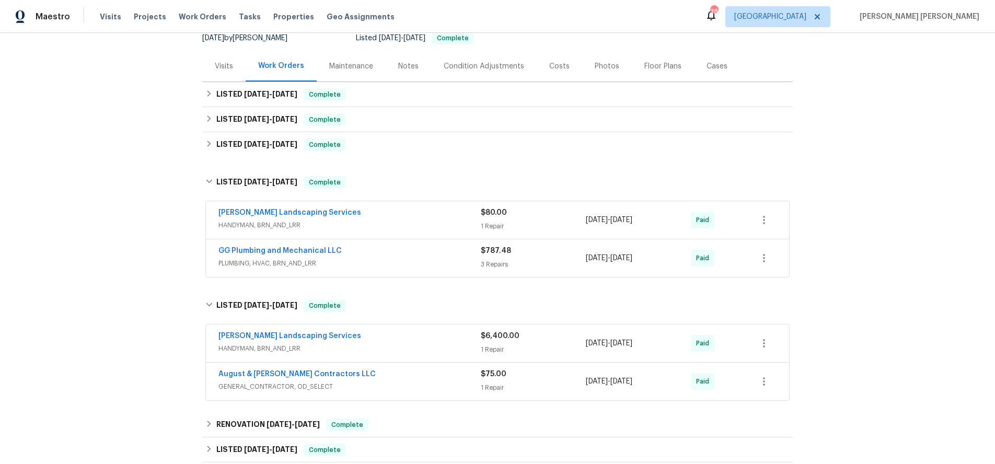
click at [440, 369] on div "August & [PERSON_NAME] Contractors LLC" at bounding box center [349, 375] width 262 height 13
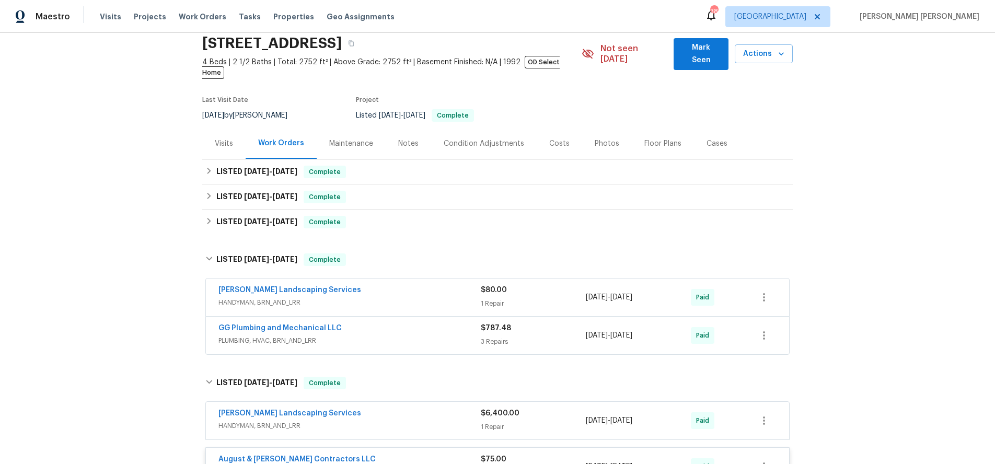
scroll to position [39, 0]
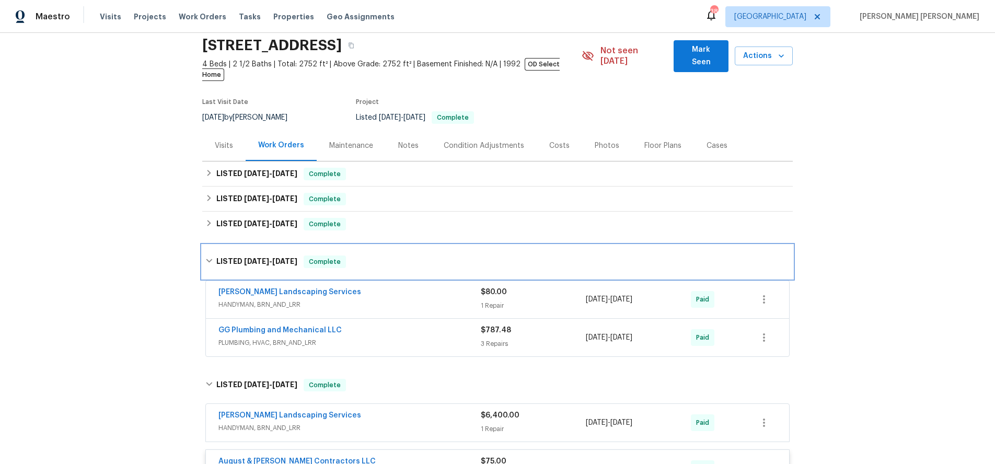
click at [210, 255] on div "LISTED [DATE] - [DATE] Complete" at bounding box center [497, 261] width 584 height 13
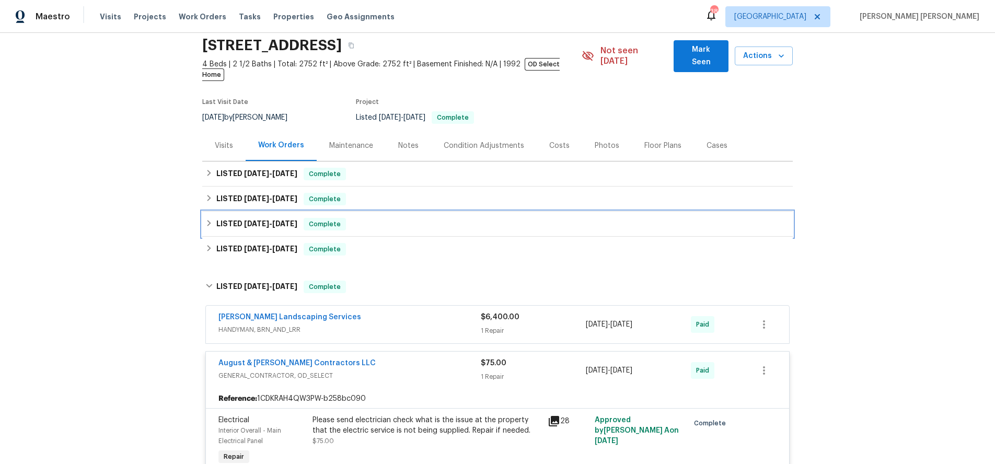
click at [208, 220] on icon at bounding box center [209, 223] width 4 height 6
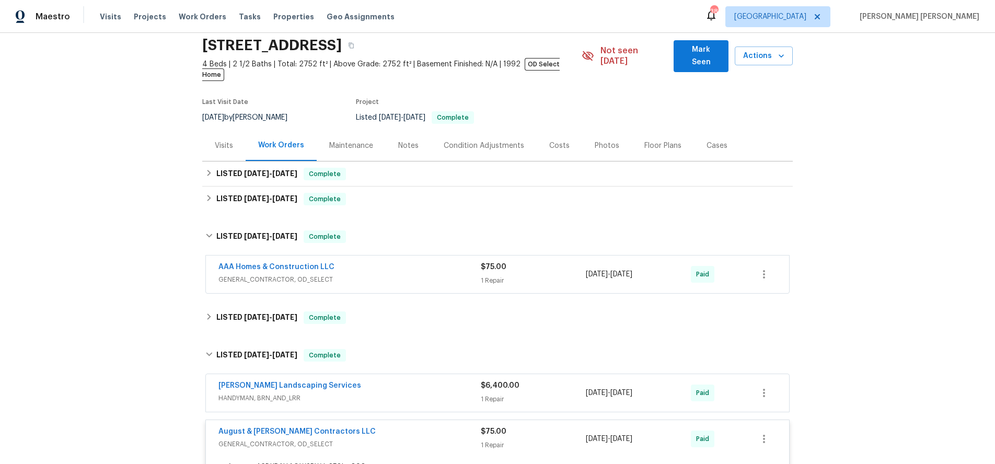
click at [435, 274] on span "GENERAL_CONTRACTOR, OD_SELECT" at bounding box center [349, 279] width 262 height 10
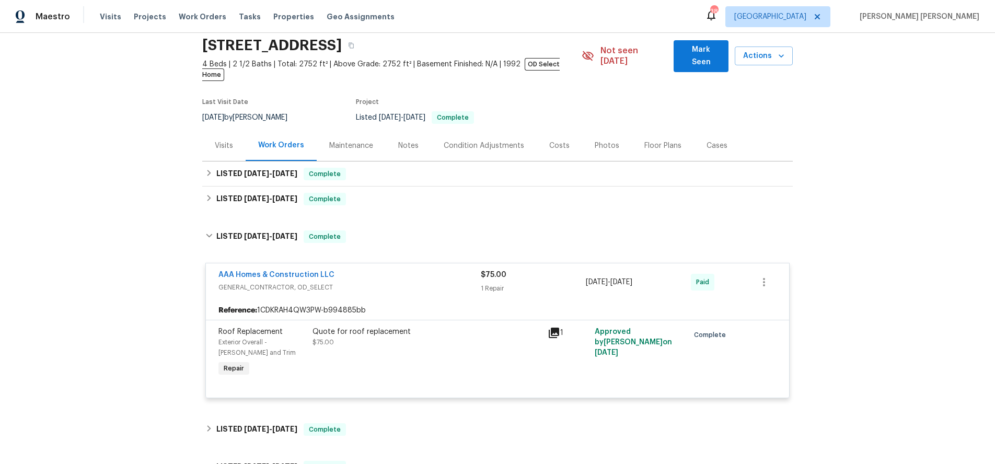
click at [435, 270] on div "AAA Homes & Construction LLC" at bounding box center [349, 276] width 262 height 13
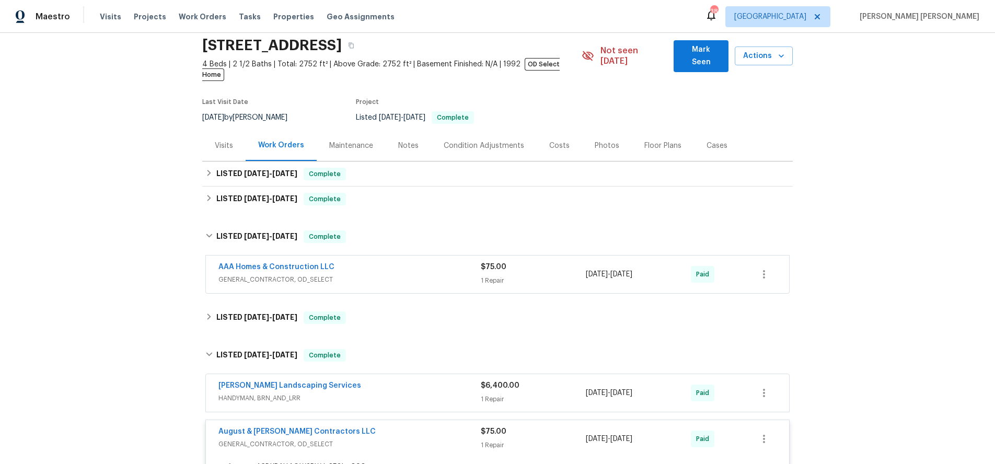
click at [200, 186] on div "Back to all projects [STREET_ADDRESS] 4 Beds | 2 1/2 Baths | Total: 2752 ft² | …" at bounding box center [497, 248] width 995 height 431
click at [207, 194] on icon at bounding box center [208, 197] width 7 height 7
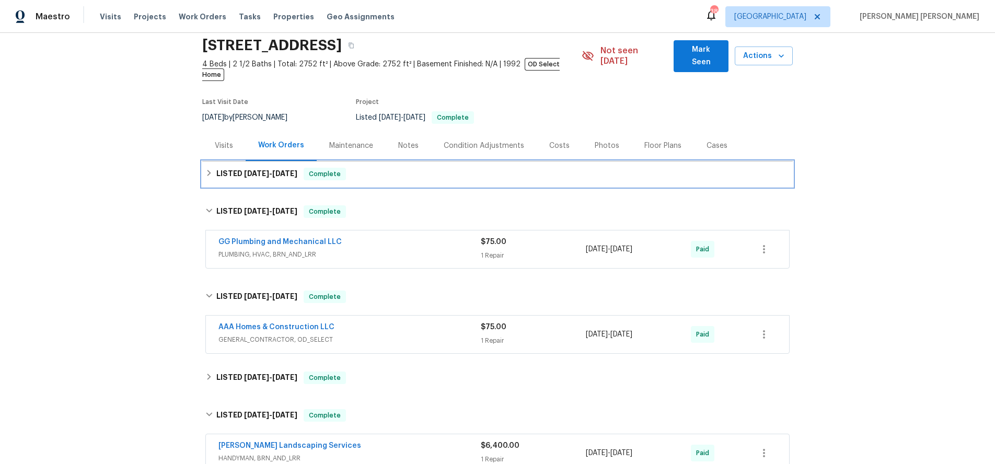
click at [208, 169] on icon at bounding box center [208, 172] width 7 height 7
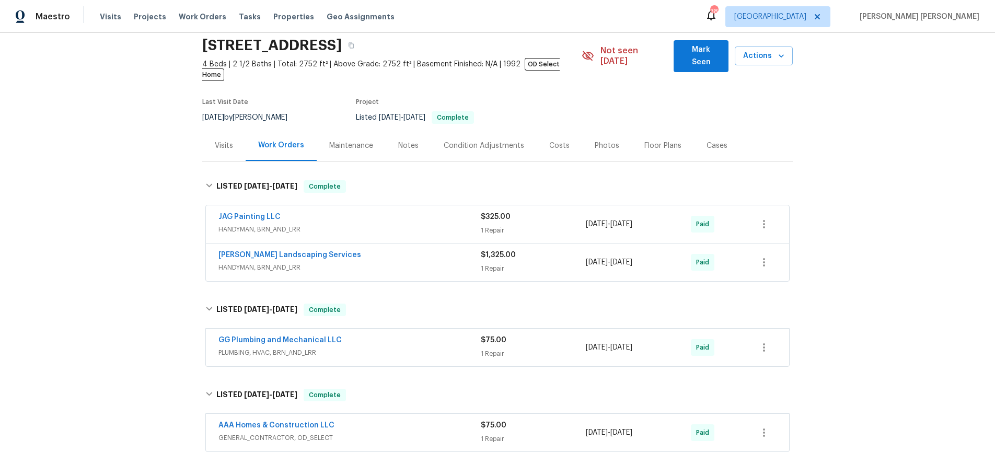
click at [417, 250] on div "[PERSON_NAME] Landscaping Services" at bounding box center [349, 256] width 262 height 13
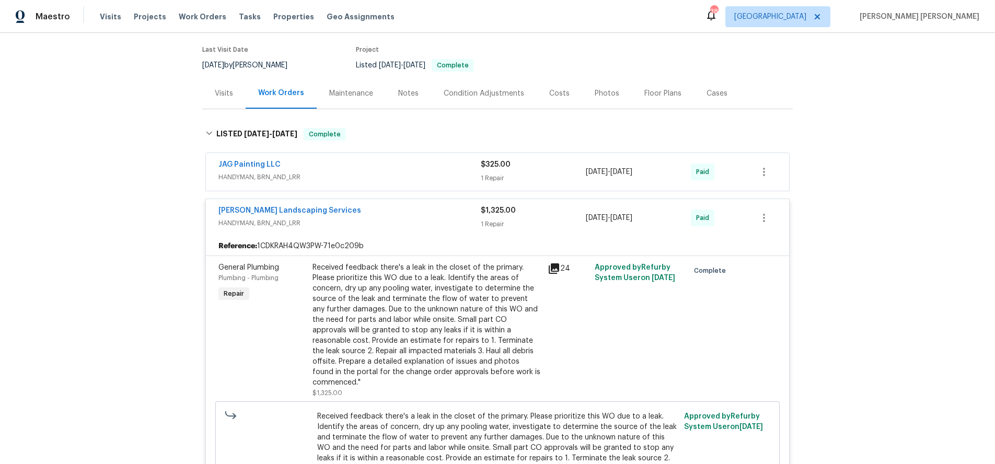
scroll to position [81, 0]
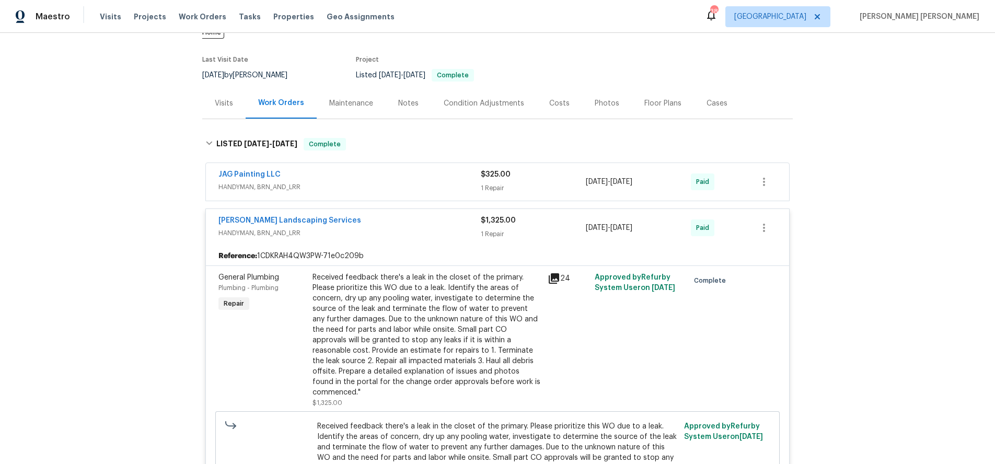
click at [405, 182] on span "HANDYMAN, BRN_AND_LRR" at bounding box center [349, 187] width 262 height 10
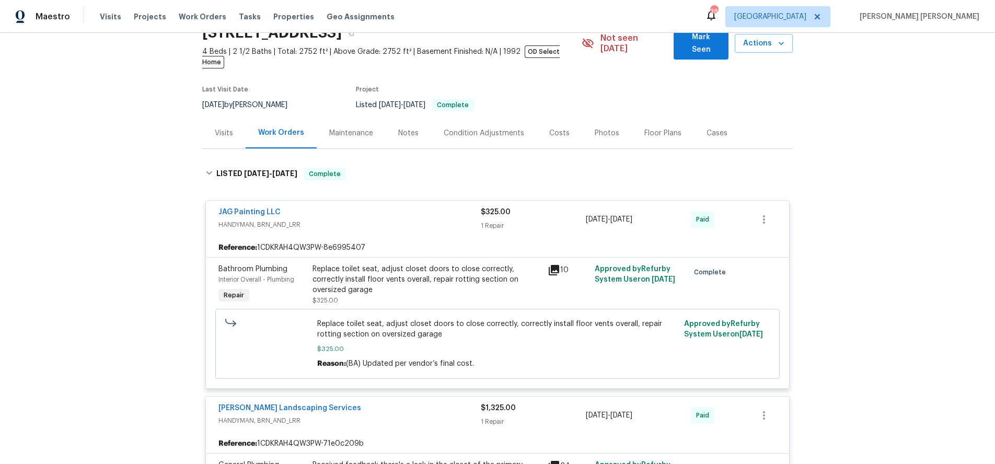
scroll to position [0, 0]
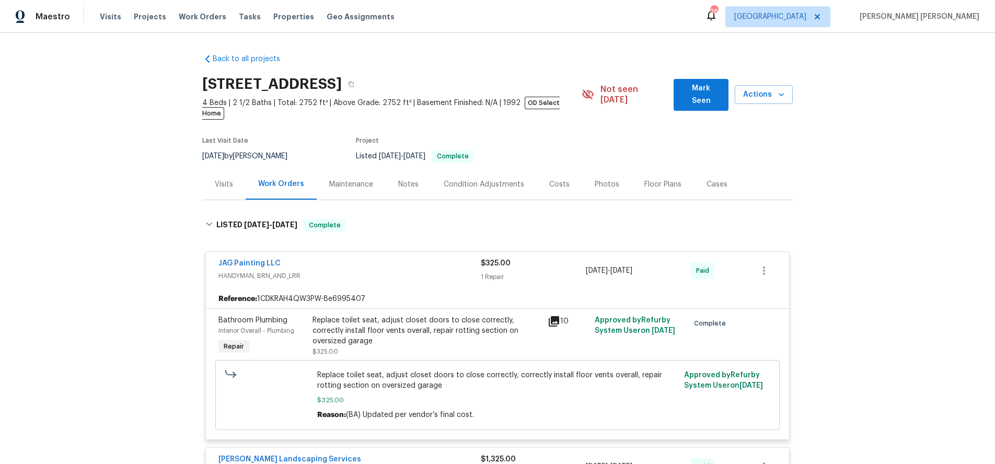
click at [226, 179] on div "Visits" at bounding box center [224, 184] width 18 height 10
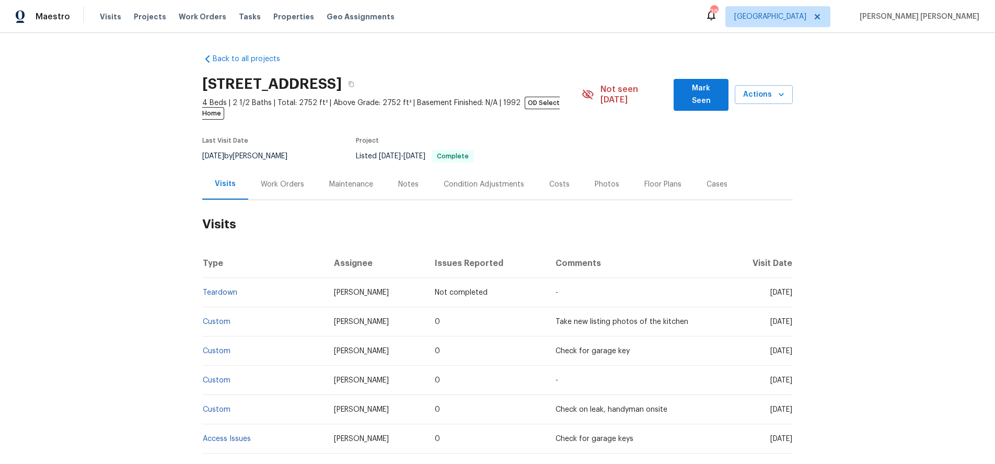
scroll to position [13, 0]
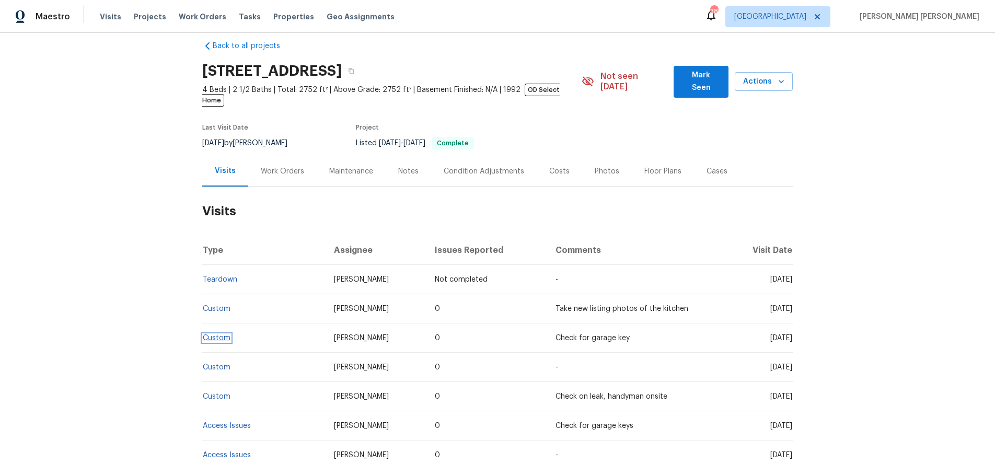
click at [216, 334] on link "Custom" at bounding box center [217, 337] width 28 height 7
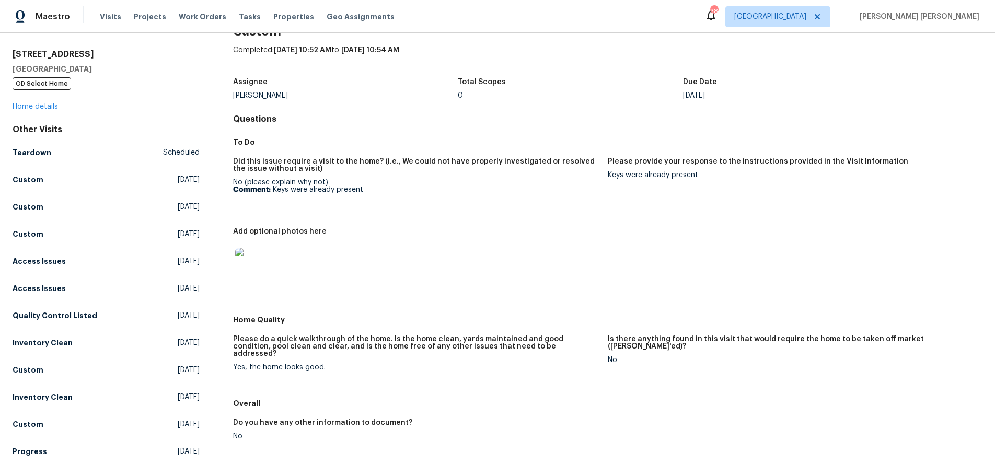
scroll to position [32, 0]
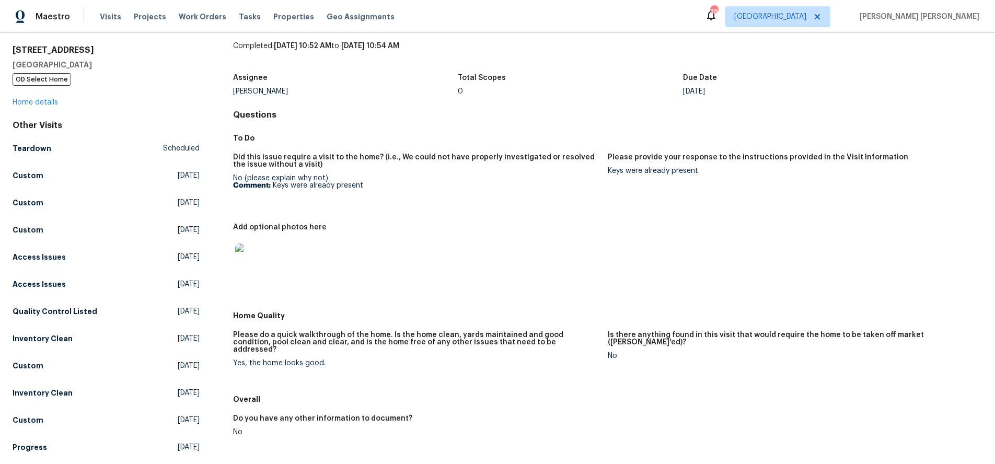
click at [254, 260] on img at bounding box center [251, 259] width 33 height 33
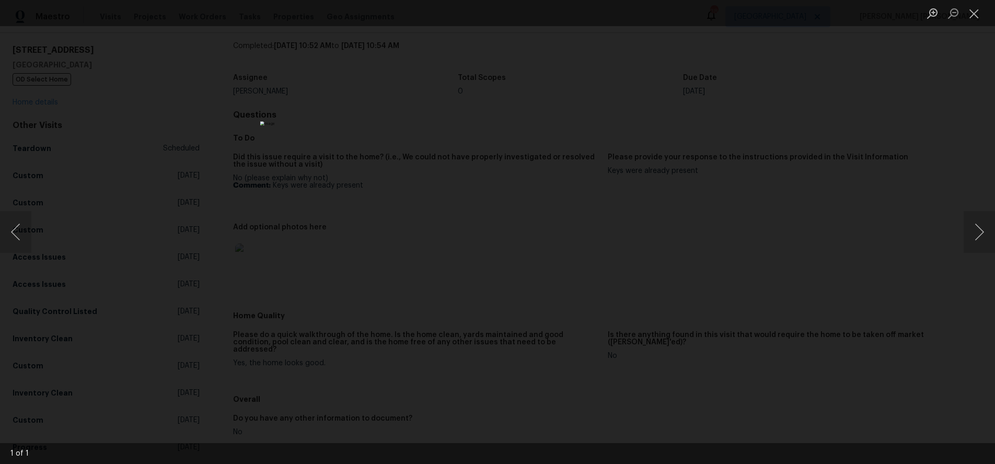
click at [799, 267] on div "Lightbox" at bounding box center [497, 232] width 995 height 464
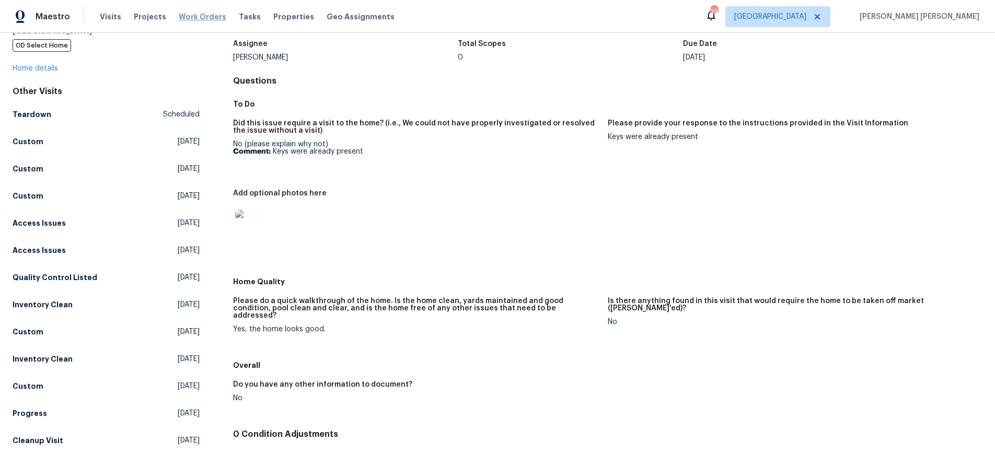
scroll to position [0, 0]
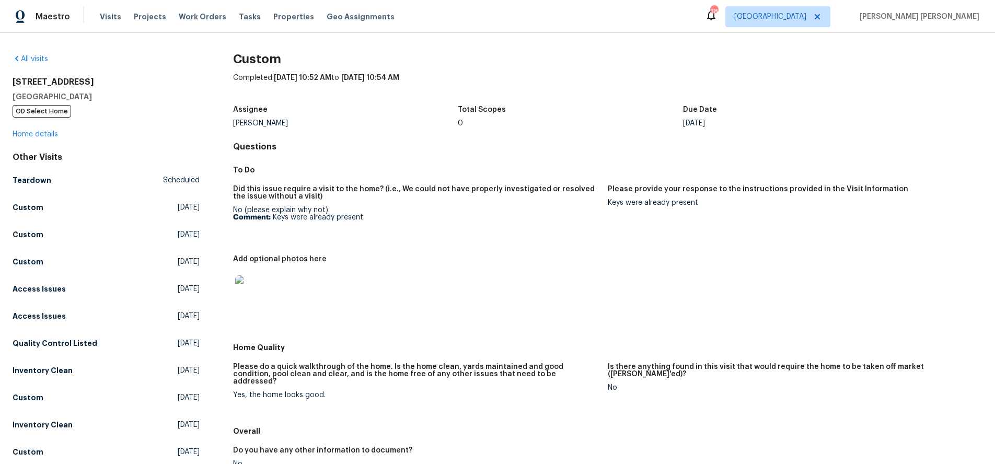
click at [258, 300] on img at bounding box center [251, 291] width 33 height 33
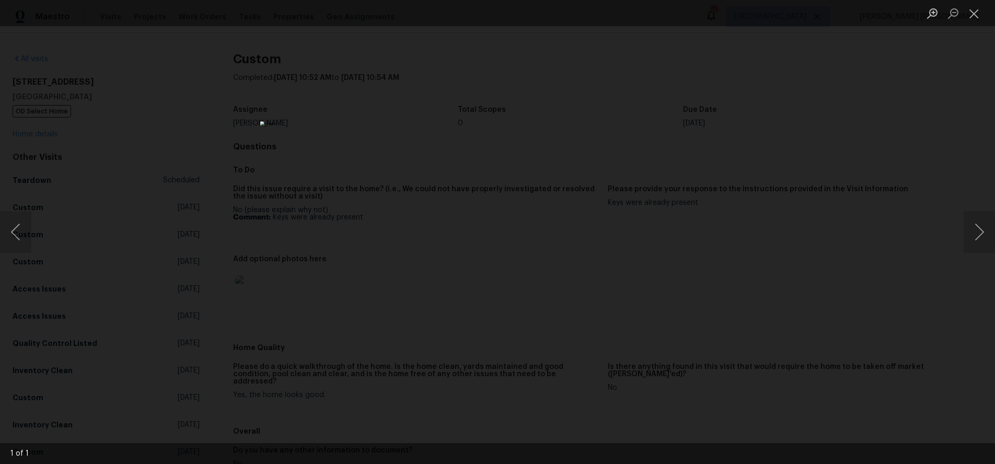
click at [258, 300] on div "Lightbox" at bounding box center [497, 232] width 995 height 464
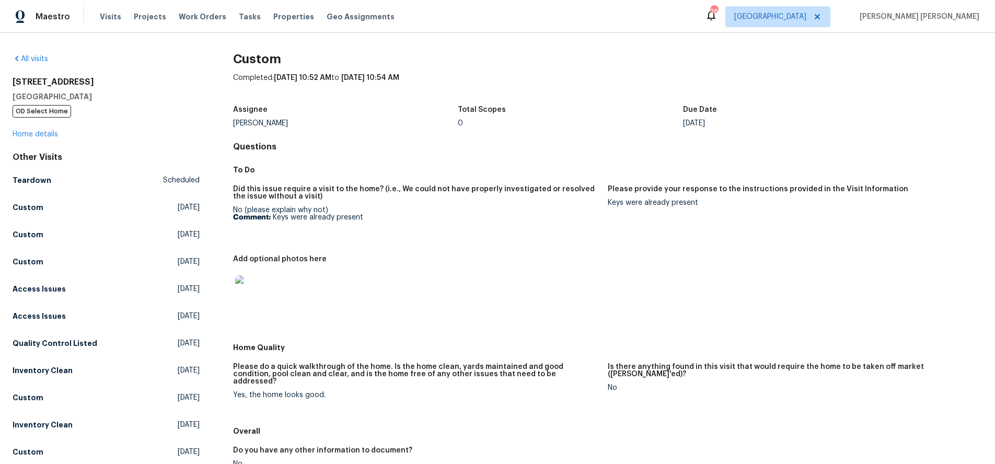
click at [304, 291] on div at bounding box center [416, 292] width 366 height 46
click at [250, 295] on img at bounding box center [251, 291] width 33 height 33
click at [260, 289] on img at bounding box center [251, 291] width 33 height 33
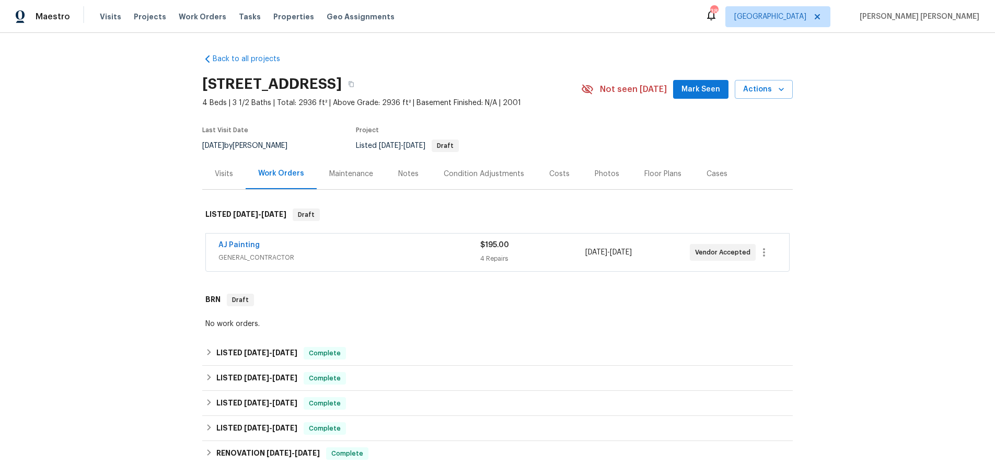
click at [395, 255] on span "GENERAL_CONTRACTOR" at bounding box center [349, 257] width 262 height 10
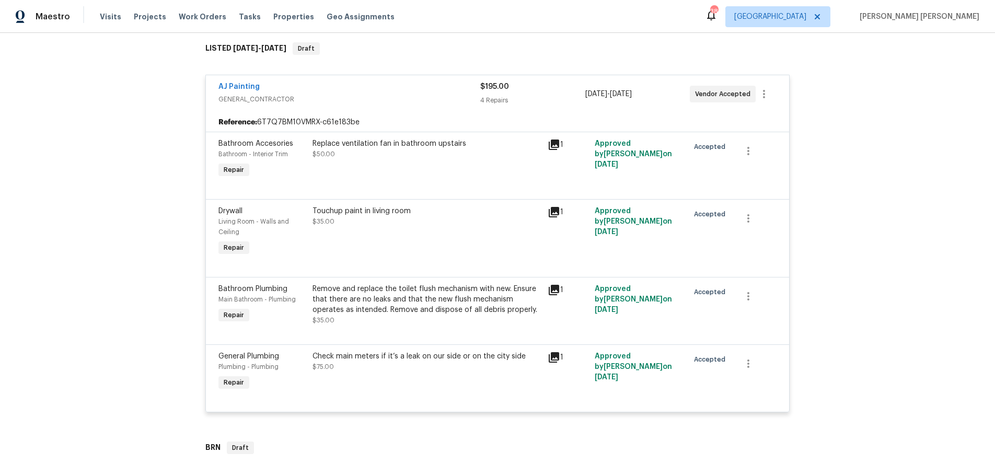
scroll to position [205, 0]
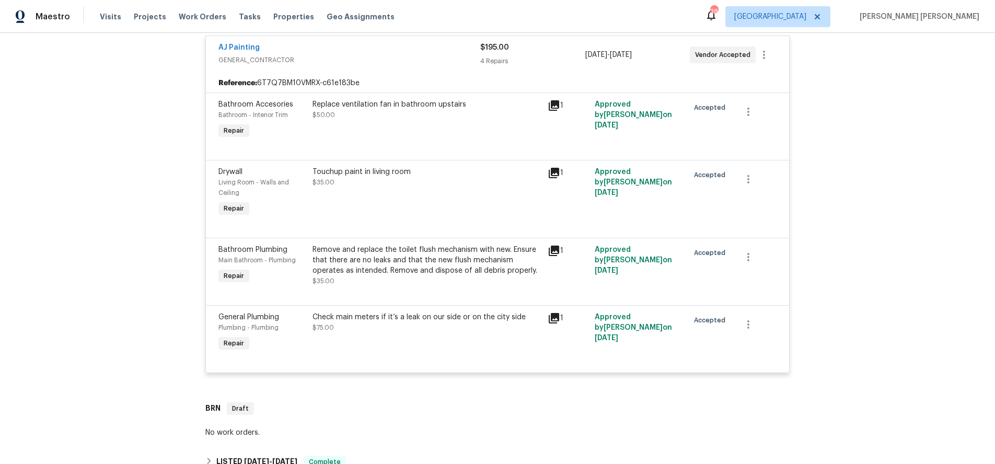
click at [555, 250] on icon at bounding box center [554, 251] width 13 height 13
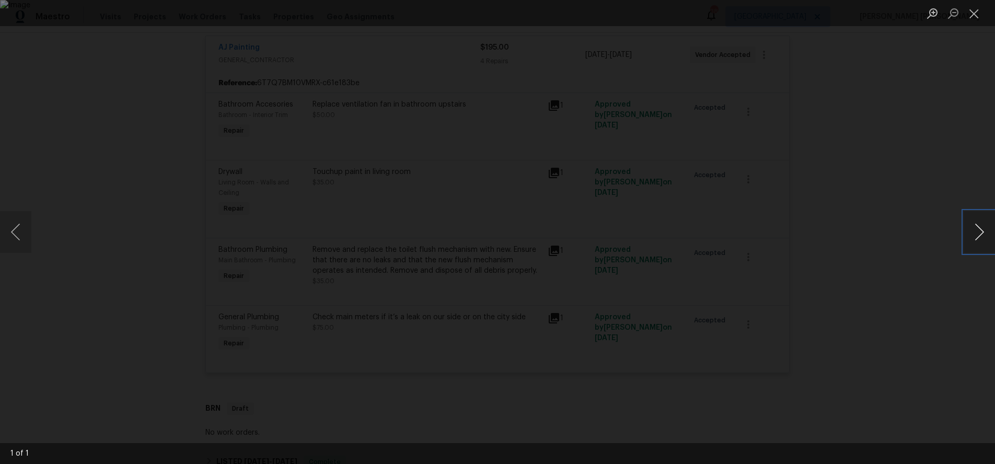
click at [976, 236] on button "Next image" at bounding box center [978, 232] width 31 height 42
click at [975, 236] on button "Next image" at bounding box center [978, 232] width 31 height 42
drag, startPoint x: 975, startPoint y: 236, endPoint x: 909, endPoint y: 284, distance: 82.4
click at [974, 237] on button "Next image" at bounding box center [978, 232] width 31 height 42
click at [908, 287] on div "Lightbox" at bounding box center [497, 232] width 995 height 464
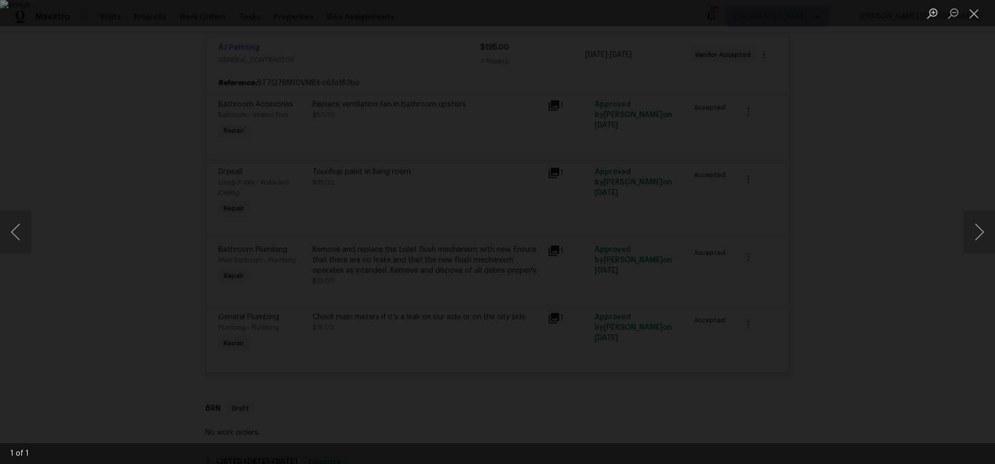
click at [908, 287] on div "Lightbox" at bounding box center [497, 232] width 995 height 464
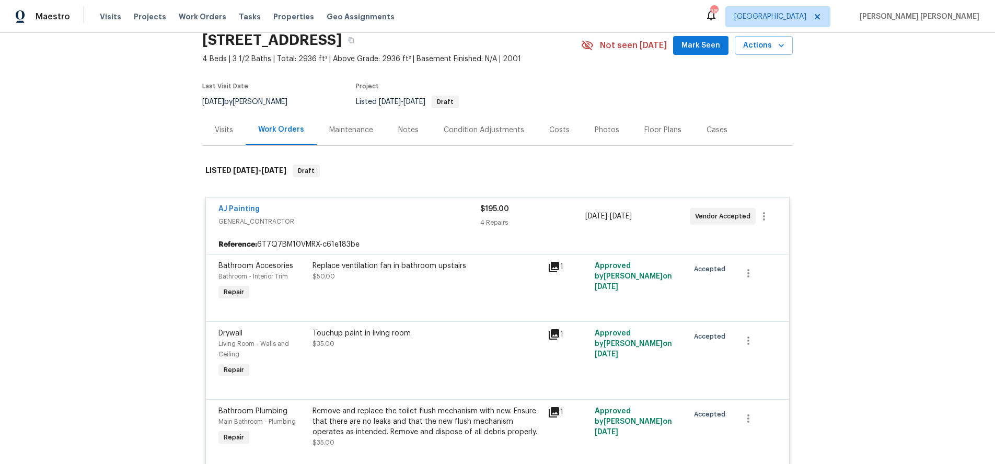
scroll to position [42, 0]
click at [219, 132] on div "Visits" at bounding box center [224, 131] width 18 height 10
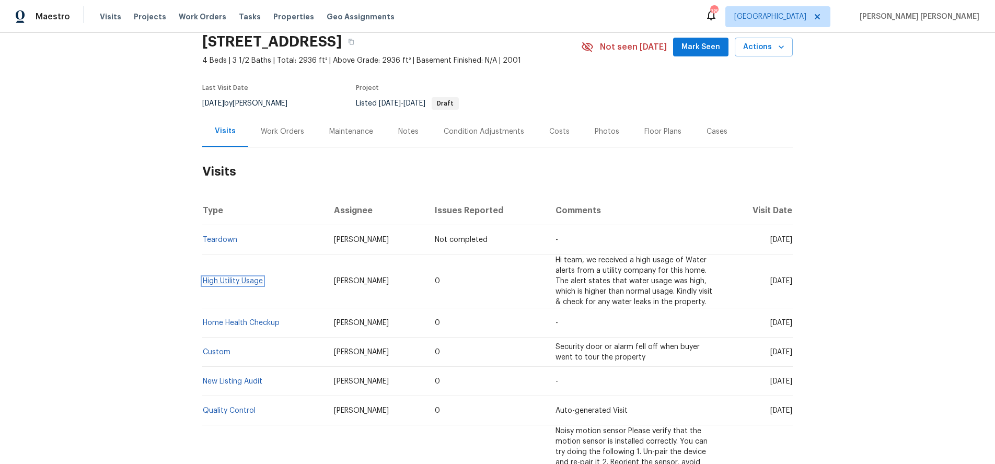
click at [228, 280] on link "High Utility Usage" at bounding box center [233, 280] width 60 height 7
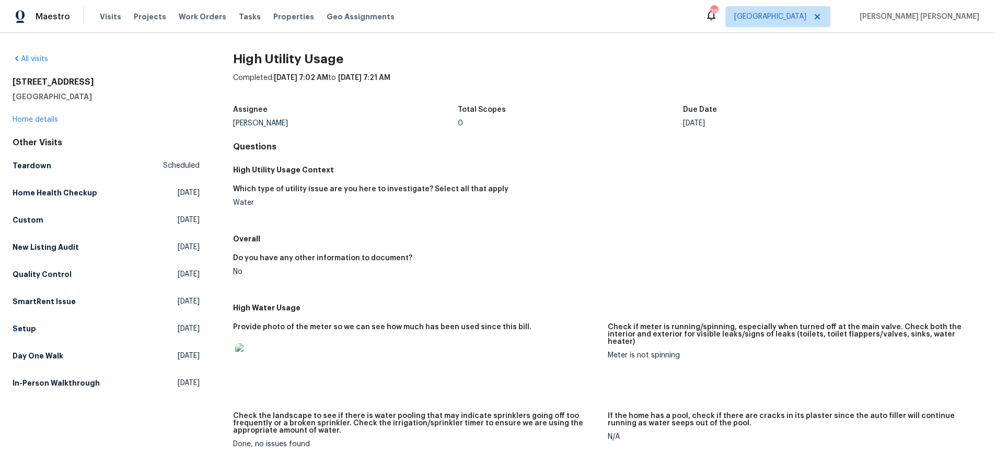
click at [254, 365] on img at bounding box center [251, 359] width 33 height 33
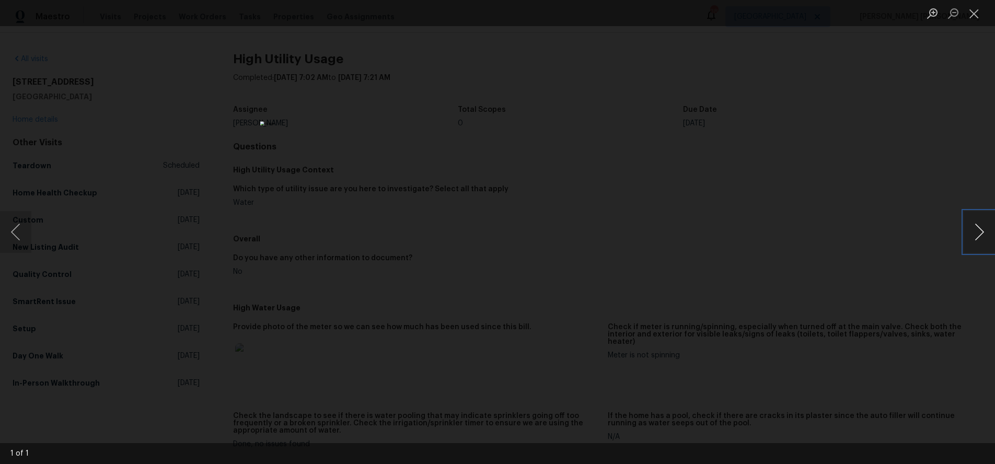
click at [977, 235] on button "Next image" at bounding box center [978, 232] width 31 height 42
click at [907, 263] on div "Lightbox" at bounding box center [497, 232] width 995 height 464
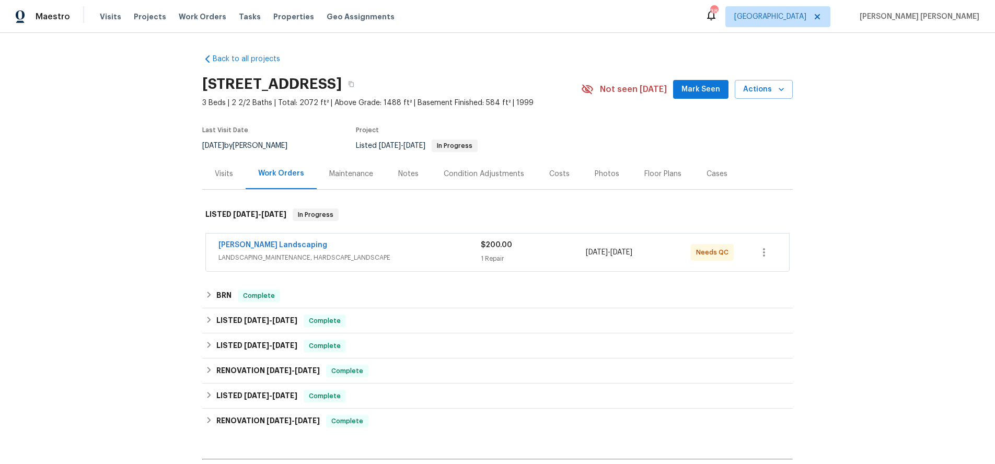
click at [386, 249] on div "[PERSON_NAME] Landscaping" at bounding box center [349, 246] width 262 height 13
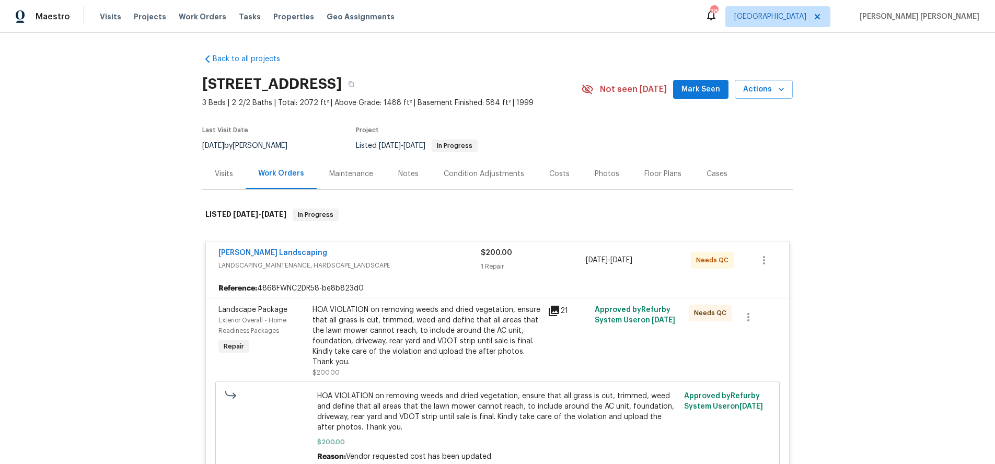
click at [226, 172] on div "Visits" at bounding box center [224, 174] width 18 height 10
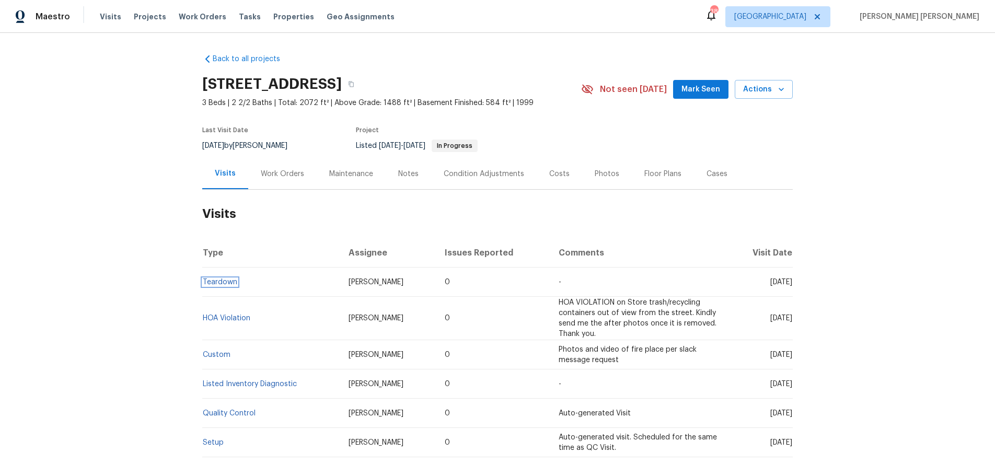
click at [226, 280] on link "Teardown" at bounding box center [220, 281] width 34 height 7
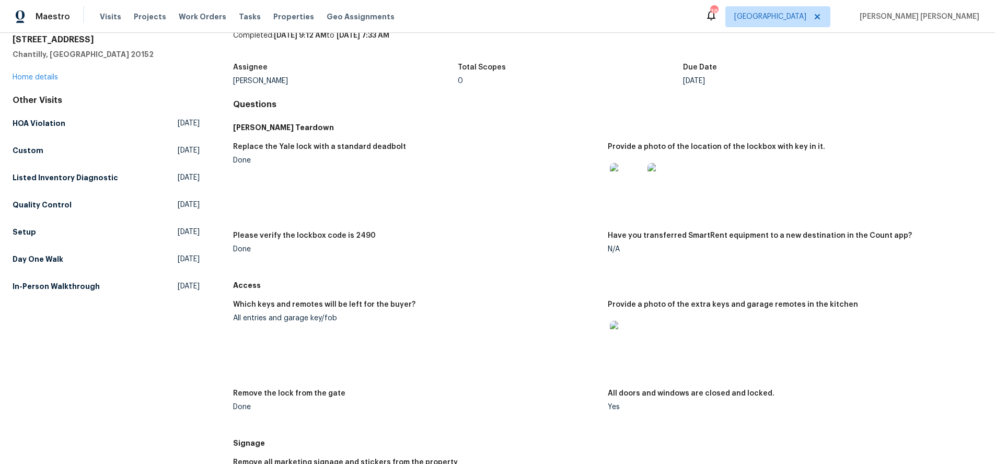
scroll to position [44, 0]
click at [618, 164] on img at bounding box center [626, 177] width 33 height 33
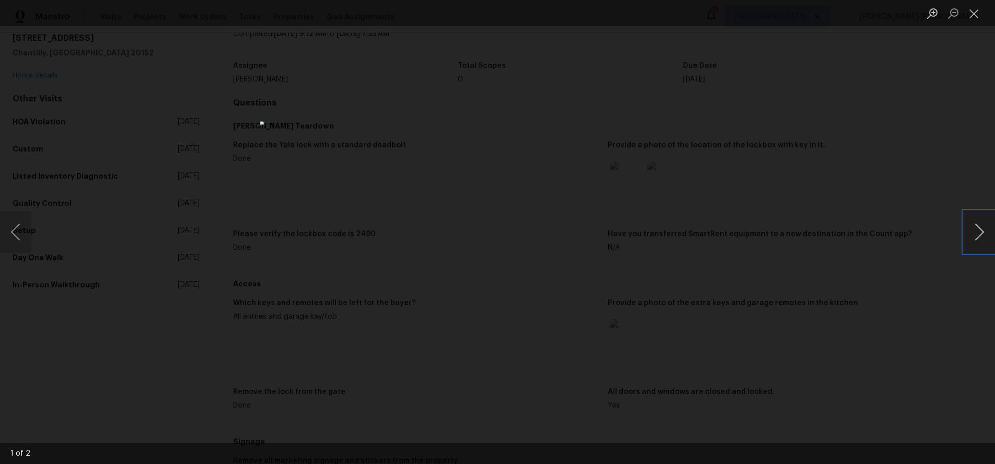
click at [975, 237] on button "Next image" at bounding box center [978, 232] width 31 height 42
click at [762, 196] on div "Lightbox" at bounding box center [497, 232] width 995 height 464
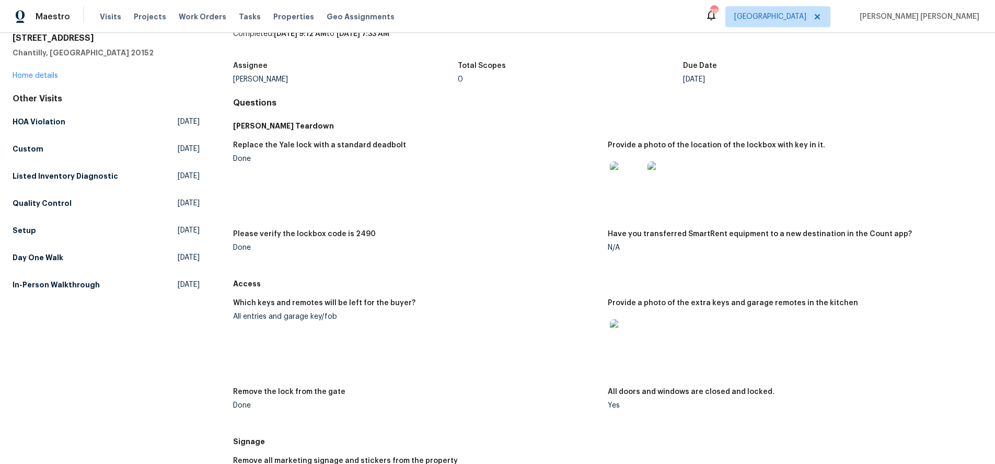
click at [628, 350] on img at bounding box center [626, 335] width 33 height 33
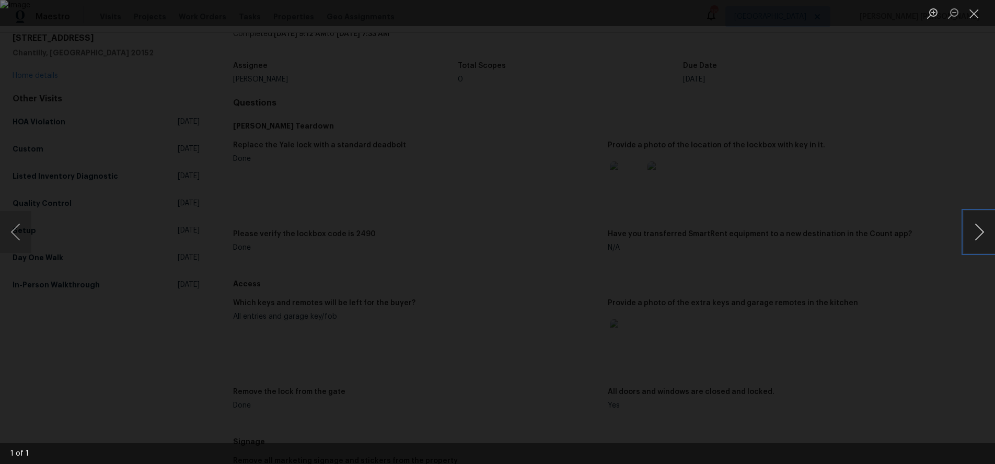
click at [966, 239] on button "Next image" at bounding box center [978, 232] width 31 height 42
click at [861, 257] on div "Lightbox" at bounding box center [497, 232] width 995 height 464
click at [860, 258] on div "Lightbox" at bounding box center [497, 232] width 995 height 464
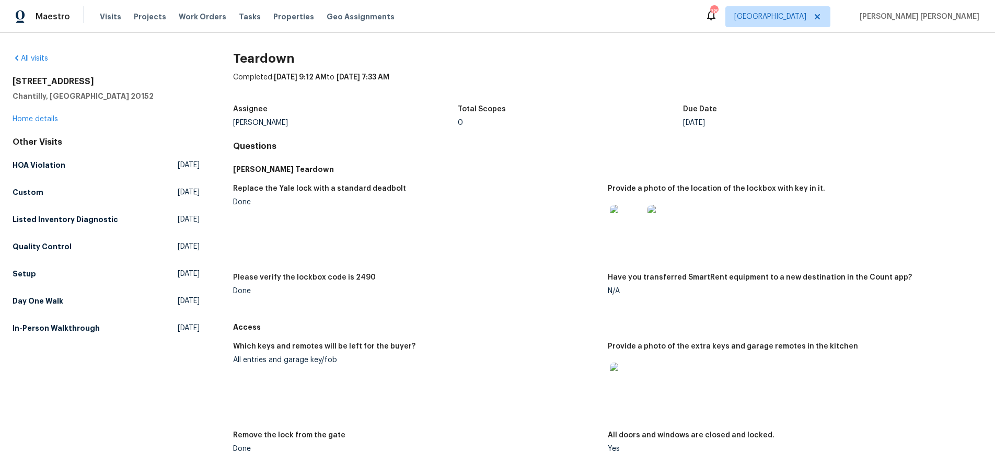
scroll to position [0, 0]
click at [20, 274] on h5 "Setup" at bounding box center [25, 274] width 24 height 10
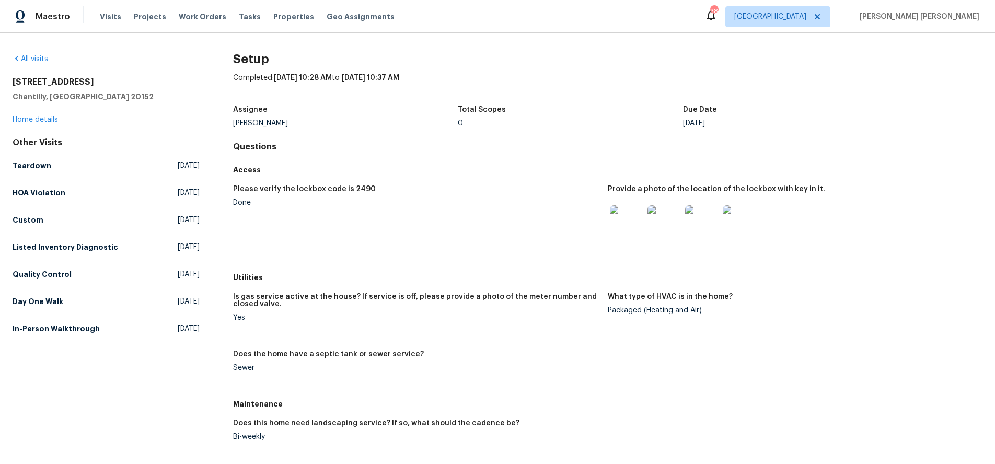
click at [628, 218] on img at bounding box center [626, 221] width 33 height 33
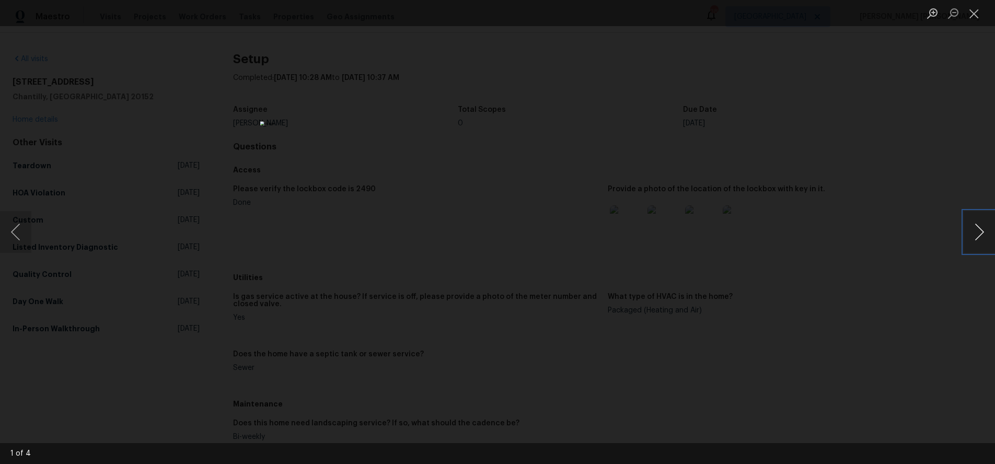
click at [977, 239] on button "Next image" at bounding box center [978, 232] width 31 height 42
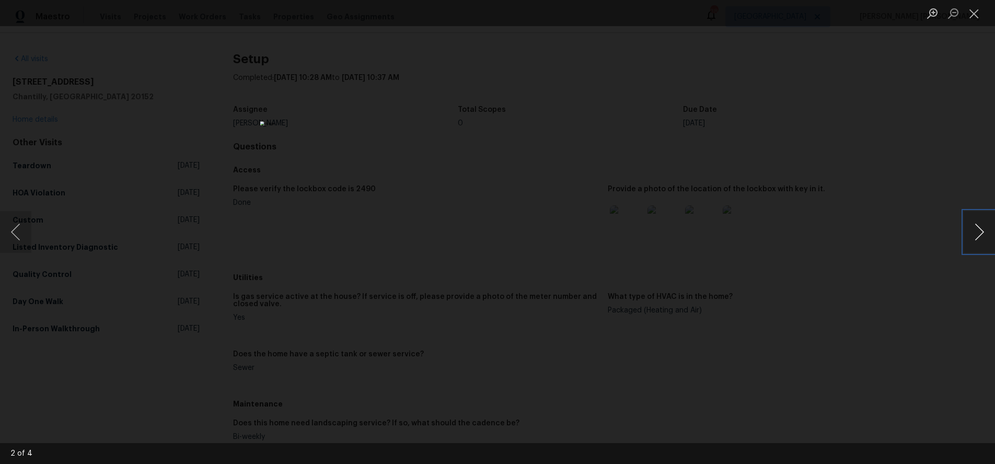
click at [977, 239] on button "Next image" at bounding box center [978, 232] width 31 height 42
click at [883, 324] on div "Lightbox" at bounding box center [497, 232] width 995 height 464
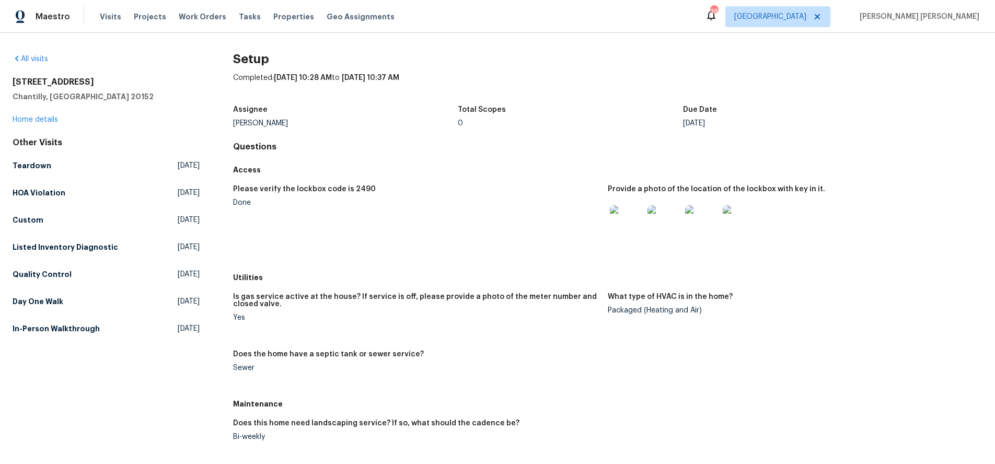
click at [664, 227] on img at bounding box center [663, 221] width 33 height 33
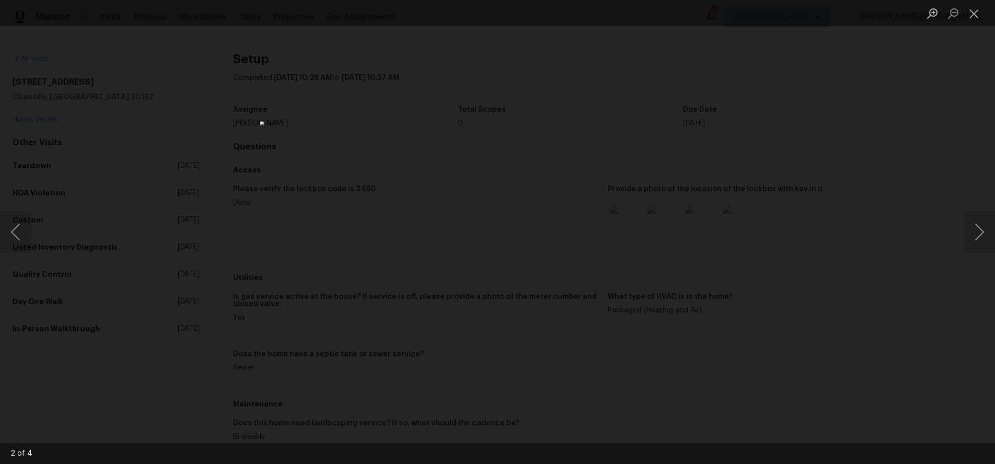
click at [830, 379] on div "Lightbox" at bounding box center [497, 232] width 995 height 464
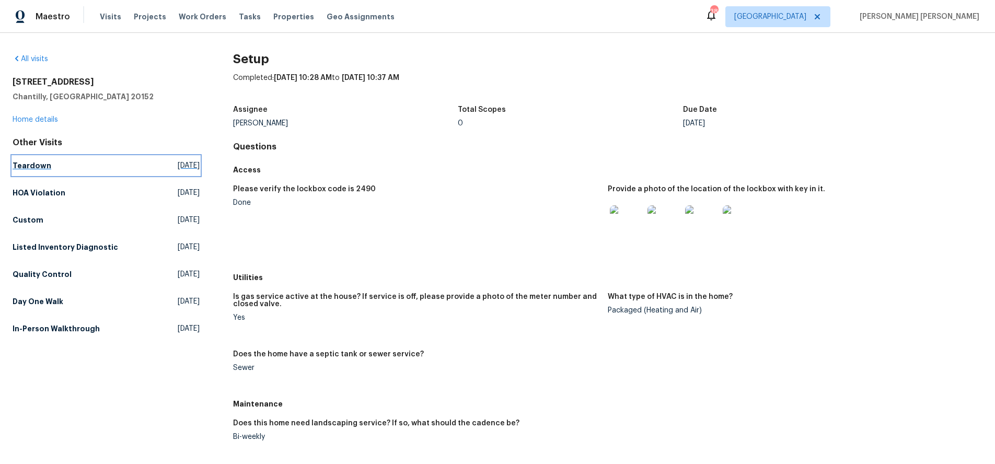
click at [31, 167] on h5 "Teardown" at bounding box center [32, 165] width 39 height 10
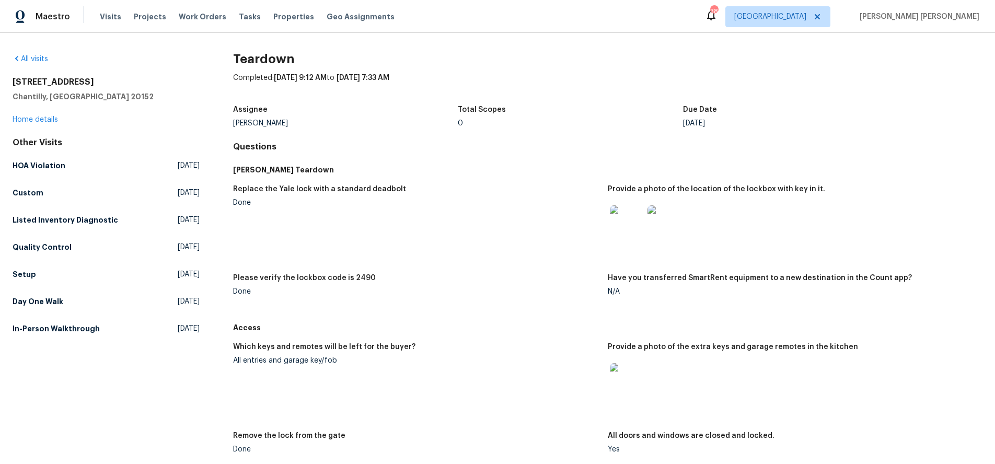
click at [671, 225] on img at bounding box center [663, 221] width 33 height 33
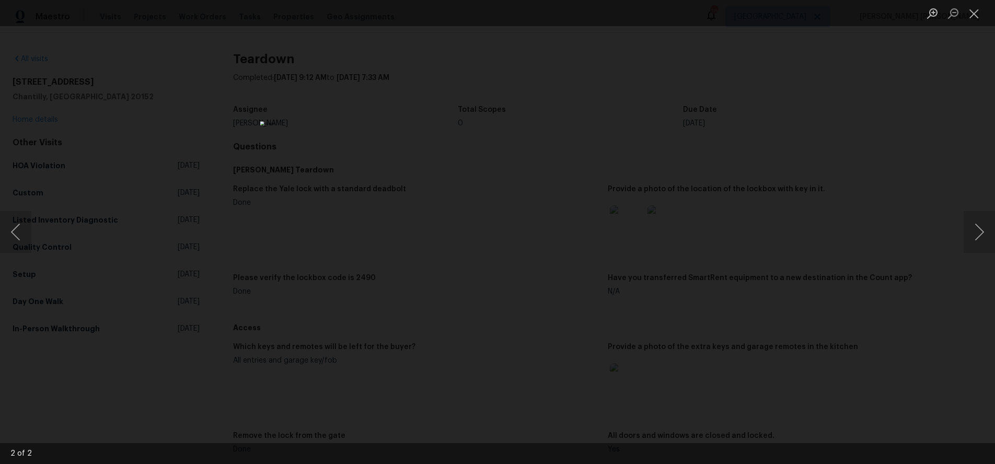
click at [162, 359] on div "Lightbox" at bounding box center [497, 232] width 995 height 464
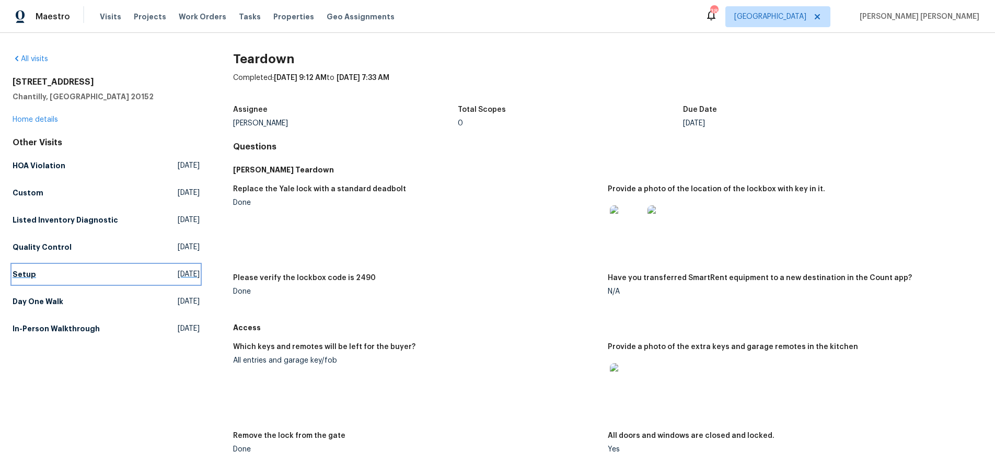
click at [22, 276] on h5 "Setup" at bounding box center [25, 274] width 24 height 10
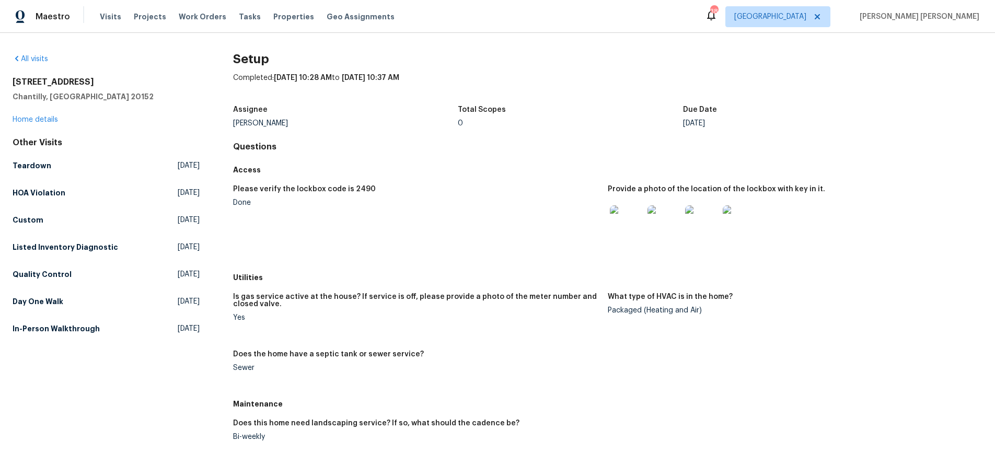
click at [742, 219] on img at bounding box center [739, 221] width 33 height 33
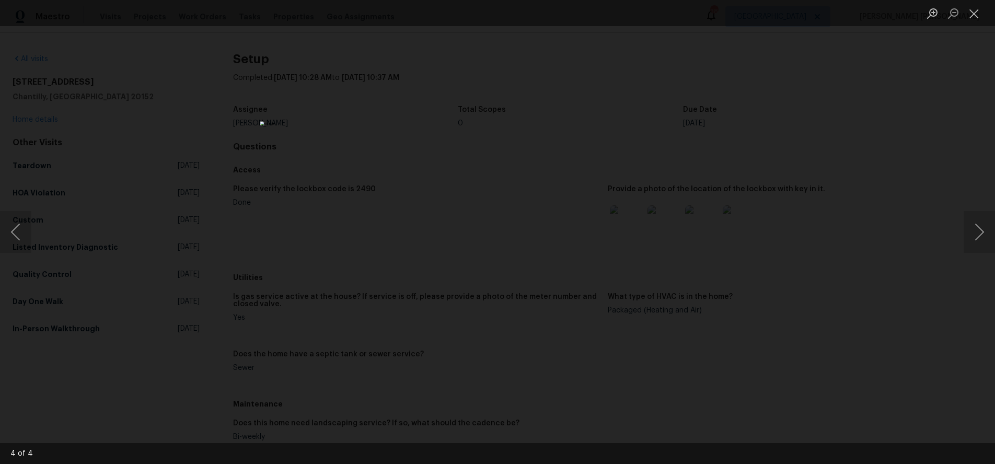
click at [857, 146] on div "Lightbox" at bounding box center [497, 232] width 995 height 464
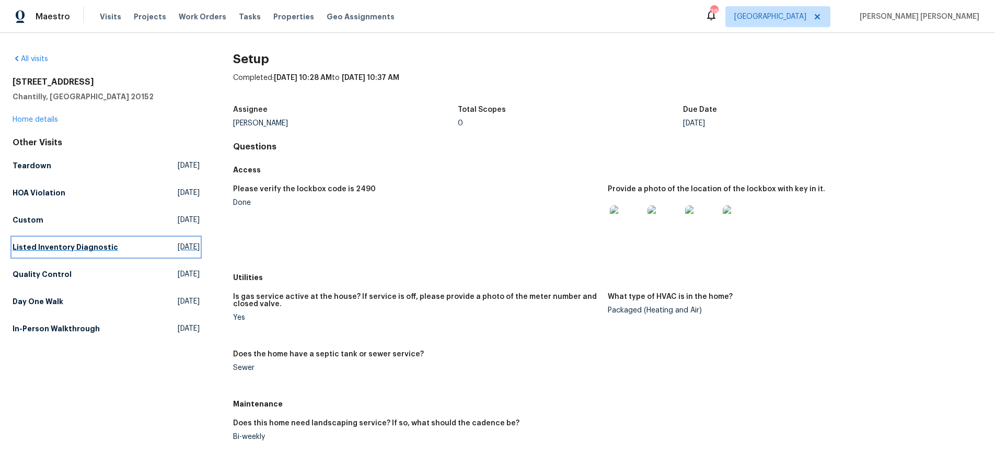
click at [92, 247] on h5 "Listed Inventory Diagnostic" at bounding box center [66, 247] width 106 height 10
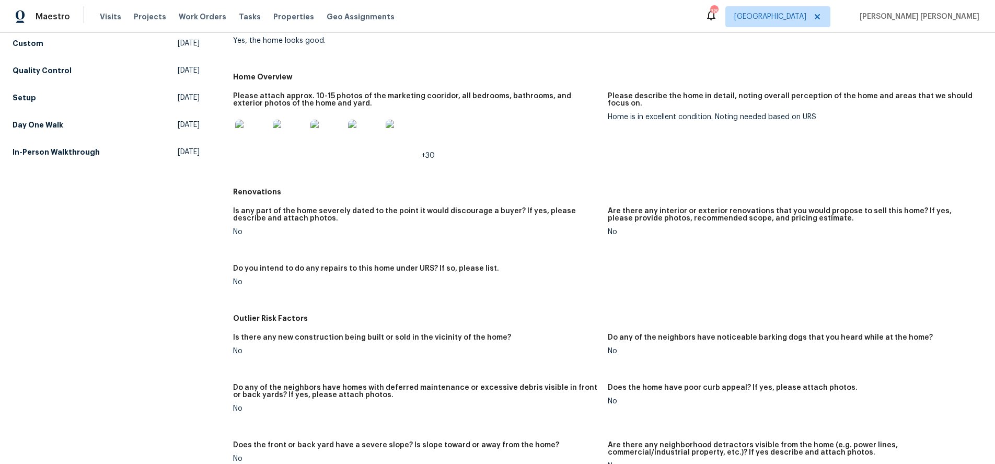
scroll to position [172, 0]
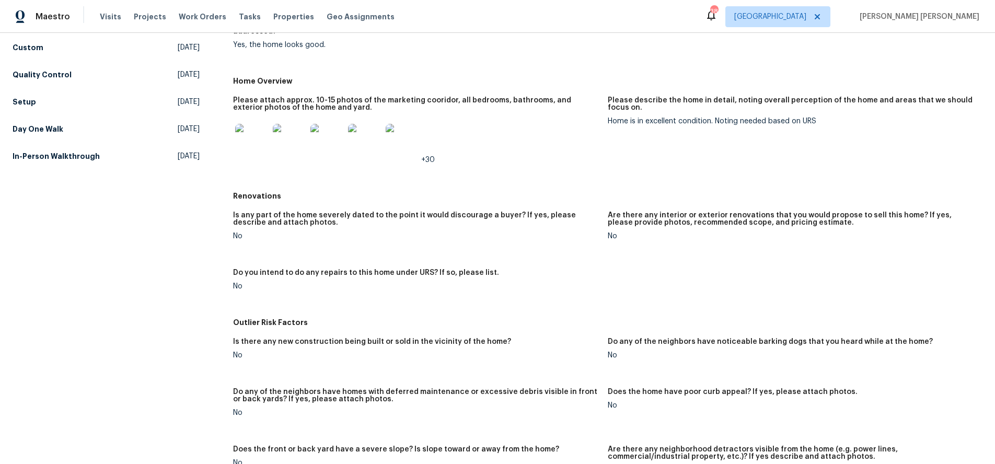
click at [250, 141] on img at bounding box center [251, 140] width 33 height 33
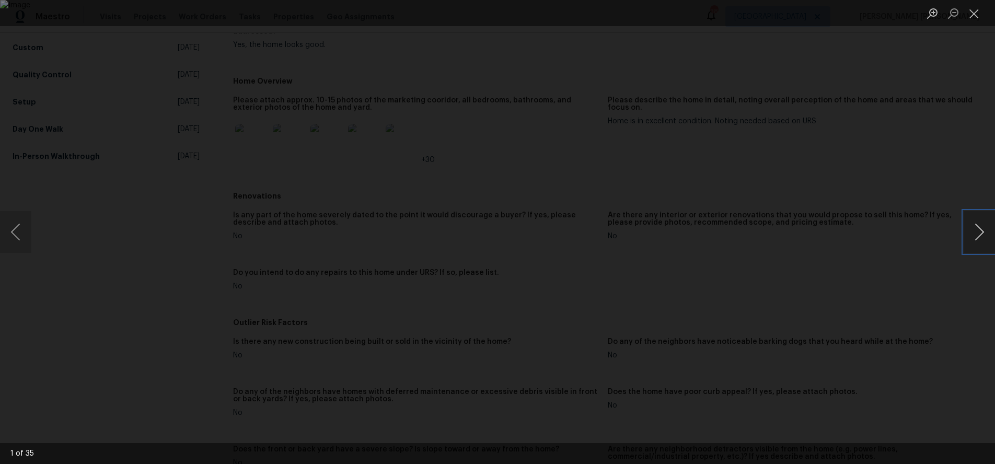
click at [979, 238] on button "Next image" at bounding box center [978, 232] width 31 height 42
click at [916, 313] on div "Lightbox" at bounding box center [497, 232] width 995 height 464
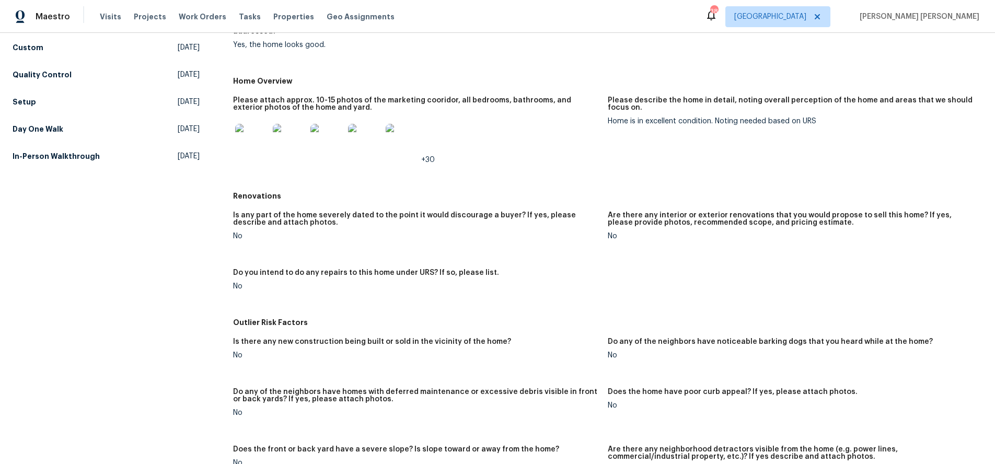
click at [914, 304] on div "Lightbox" at bounding box center [497, 232] width 995 height 464
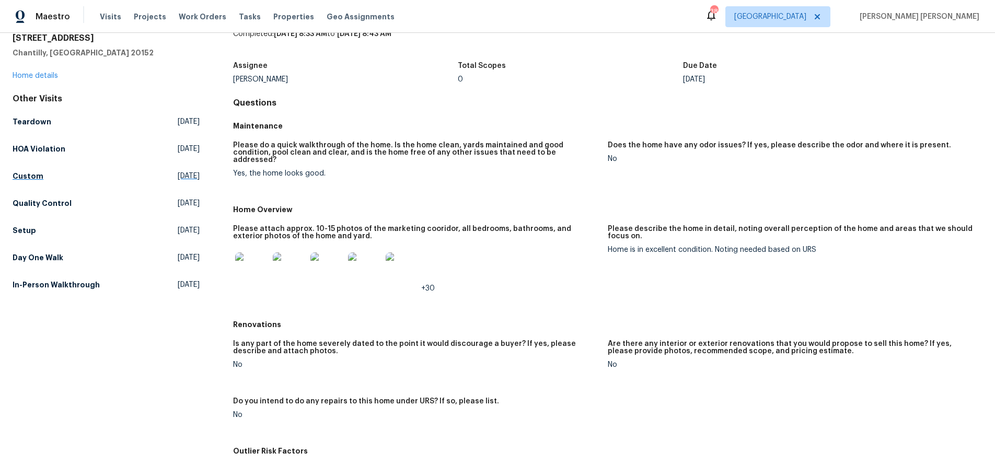
scroll to position [0, 0]
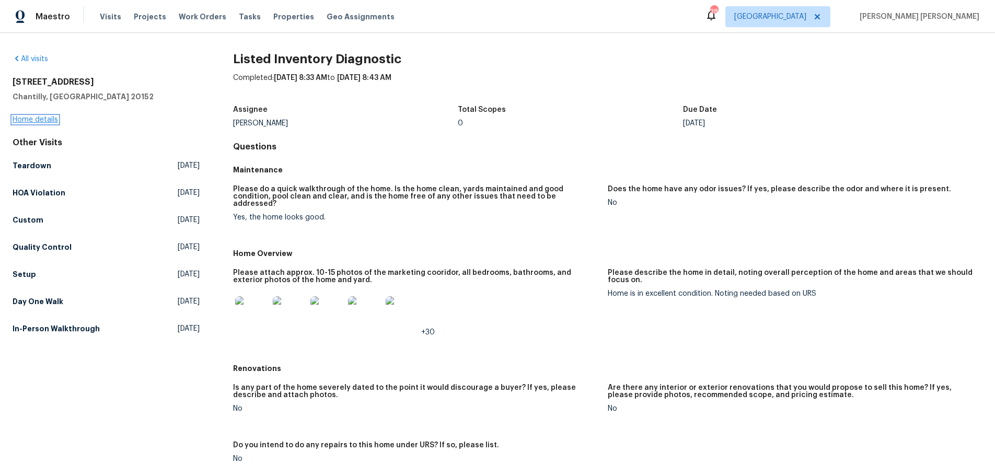
click at [47, 117] on link "Home details" at bounding box center [35, 119] width 45 height 7
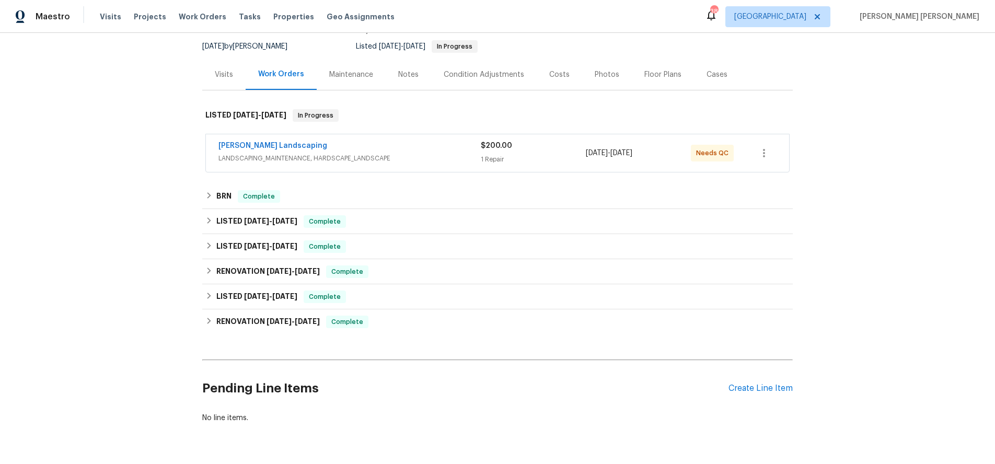
scroll to position [130, 0]
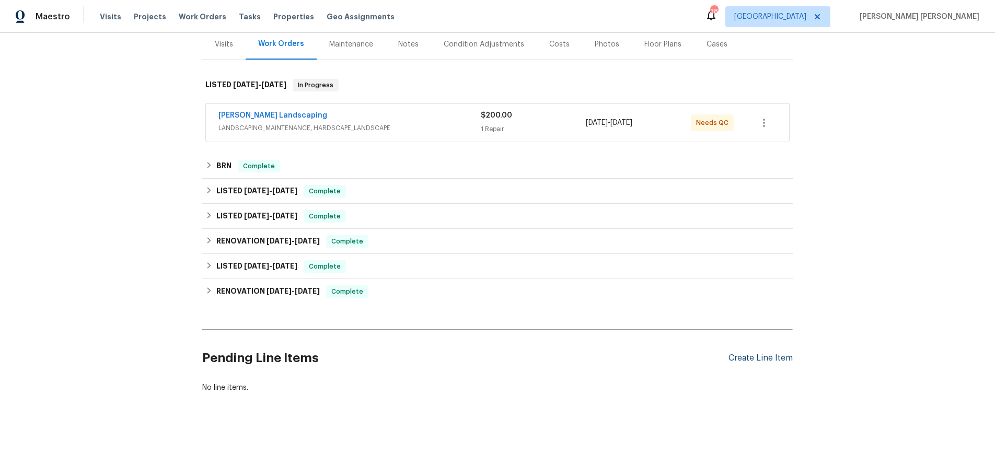
click at [753, 357] on div "Create Line Item" at bounding box center [760, 358] width 64 height 10
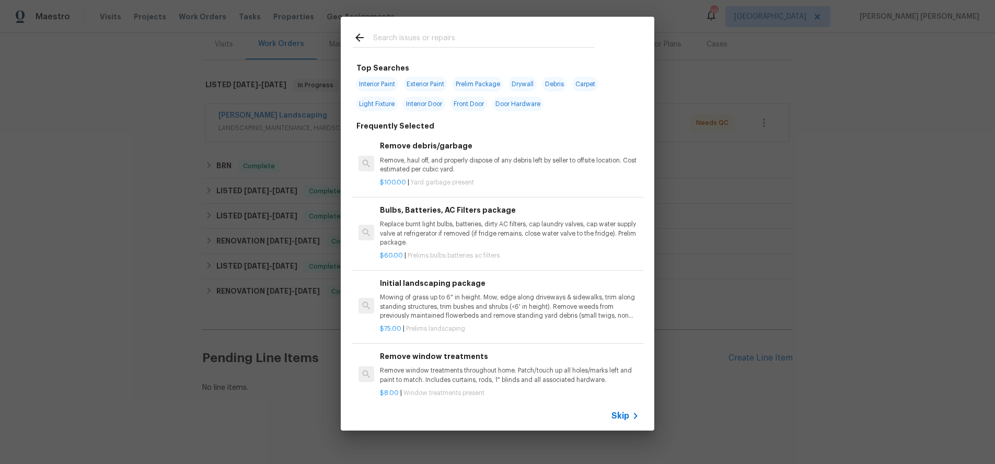
click at [626, 411] on span "Skip" at bounding box center [620, 416] width 18 height 10
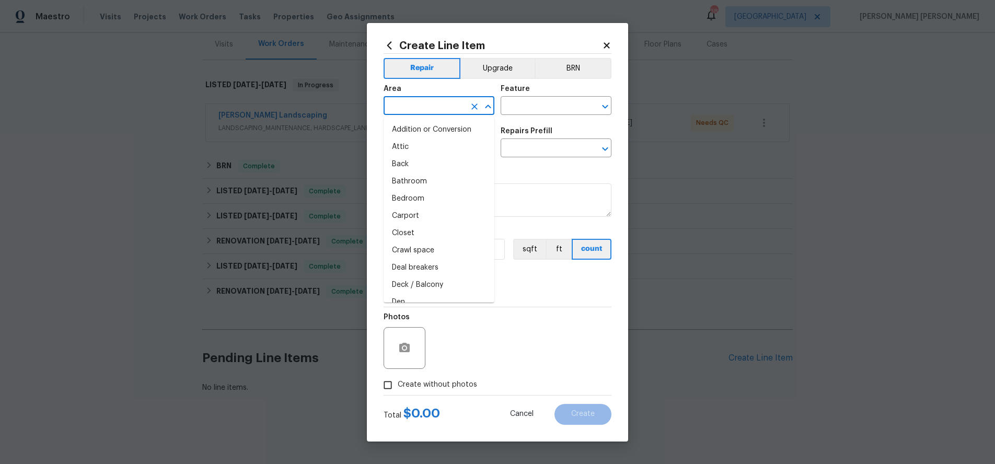
click at [458, 104] on input "text" at bounding box center [424, 107] width 82 height 16
drag, startPoint x: 452, startPoint y: 133, endPoint x: 489, endPoint y: 124, distance: 37.1
click at [455, 132] on li "Front" at bounding box center [438, 129] width 111 height 17
type input "Front"
click at [536, 105] on input "text" at bounding box center [542, 107] width 82 height 16
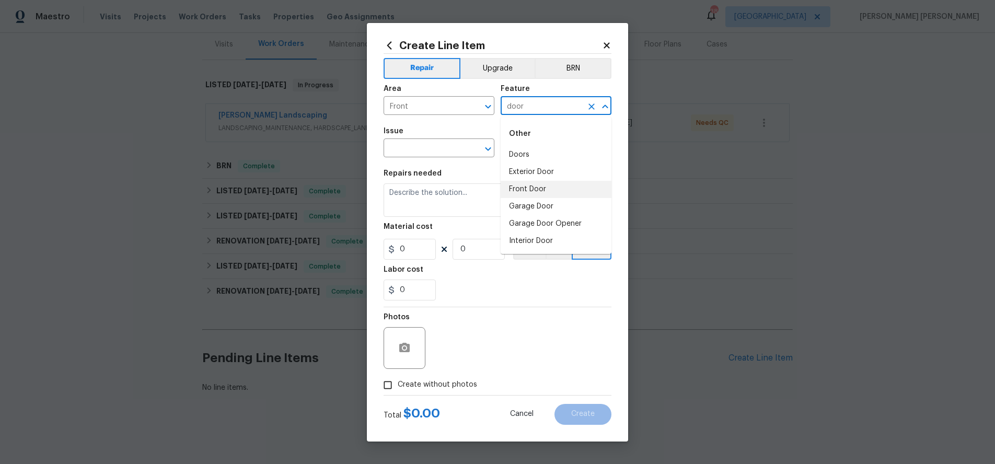
drag, startPoint x: 529, startPoint y: 188, endPoint x: 445, endPoint y: 177, distance: 84.8
click at [528, 188] on li "Front Door" at bounding box center [556, 189] width 111 height 17
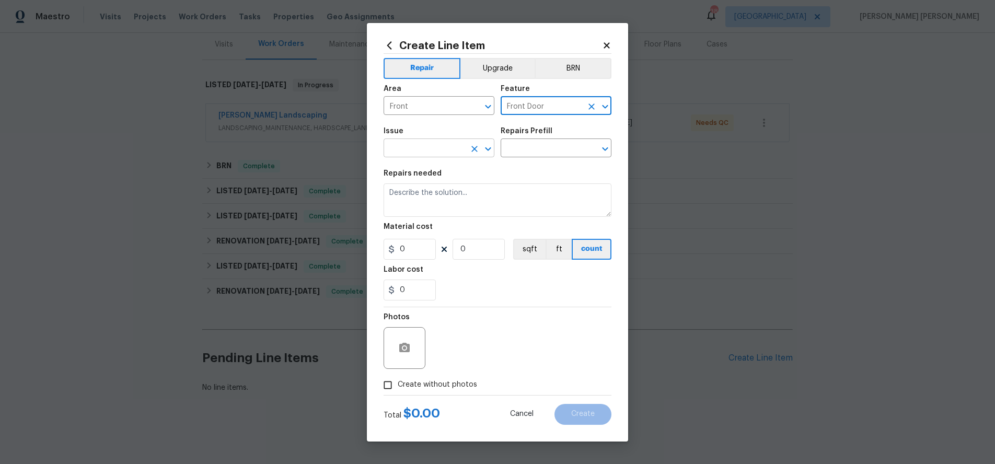
type input "Front Door"
click at [431, 149] on input "text" at bounding box center [424, 149] width 82 height 16
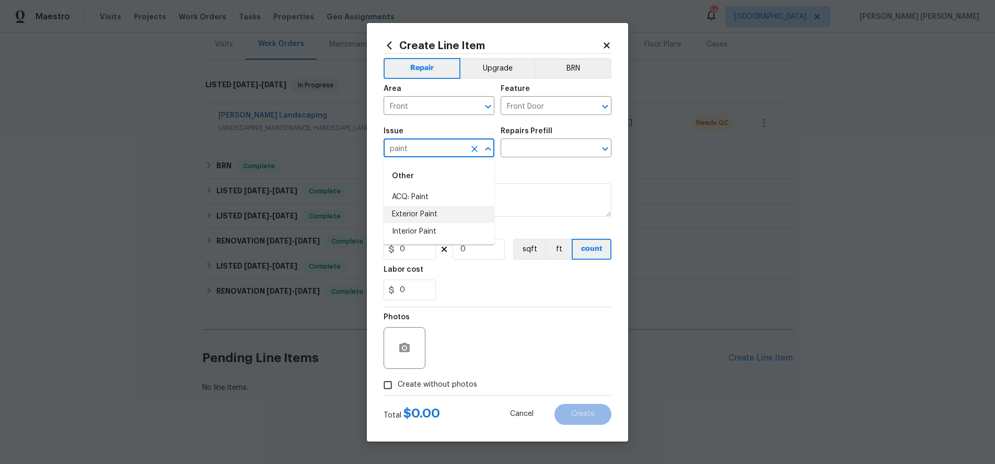
drag, startPoint x: 433, startPoint y: 216, endPoint x: 477, endPoint y: 213, distance: 44.0
click at [433, 216] on li "Exterior Paint" at bounding box center [438, 214] width 111 height 17
type input "Exterior Paint"
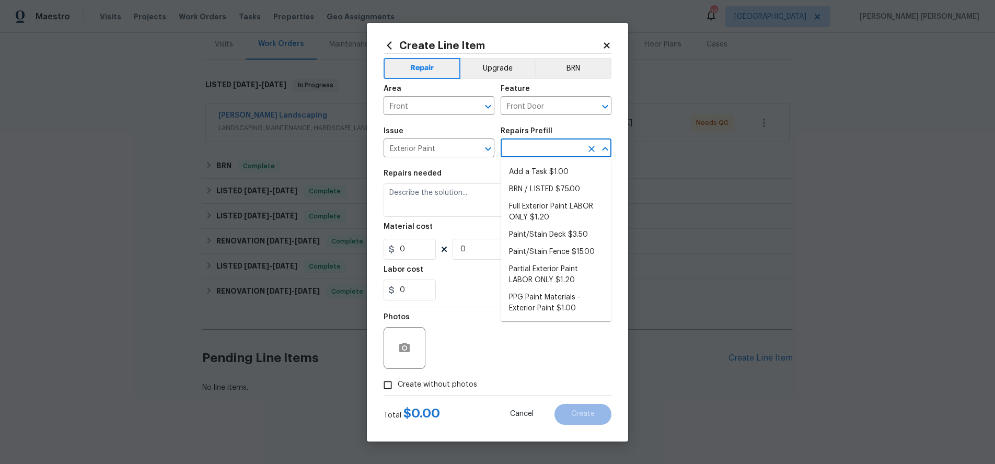
click at [540, 153] on input "text" at bounding box center [542, 149] width 82 height 16
click at [547, 176] on li "Add a Task $1.00" at bounding box center [556, 172] width 111 height 17
type input "Overall Paint"
type input "Add a Task $1.00"
type textarea "HPM to detail"
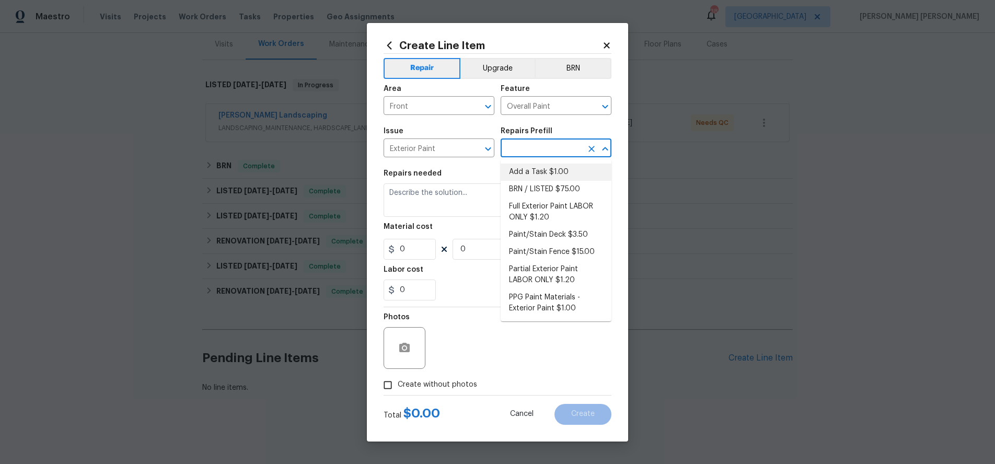
type input "1"
